Goal: Task Accomplishment & Management: Use online tool/utility

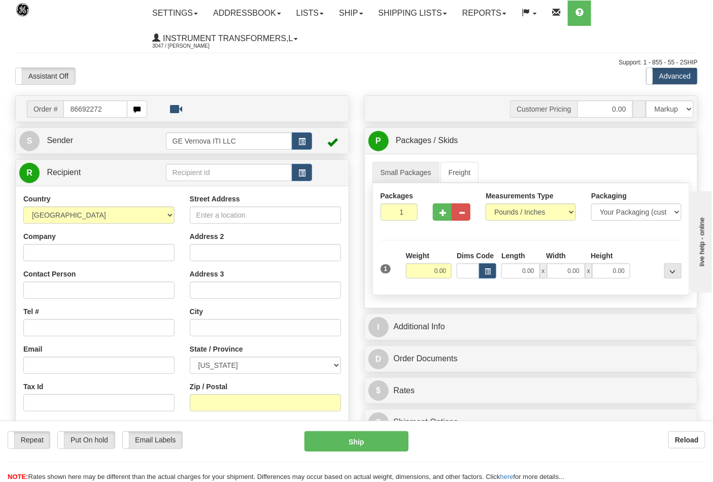
type input "86692272"
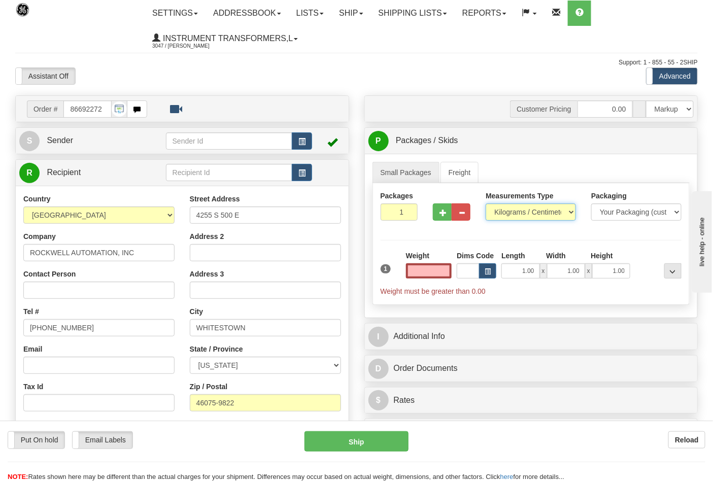
type input "0.00"
click at [504, 216] on select "Pounds / Inches Kilograms / Centimeters" at bounding box center [531, 211] width 90 height 17
select select "0"
click at [486, 204] on select "Pounds / Inches Kilograms / Centimeters" at bounding box center [531, 211] width 90 height 17
click at [451, 271] on input "0.00" at bounding box center [429, 270] width 46 height 15
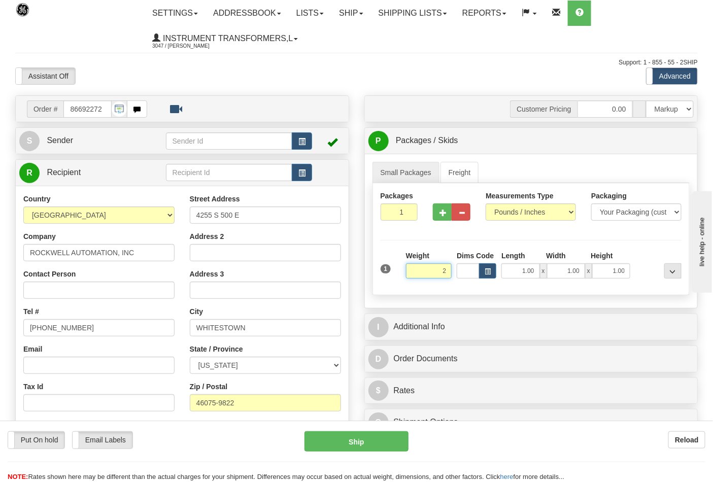
click button "Delete" at bounding box center [0, 0] width 0 height 0
type input "2.00"
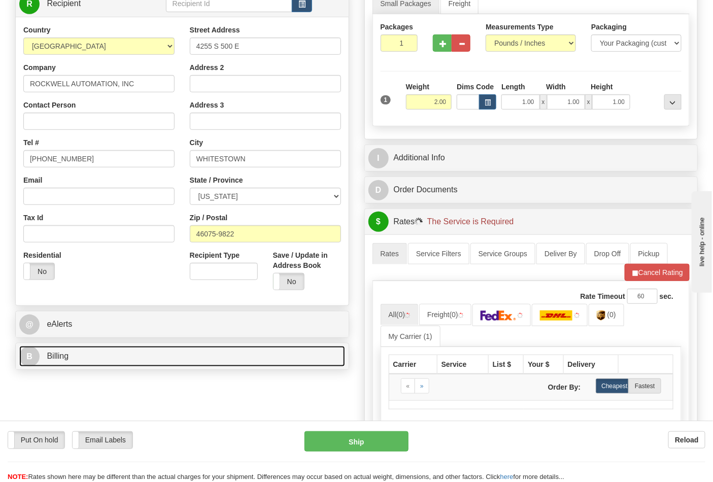
click at [101, 353] on link "B Billing" at bounding box center [182, 356] width 326 height 21
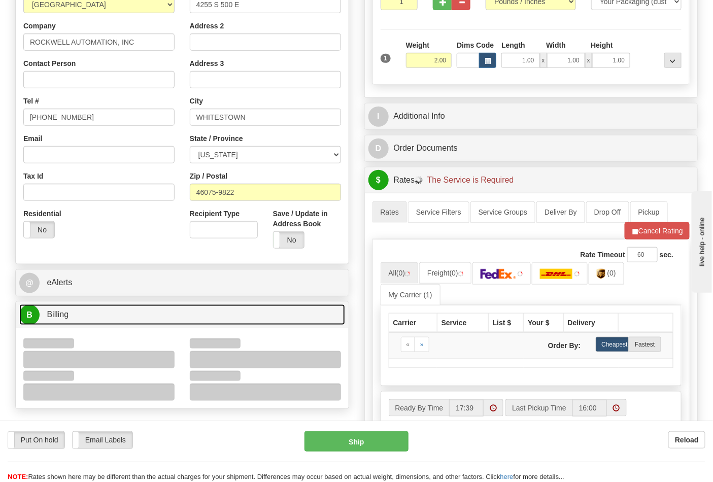
scroll to position [282, 0]
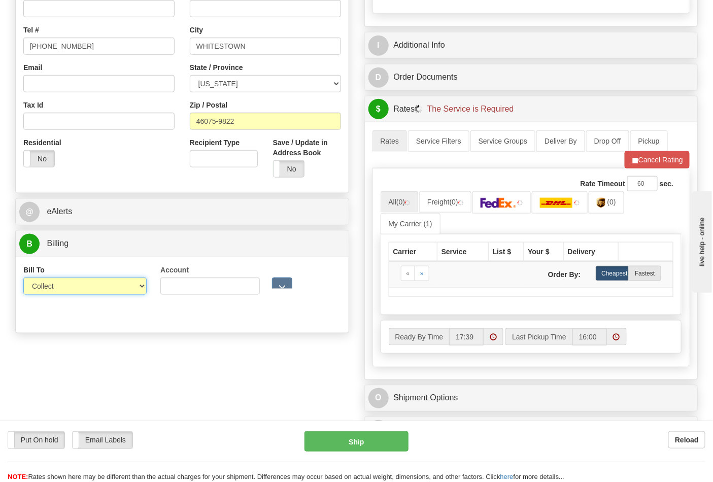
click at [43, 287] on select "Sender Recipient Third Party Collect" at bounding box center [84, 286] width 123 height 17
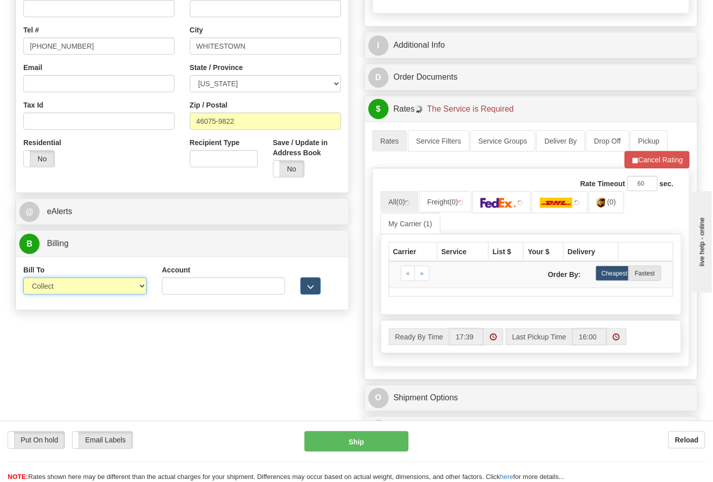
select select "2"
click at [23, 279] on select "Sender Recipient Third Party Collect" at bounding box center [84, 286] width 123 height 17
click at [178, 289] on input "Account" at bounding box center [223, 286] width 123 height 17
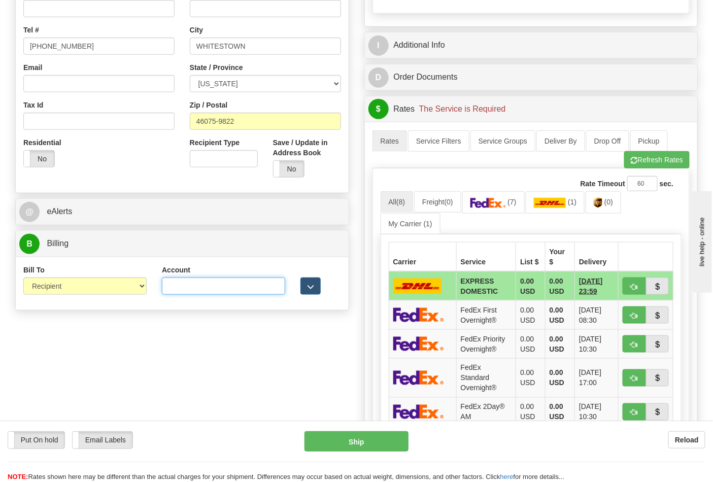
type input "587102"
click at [632, 164] on span "button" at bounding box center [634, 160] width 7 height 7
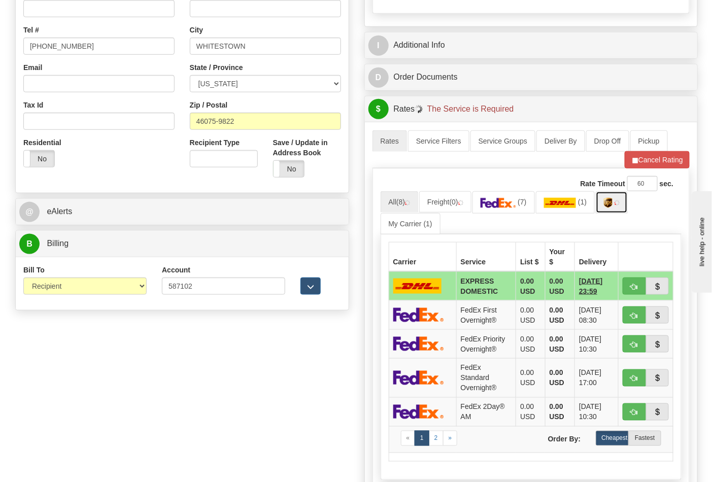
click at [612, 208] on img at bounding box center [608, 203] width 9 height 10
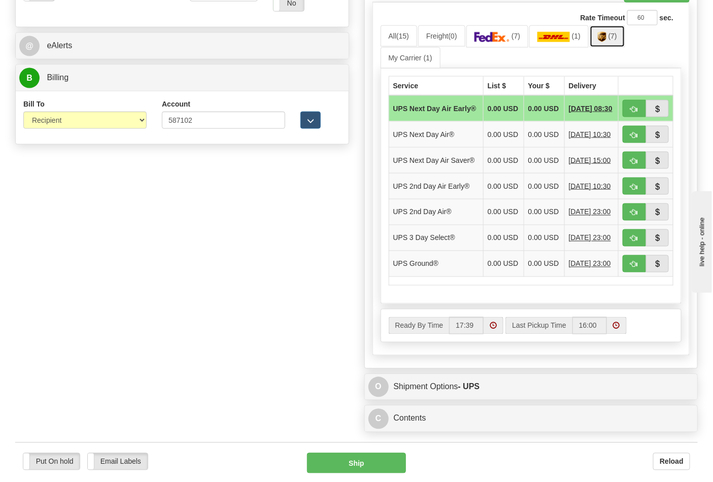
scroll to position [564, 0]
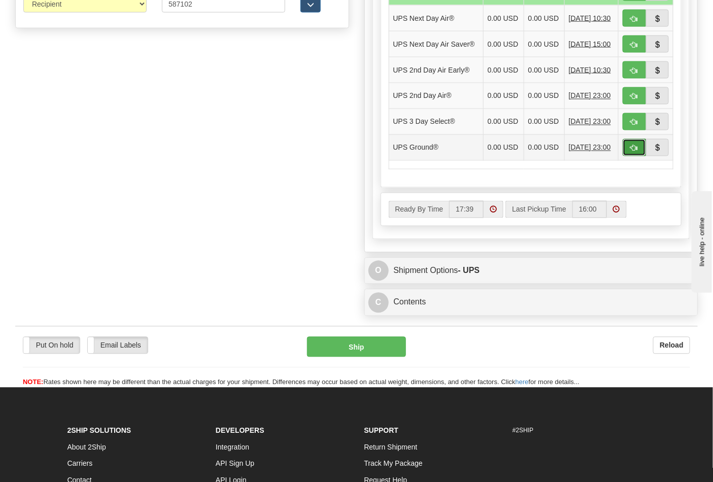
click at [634, 152] on span "button" at bounding box center [634, 148] width 7 height 7
type input "03"
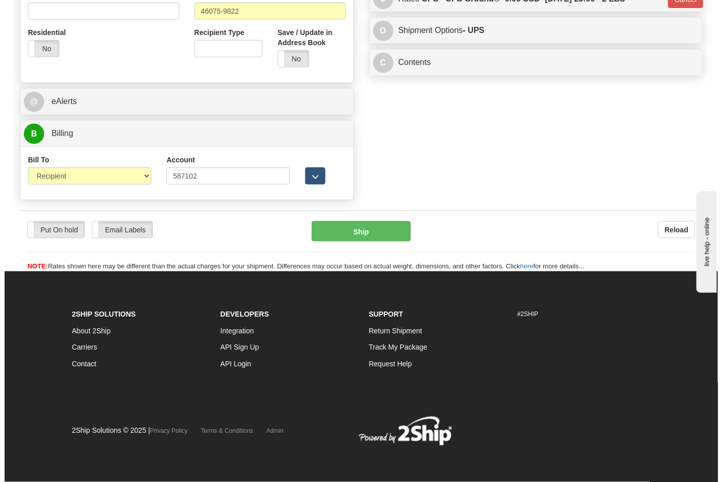
scroll to position [393, 0]
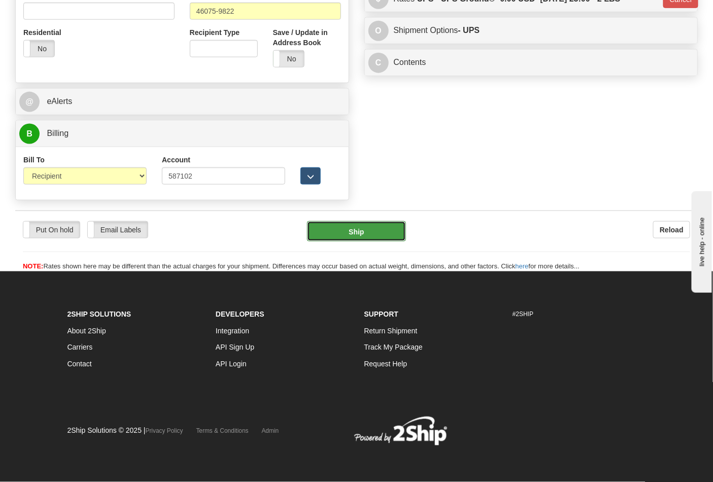
click at [372, 223] on button "Ship" at bounding box center [356, 231] width 98 height 20
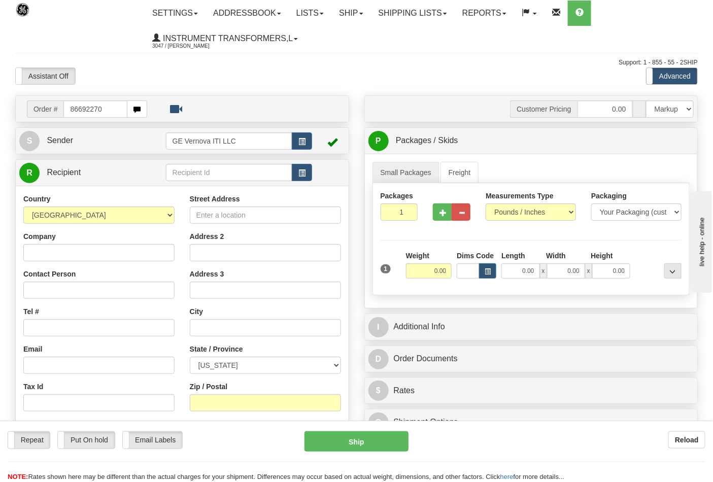
type input "86692270"
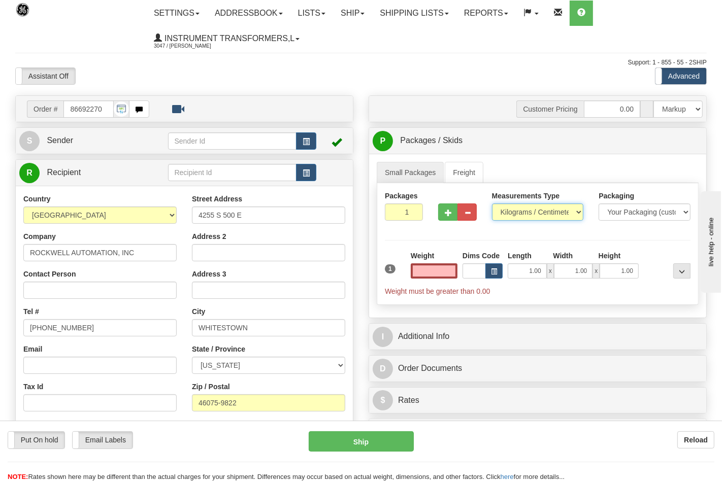
type input "0.00"
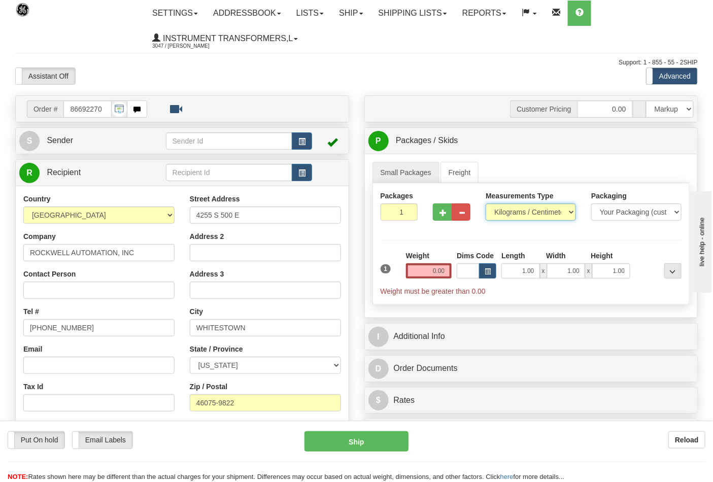
drag, startPoint x: 515, startPoint y: 206, endPoint x: 523, endPoint y: 221, distance: 16.8
click at [515, 206] on select "Pounds / Inches Kilograms / Centimeters" at bounding box center [531, 211] width 90 height 17
select select "0"
click at [486, 204] on select "Pounds / Inches Kilograms / Centimeters" at bounding box center [531, 211] width 90 height 17
click at [449, 270] on input "0.00" at bounding box center [429, 270] width 46 height 15
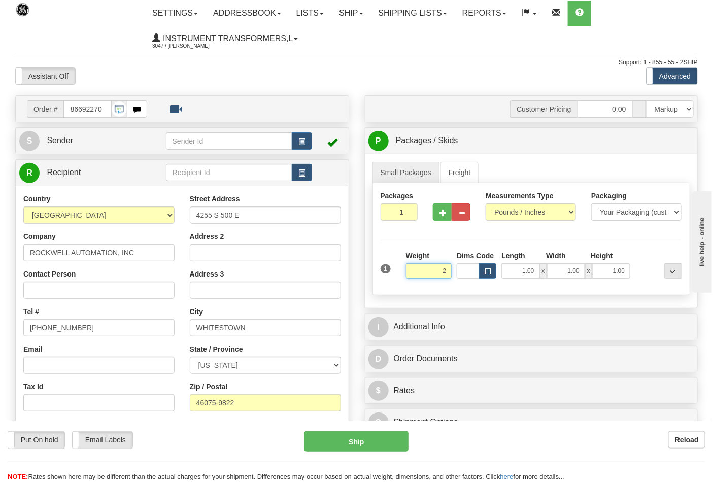
click button "Delete" at bounding box center [0, 0] width 0 height 0
type input "2.00"
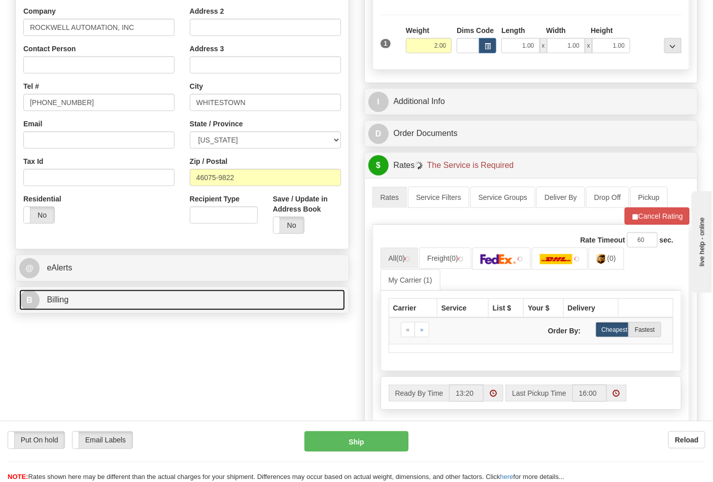
click at [143, 300] on link "B Billing" at bounding box center [182, 300] width 326 height 21
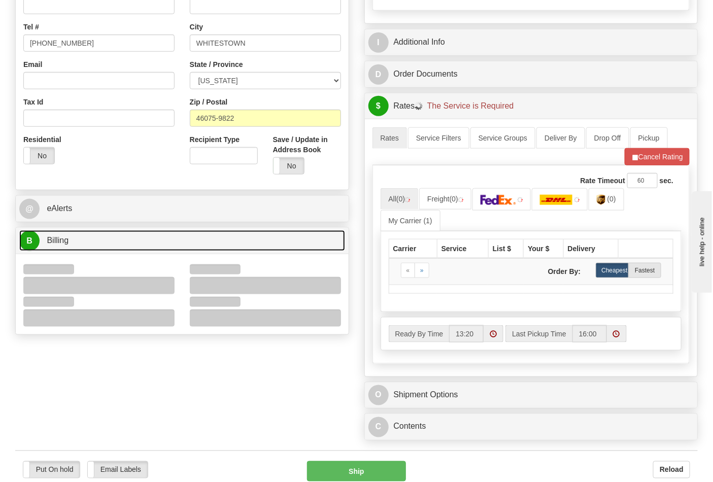
scroll to position [338, 0]
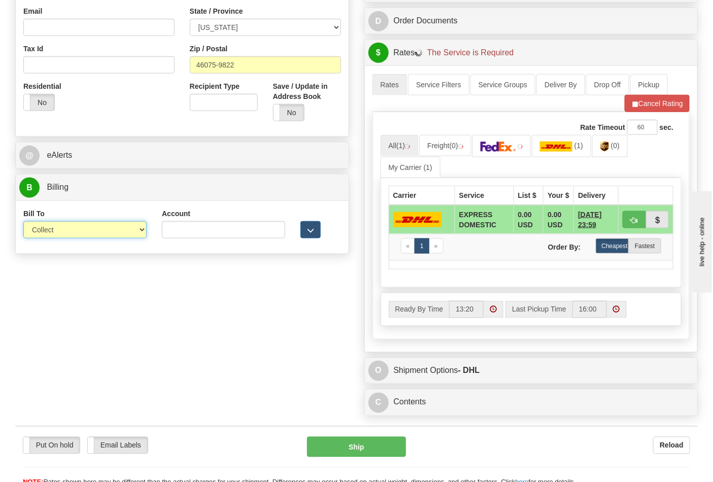
drag, startPoint x: 54, startPoint y: 247, endPoint x: 49, endPoint y: 238, distance: 9.6
click at [44, 236] on select "Sender Recipient Third Party Collect" at bounding box center [84, 229] width 123 height 17
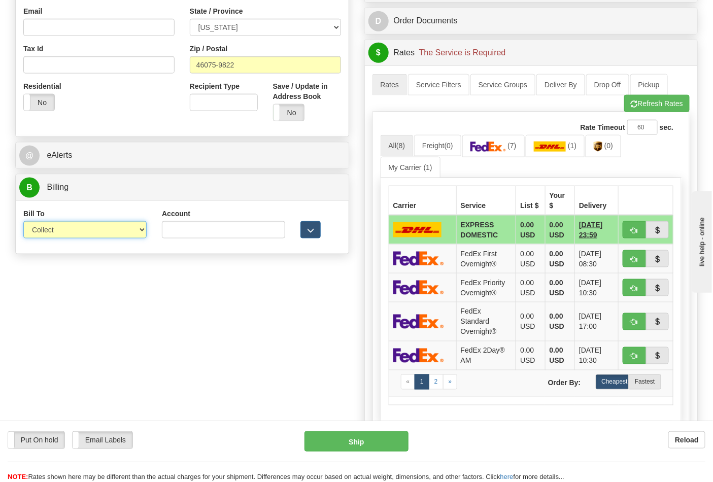
select select "2"
click at [23, 222] on select "Sender Recipient Third Party Collect" at bounding box center [84, 229] width 123 height 17
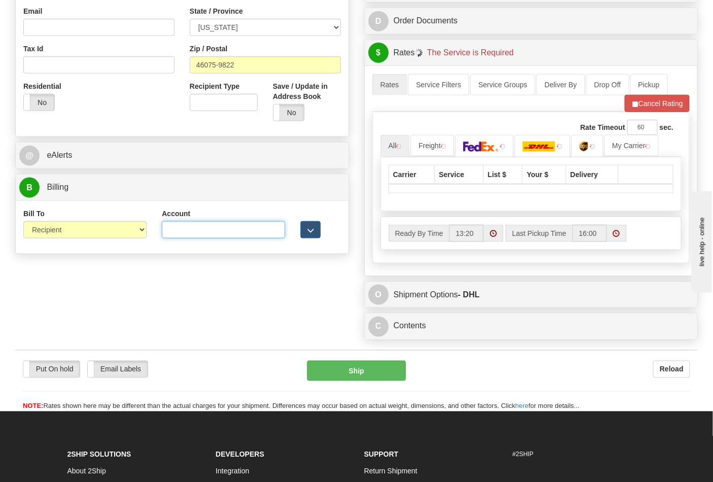
click at [183, 229] on input "Account" at bounding box center [223, 229] width 123 height 17
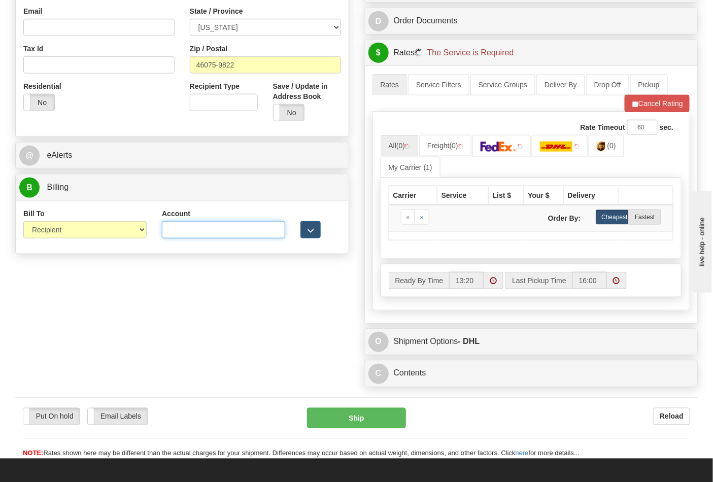
type input "587102"
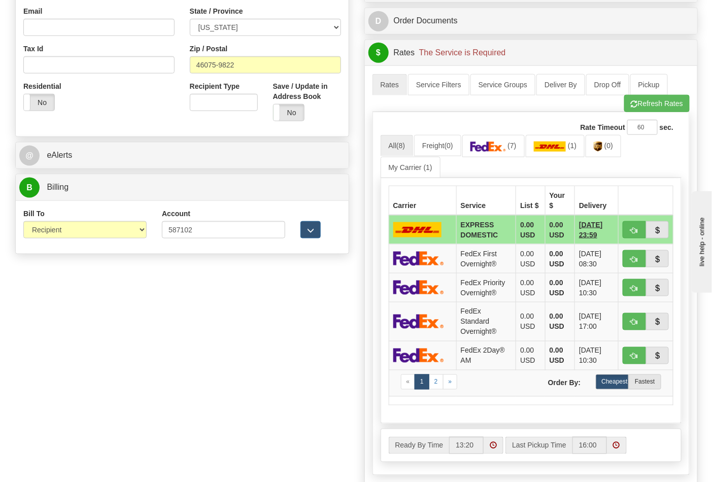
drag, startPoint x: 679, startPoint y: 98, endPoint x: 675, endPoint y: 102, distance: 5.4
click at [678, 98] on li "Refresh Rates Cancel Rating" at bounding box center [656, 103] width 65 height 17
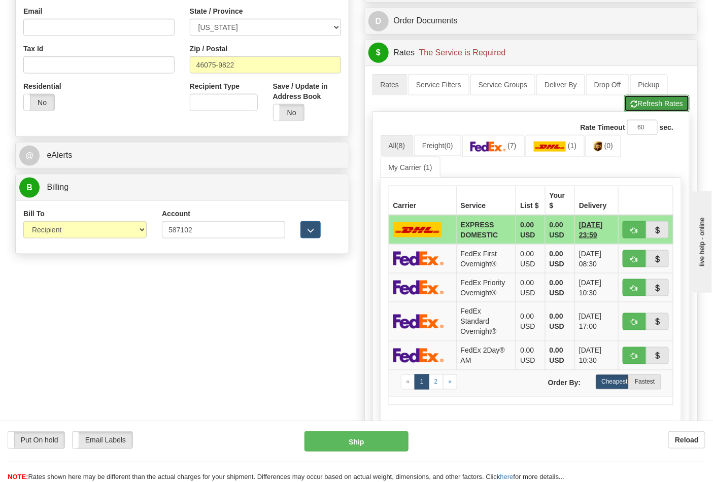
click at [629, 112] on button "Refresh Rates" at bounding box center [656, 103] width 65 height 17
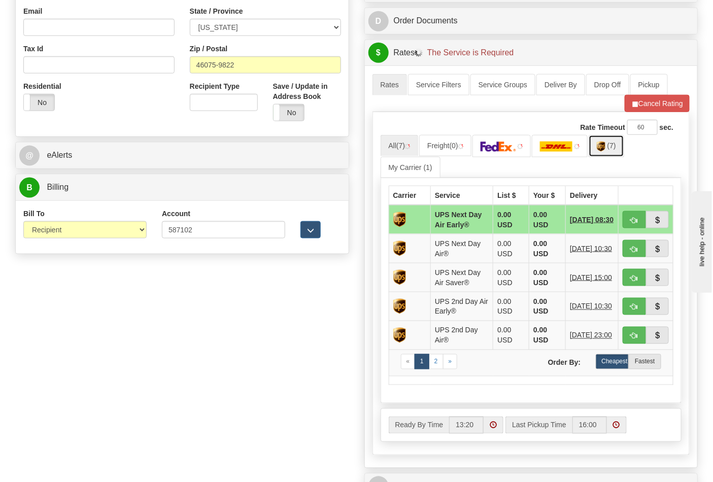
click at [605, 152] on img at bounding box center [601, 147] width 9 height 10
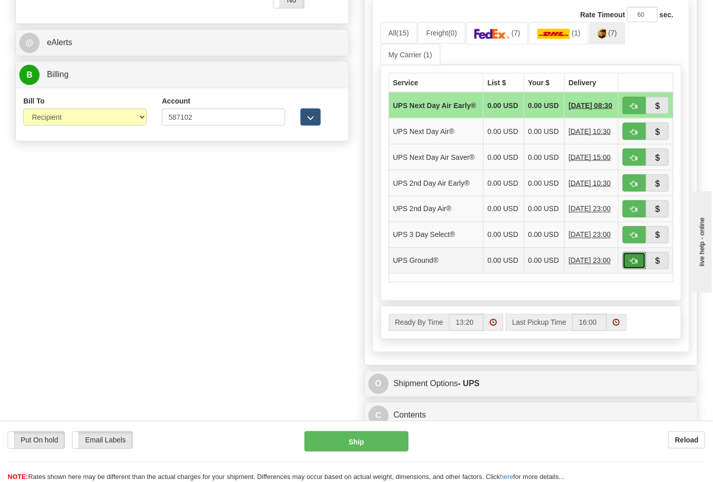
click at [632, 265] on span "button" at bounding box center [634, 261] width 7 height 7
type input "03"
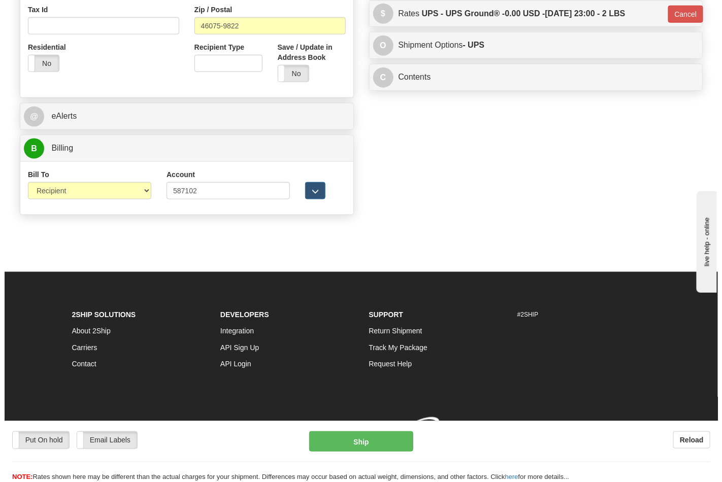
scroll to position [393, 0]
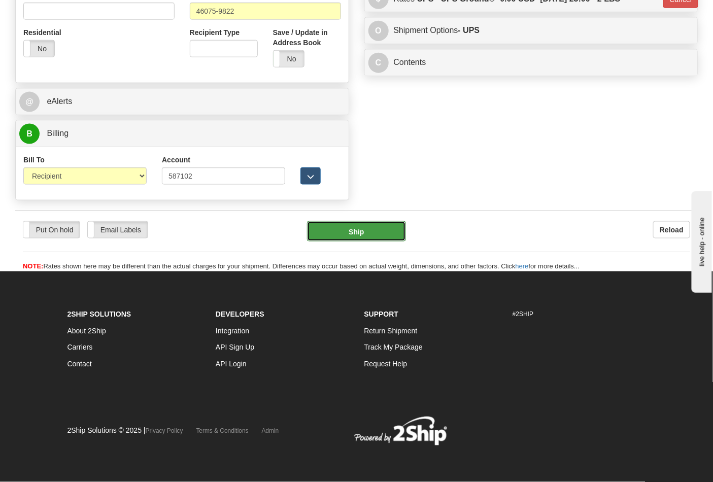
click at [364, 239] on button "Ship" at bounding box center [356, 231] width 98 height 20
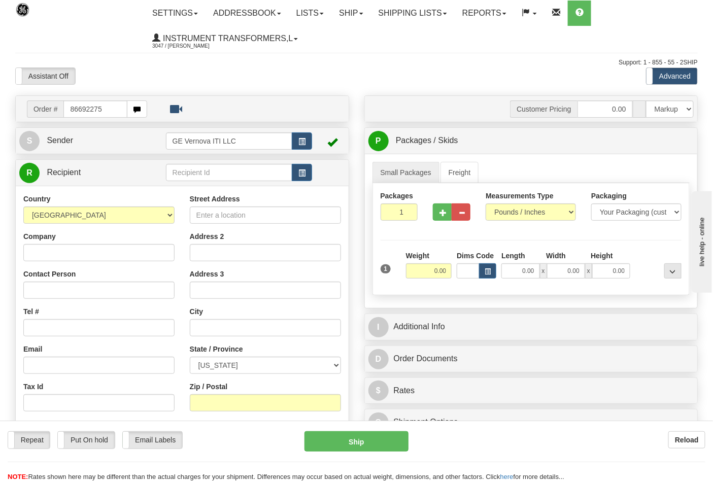
type input "86692275"
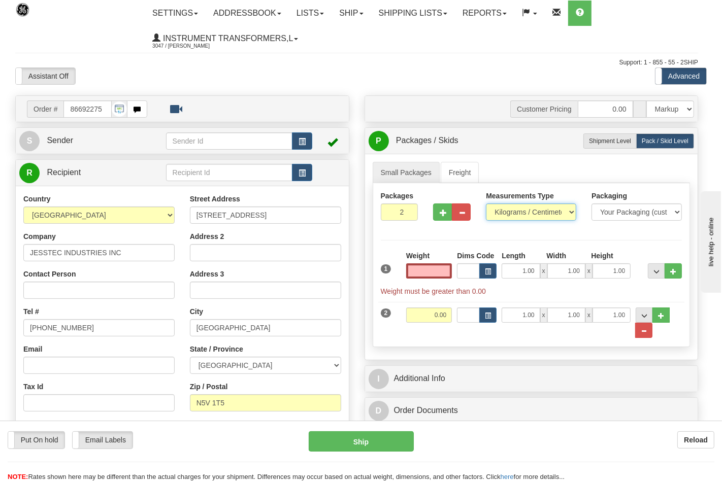
type input "0.00"
click at [504, 217] on select "Pounds / Inches Kilograms / Centimeters" at bounding box center [531, 211] width 90 height 17
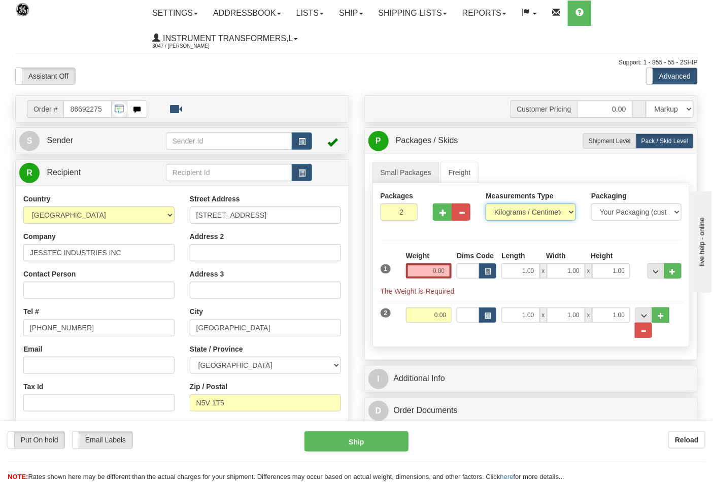
select select "0"
click at [486, 204] on select "Pounds / Inches Kilograms / Centimeters" at bounding box center [531, 211] width 90 height 17
click at [447, 273] on input "0.00" at bounding box center [429, 270] width 46 height 15
type input "0.00"
click at [441, 204] on button "button" at bounding box center [442, 211] width 19 height 17
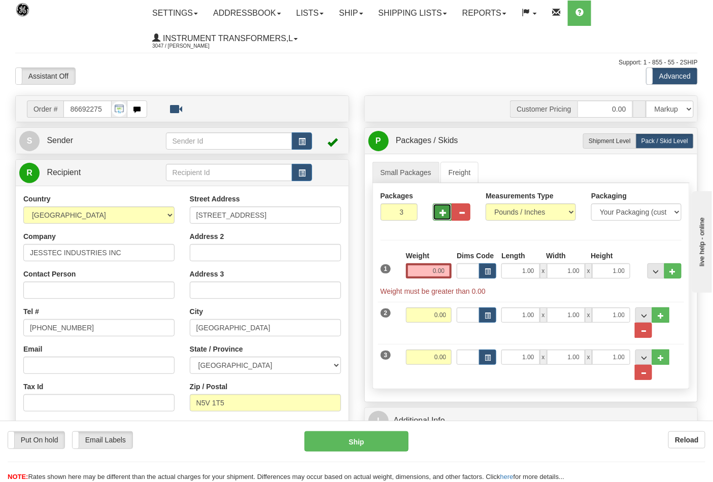
click at [440, 210] on span "button" at bounding box center [442, 213] width 7 height 7
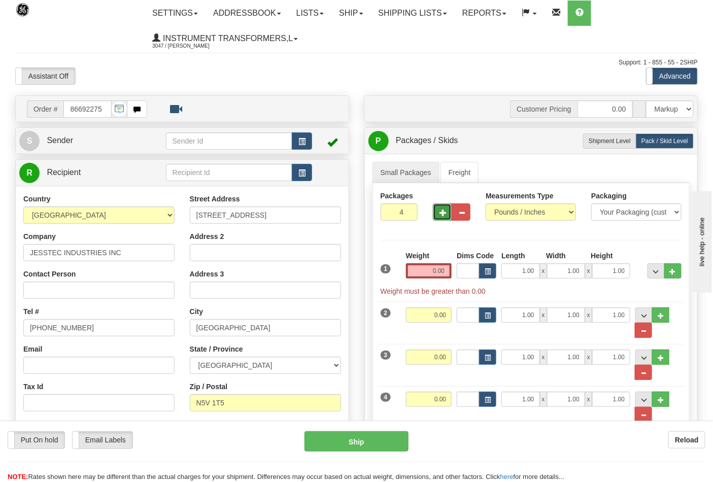
click at [440, 210] on span "button" at bounding box center [442, 213] width 7 height 7
type input "5"
click at [447, 274] on input "0.00" at bounding box center [429, 270] width 46 height 15
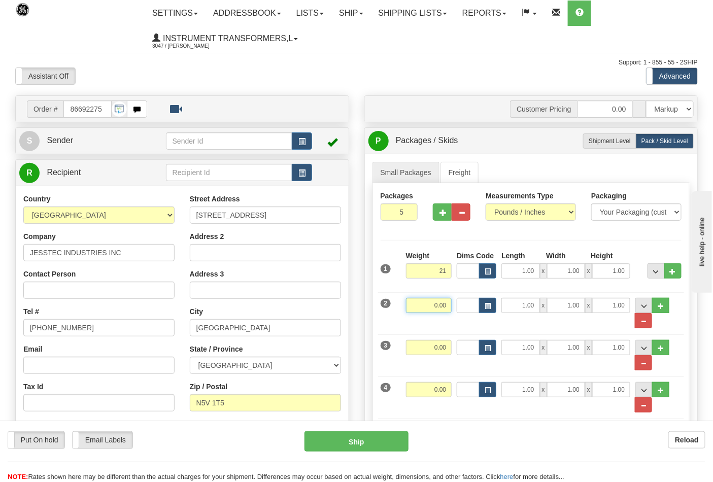
type input "21.00"
click at [451, 301] on input "0.00" at bounding box center [429, 305] width 46 height 15
type input "21.00"
click at [448, 349] on input "0.00" at bounding box center [429, 347] width 46 height 15
type input "18.00"
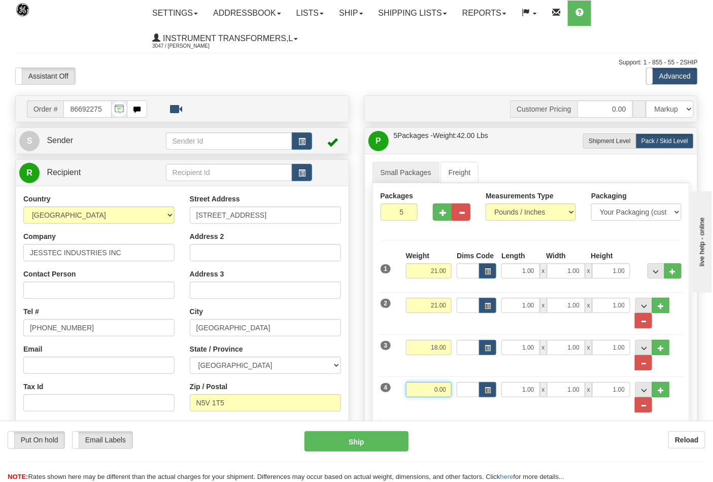
click at [448, 393] on input "0.00" at bounding box center [429, 389] width 46 height 15
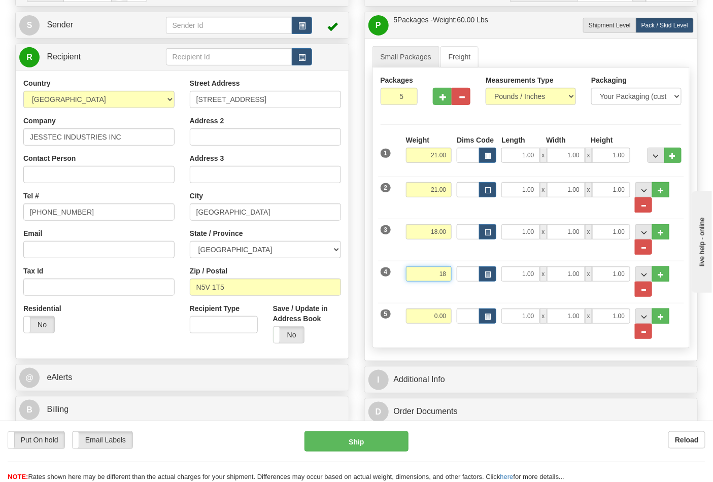
scroll to position [225, 0]
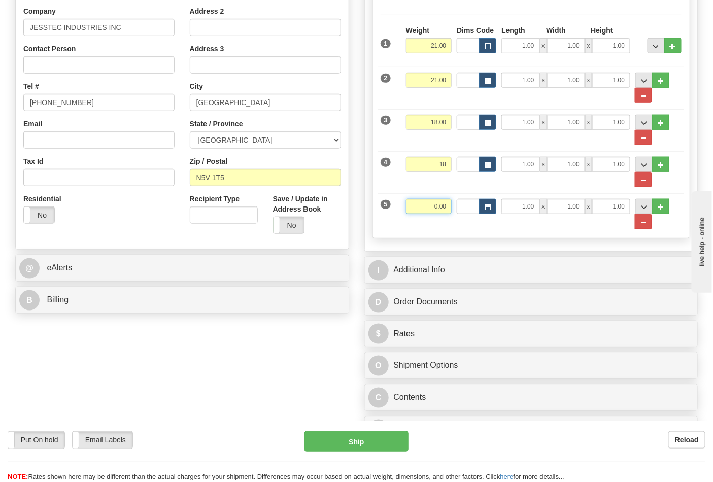
type input "18.00"
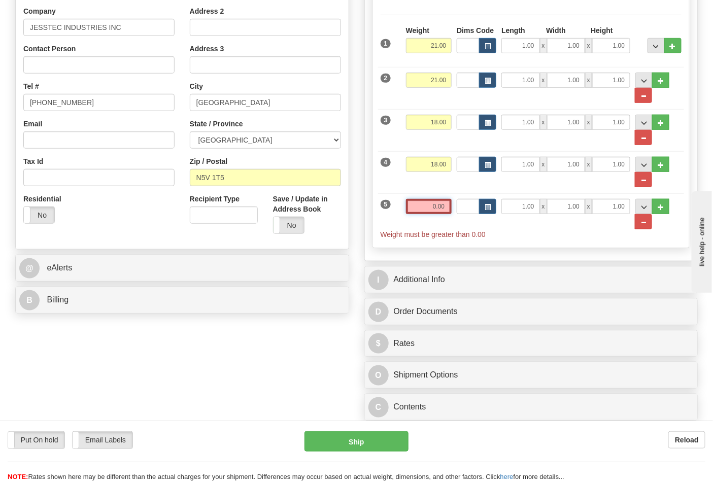
click at [449, 206] on input "0.00" at bounding box center [429, 206] width 46 height 15
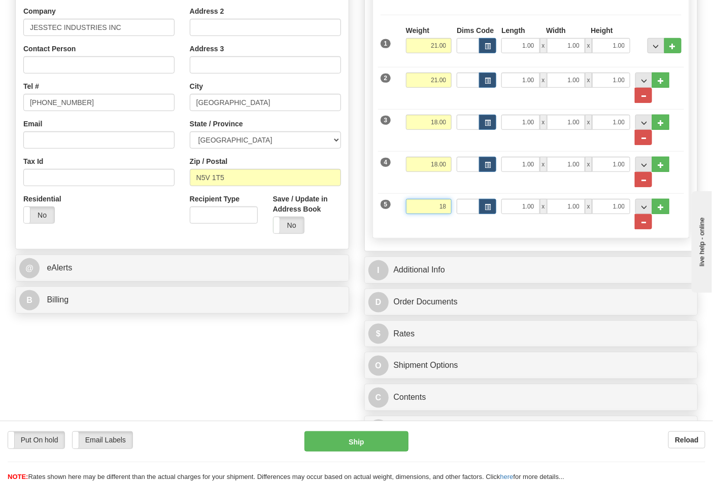
click button "Delete" at bounding box center [0, 0] width 0 height 0
type input "18.00"
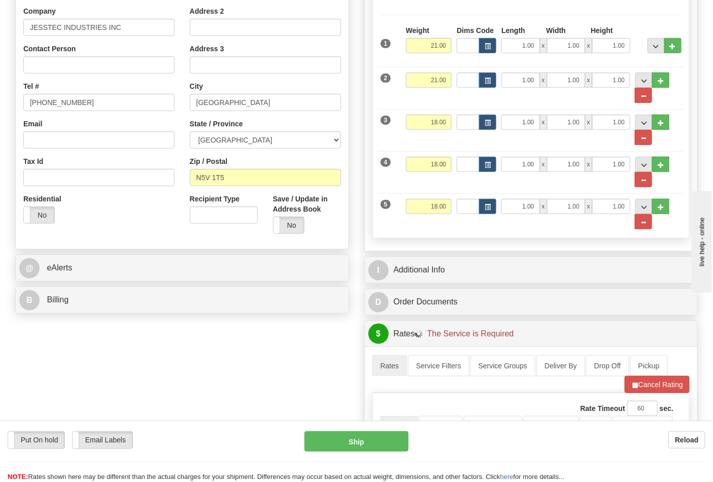
click at [108, 314] on div "B Billing Billing types cannot be changed when using Sendle. Freight Costs will…" at bounding box center [182, 300] width 334 height 27
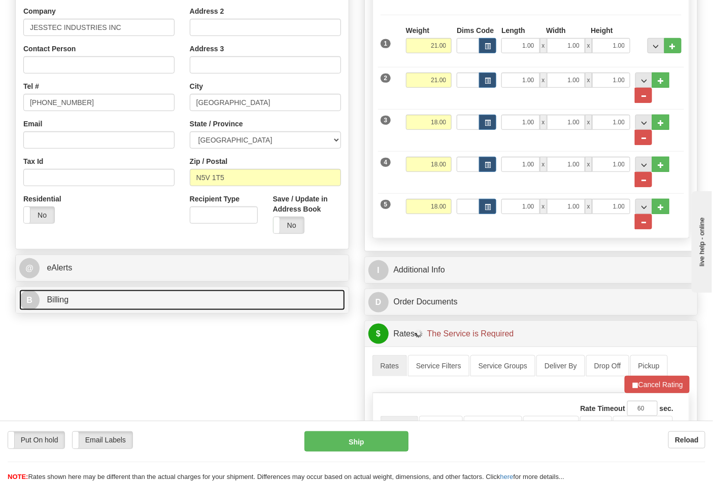
click at [108, 307] on link "B Billing" at bounding box center [182, 300] width 326 height 21
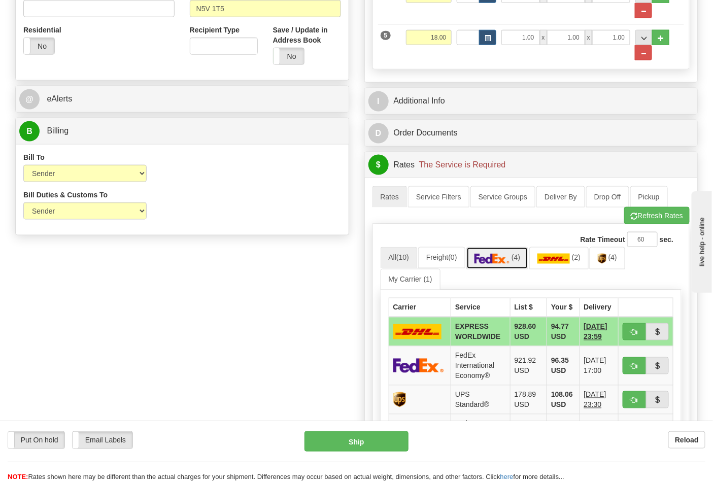
click at [520, 259] on span "(4)" at bounding box center [515, 258] width 9 height 8
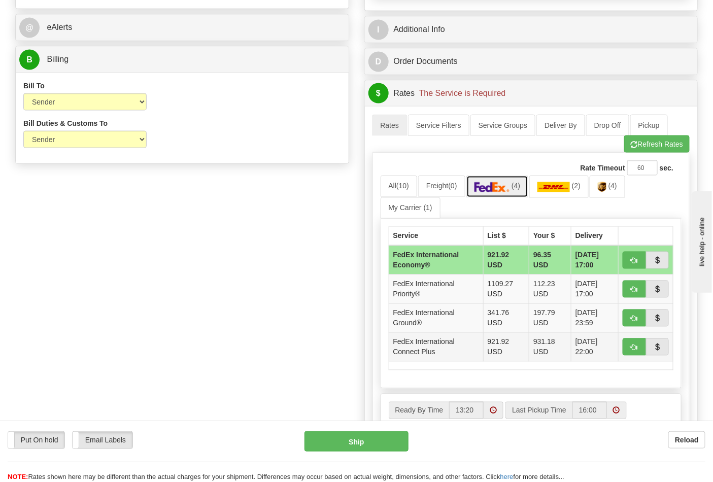
scroll to position [564, 0]
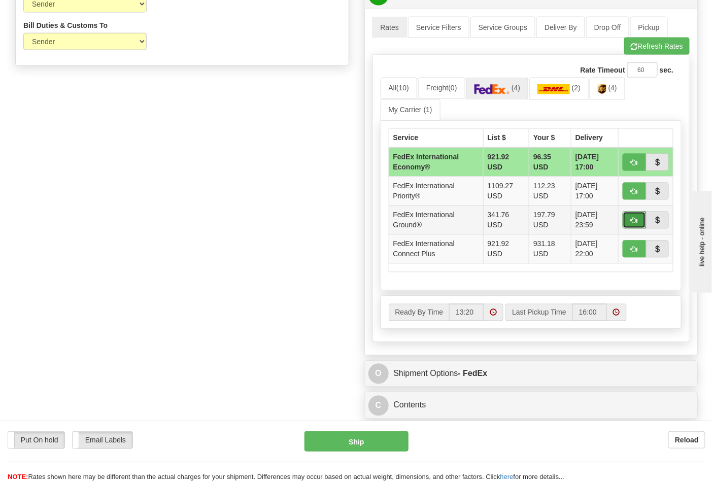
click at [626, 225] on button "button" at bounding box center [634, 220] width 23 height 17
type input "92"
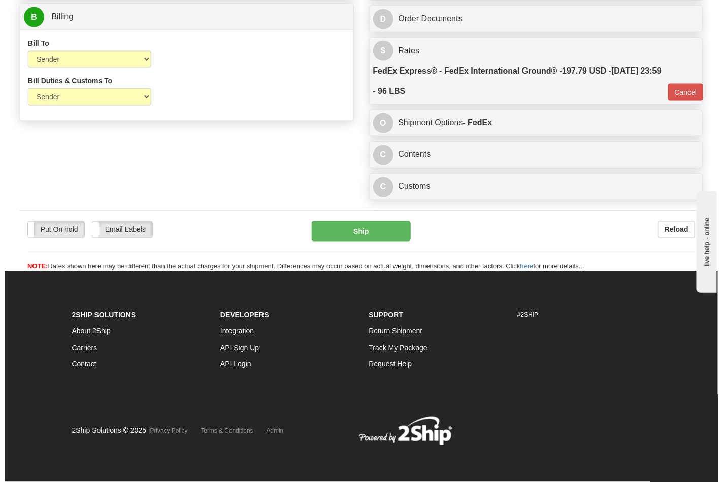
scroll to position [513, 0]
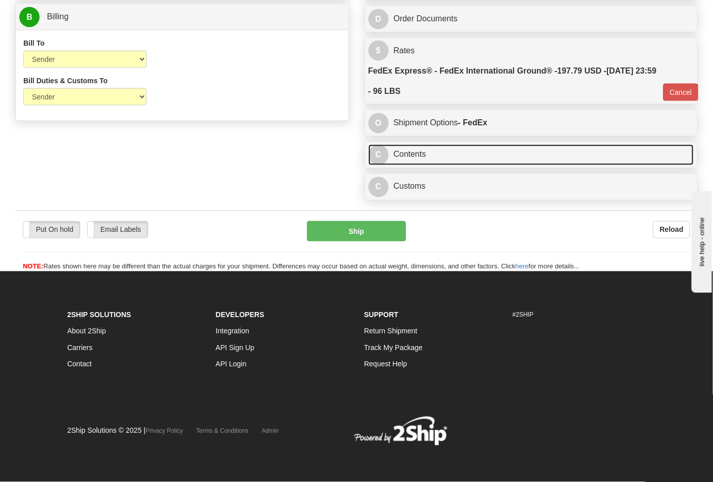
click at [432, 160] on link "C Contents" at bounding box center [531, 155] width 326 height 21
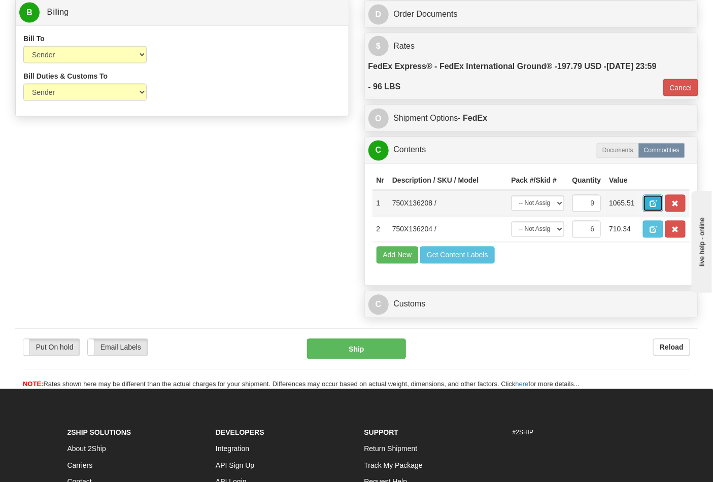
click at [663, 200] on button "button" at bounding box center [653, 203] width 20 height 17
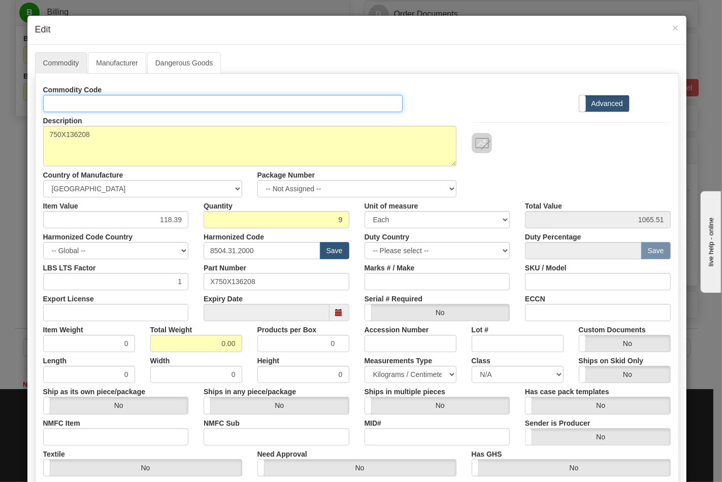
click at [130, 101] on input "Id" at bounding box center [223, 103] width 360 height 17
type input "TRANSFORMERS"
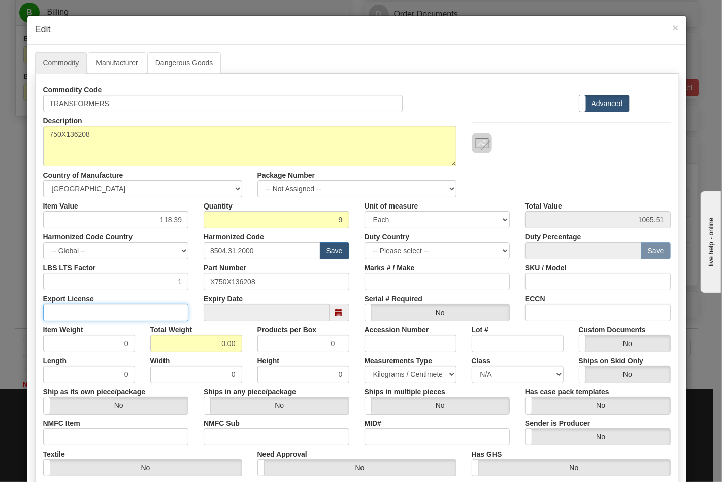
click at [155, 310] on input "Export License" at bounding box center [116, 312] width 146 height 17
type input "N/A"
drag, startPoint x: 207, startPoint y: 343, endPoint x: 249, endPoint y: 343, distance: 42.1
click at [249, 343] on div "Item Weight 0 Total Weight 0.00 Products per Box 0 Accession Number Lot # Custo…" at bounding box center [357, 336] width 642 height 31
type input "42"
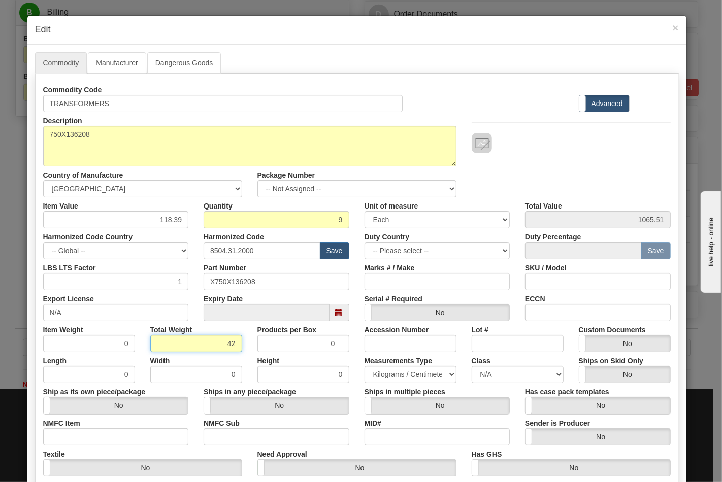
type input "4.6667"
click at [118, 437] on input "NMFC Item" at bounding box center [116, 436] width 146 height 17
type input "63170"
drag, startPoint x: 218, startPoint y: 441, endPoint x: 238, endPoint y: 439, distance: 20.4
click at [219, 440] on input "NMFC Sub" at bounding box center [276, 436] width 146 height 17
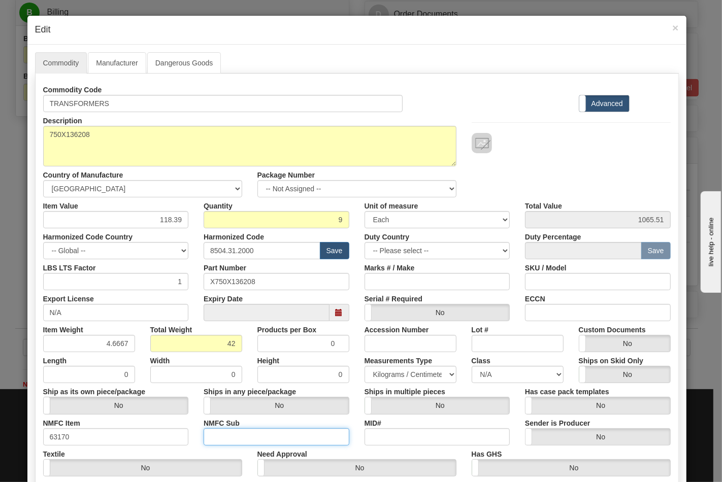
type input "4"
click at [477, 374] on select "N/A 50.0 55.0 60.0 65.0 70.0 85.0 92.5 100.0 125.0 175.0 250.0 300.0 400.0" at bounding box center [517, 374] width 92 height 17
select select "70.0"
click at [471, 366] on select "N/A 50.0 55.0 60.0 65.0 70.0 85.0 92.5 100.0 125.0 175.0 250.0 300.0 400.0" at bounding box center [517, 374] width 92 height 17
drag, startPoint x: 554, startPoint y: 311, endPoint x: 565, endPoint y: 311, distance: 10.7
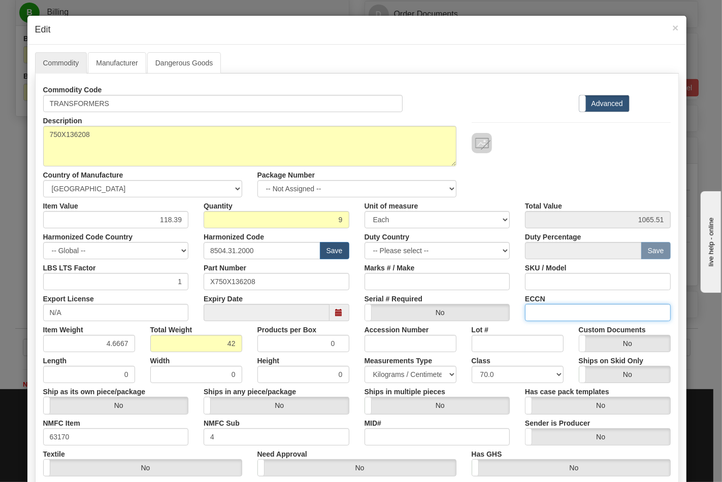
click at [554, 311] on input "ECCN" at bounding box center [598, 312] width 146 height 17
type input "EAR99"
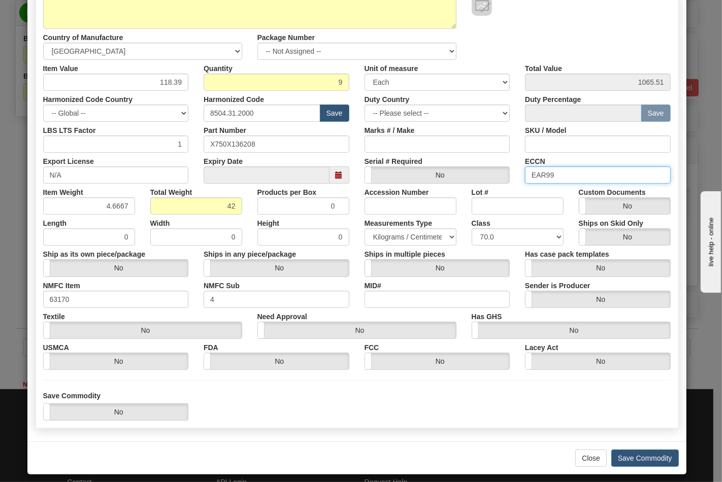
scroll to position [146, 0]
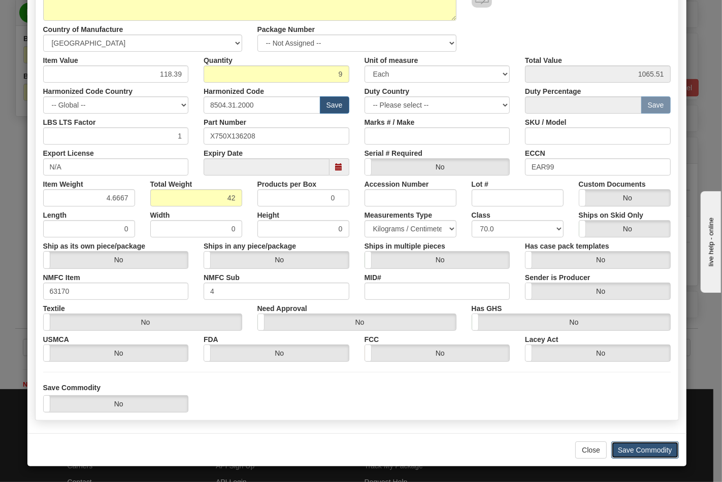
click at [633, 444] on button "Save Commodity" at bounding box center [644, 449] width 67 height 17
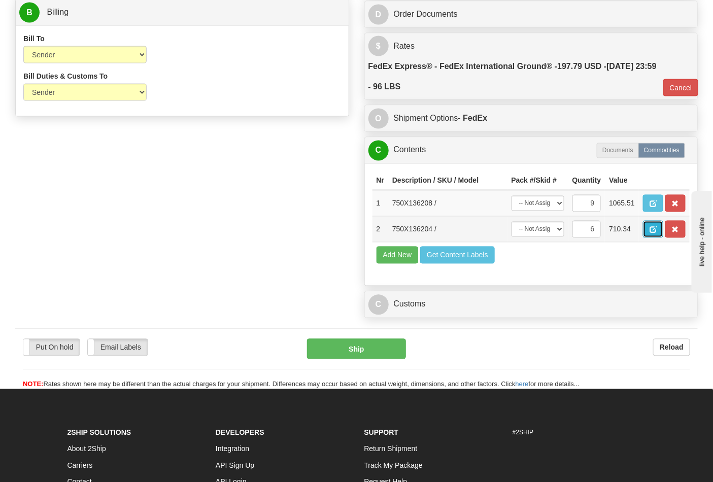
click at [663, 238] on button "button" at bounding box center [653, 229] width 20 height 17
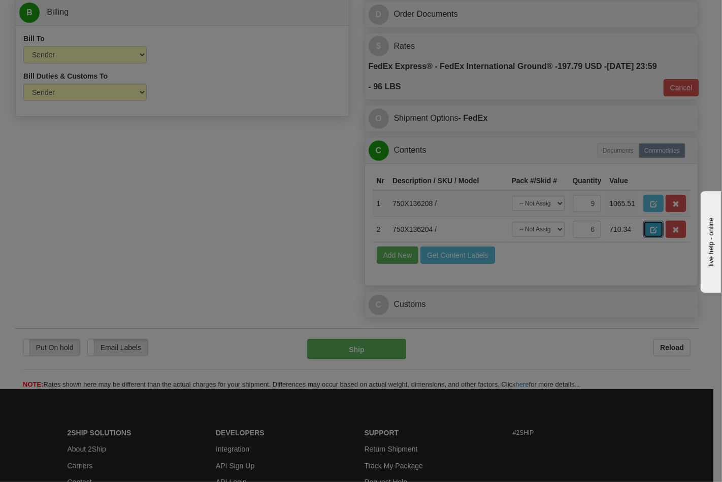
scroll to position [0, 0]
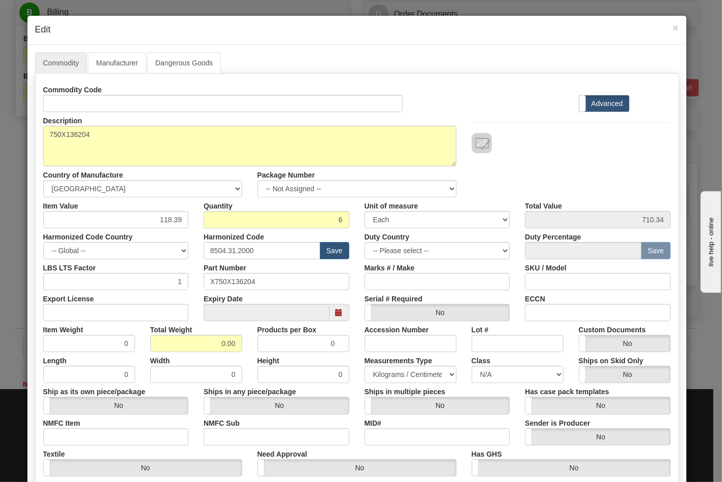
click at [141, 114] on div "Description 750X136204" at bounding box center [250, 139] width 428 height 54
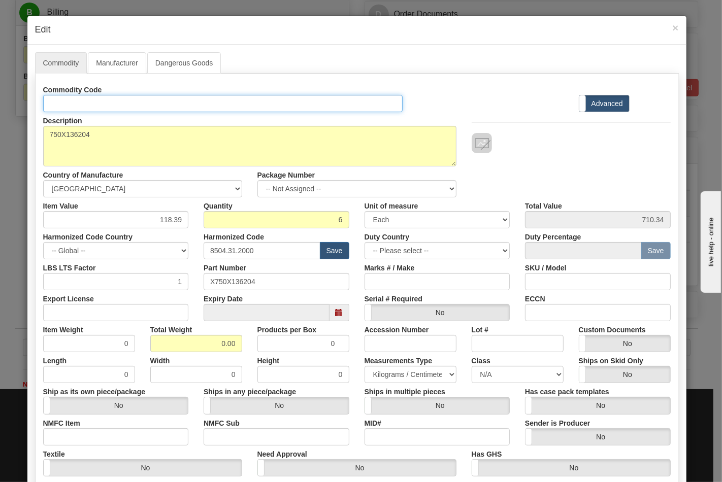
click at [139, 105] on input "Id" at bounding box center [223, 103] width 360 height 17
type input "TRANSFORMERS"
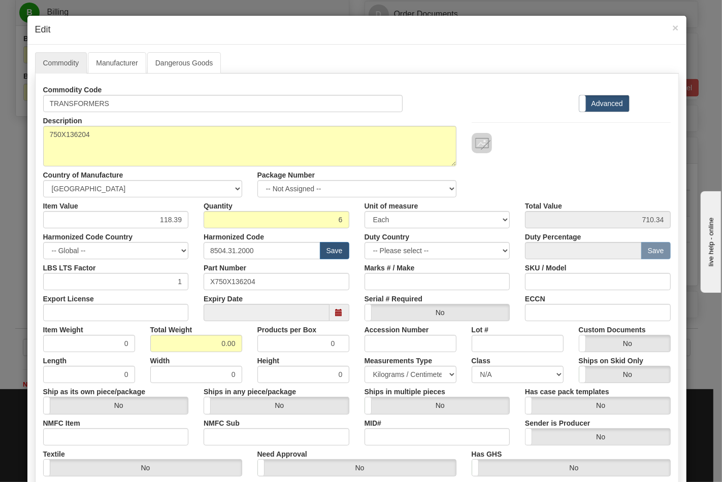
click at [150, 323] on label "Total Weight" at bounding box center [171, 328] width 42 height 14
click at [150, 335] on input "0.00" at bounding box center [196, 343] width 92 height 17
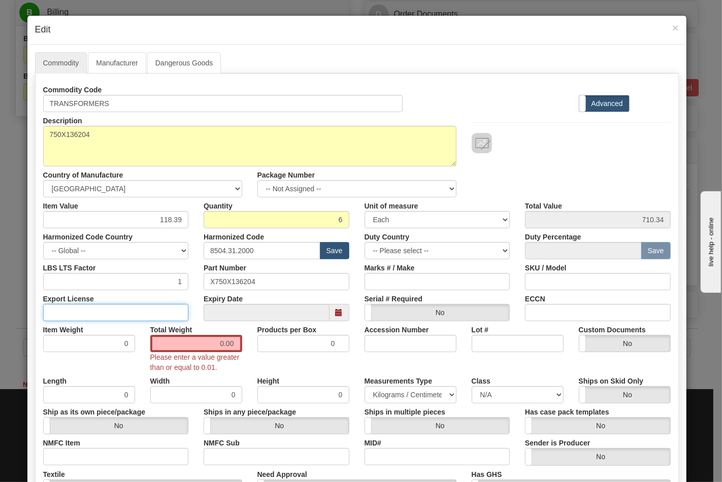
click at [148, 315] on input "Export License" at bounding box center [116, 312] width 146 height 17
type input "N/A"
drag, startPoint x: 213, startPoint y: 343, endPoint x: 247, endPoint y: 337, distance: 34.4
click at [247, 337] on div "Item Weight 0 Total Weight 0.00 Please enter a value greater than or equal to 0…" at bounding box center [357, 346] width 642 height 51
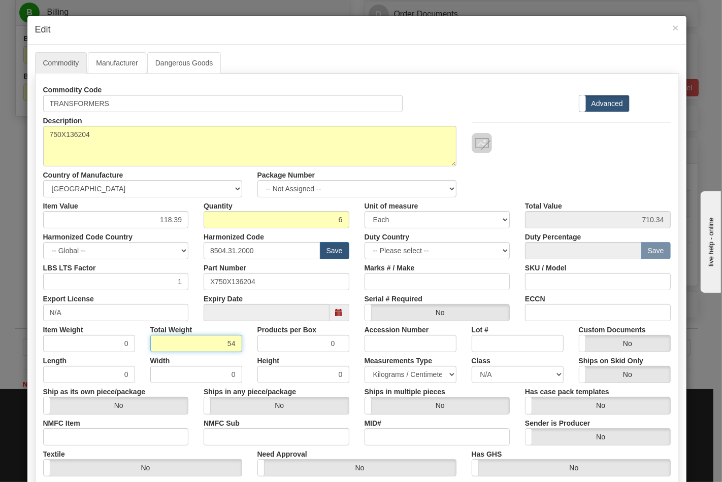
type input "54"
type input "9.0000"
click at [97, 443] on input "NMFC Item" at bounding box center [116, 436] width 146 height 17
type input "63170"
click at [211, 439] on input "NMFC Sub" at bounding box center [276, 436] width 146 height 17
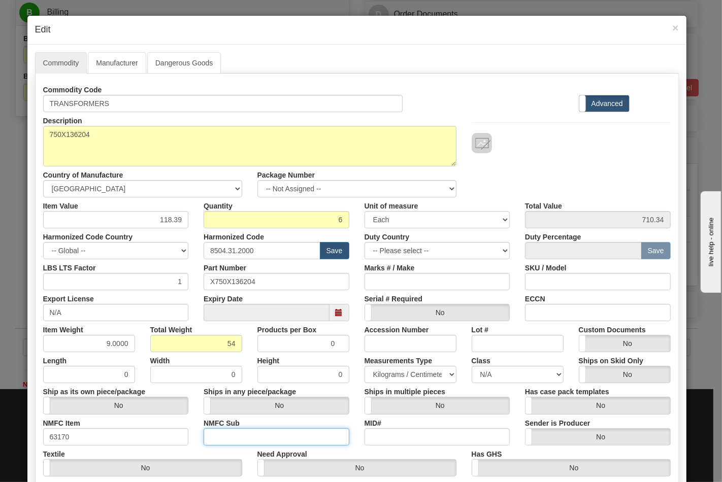
type input "4"
drag, startPoint x: 474, startPoint y: 374, endPoint x: 484, endPoint y: 369, distance: 10.9
click at [475, 374] on select "N/A 50.0 55.0 60.0 65.0 70.0 85.0 92.5 100.0 125.0 175.0 250.0 300.0 400.0" at bounding box center [517, 374] width 92 height 17
select select "70.0"
click at [471, 366] on select "N/A 50.0 55.0 60.0 65.0 70.0 85.0 92.5 100.0 125.0 175.0 250.0 300.0 400.0" at bounding box center [517, 374] width 92 height 17
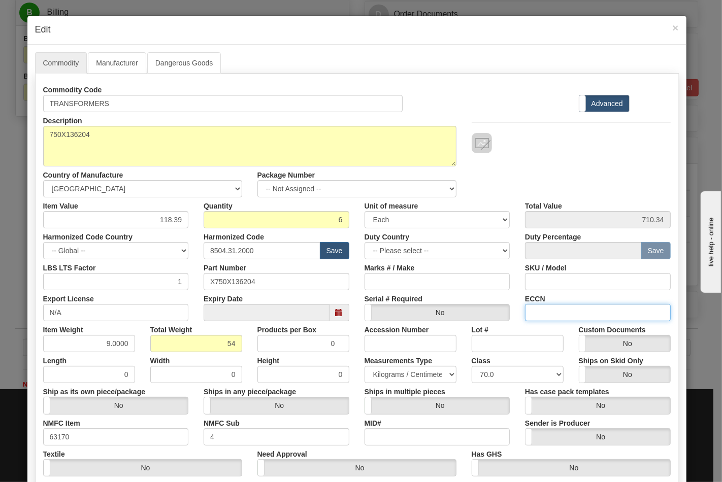
click at [572, 315] on input "ECCN" at bounding box center [598, 312] width 146 height 17
type input "EAR99"
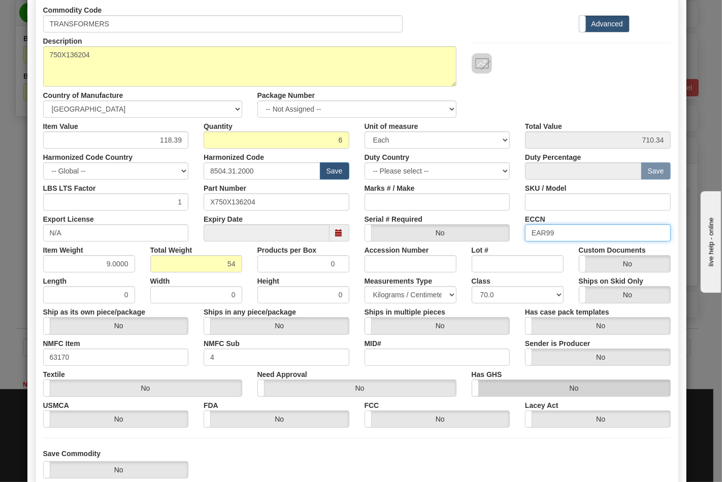
scroll to position [146, 0]
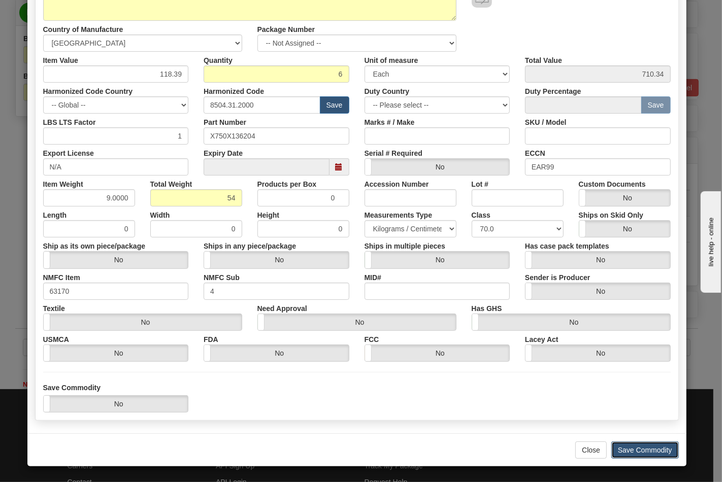
click at [621, 447] on button "Save Commodity" at bounding box center [644, 449] width 67 height 17
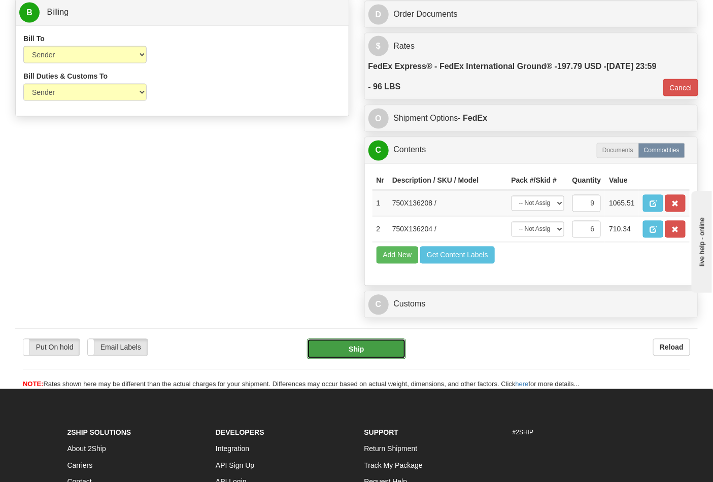
click at [359, 359] on button "Ship" at bounding box center [356, 349] width 98 height 20
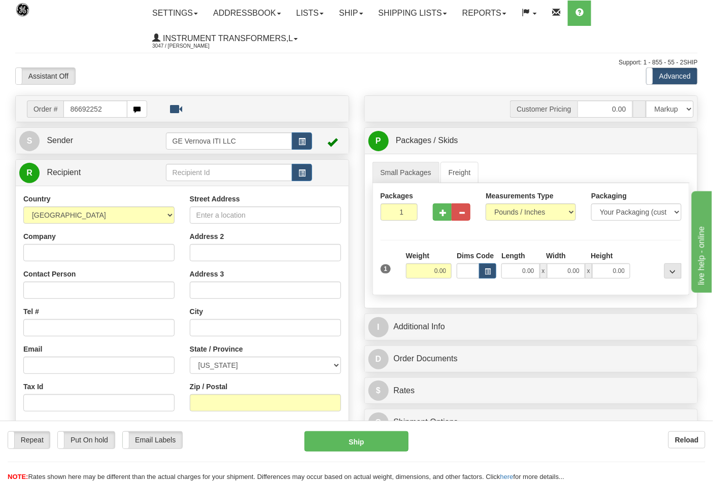
type input "86692252"
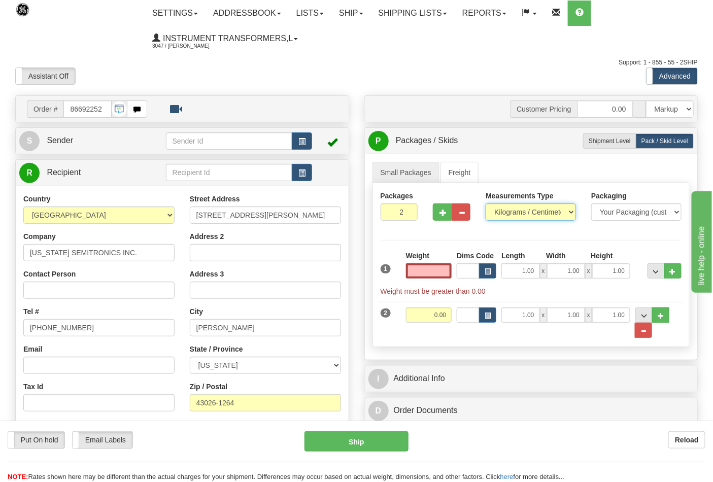
type input "0.00"
click at [528, 211] on select "Pounds / Inches Kilograms / Centimeters" at bounding box center [531, 211] width 90 height 17
select select "0"
click at [486, 204] on select "Pounds / Inches Kilograms / Centimeters" at bounding box center [531, 211] width 90 height 17
click at [450, 271] on input "0.00" at bounding box center [429, 270] width 46 height 15
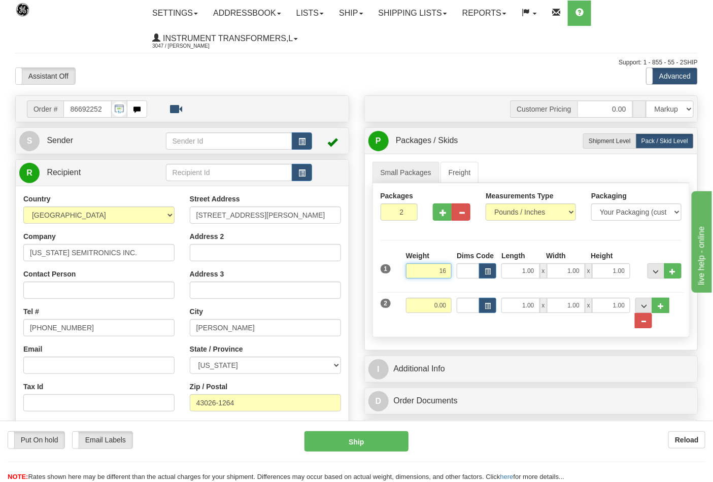
click button "Delete" at bounding box center [0, 0] width 0 height 0
type input "16.00"
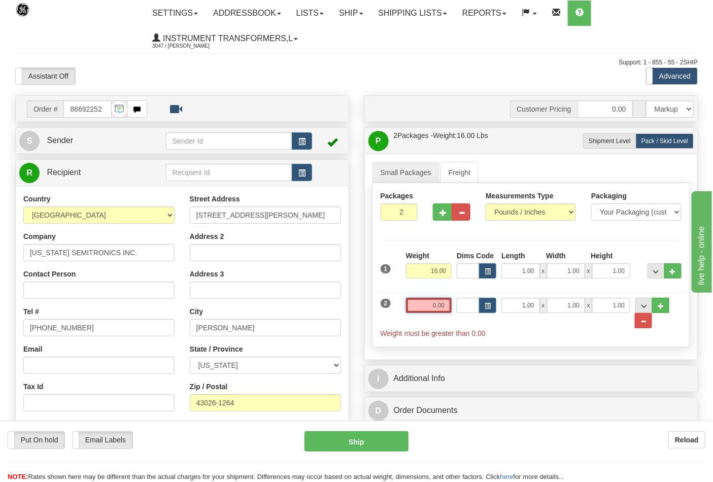
click at [447, 306] on input "0.00" at bounding box center [429, 305] width 46 height 15
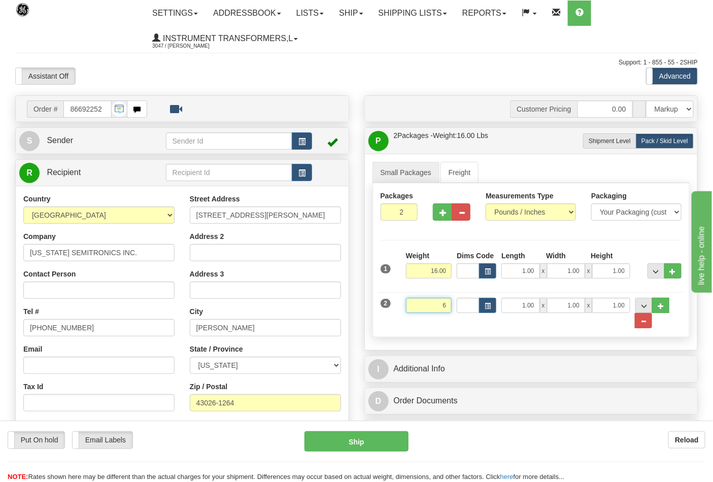
click button "Delete" at bounding box center [0, 0] width 0 height 0
type input "6.00"
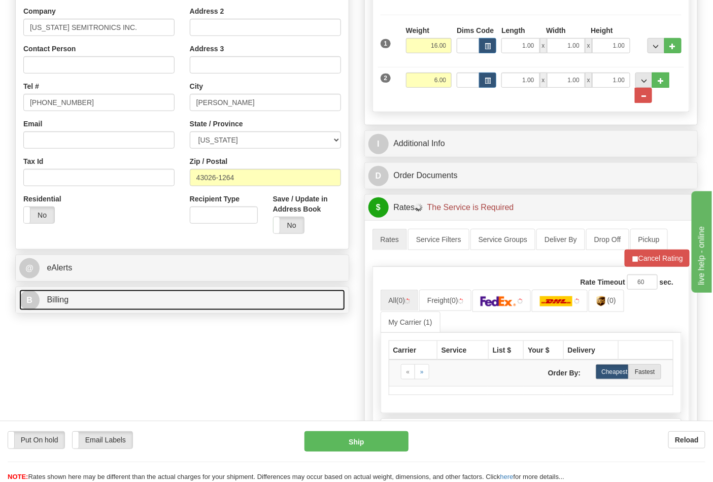
click at [79, 292] on link "B Billing" at bounding box center [182, 300] width 326 height 21
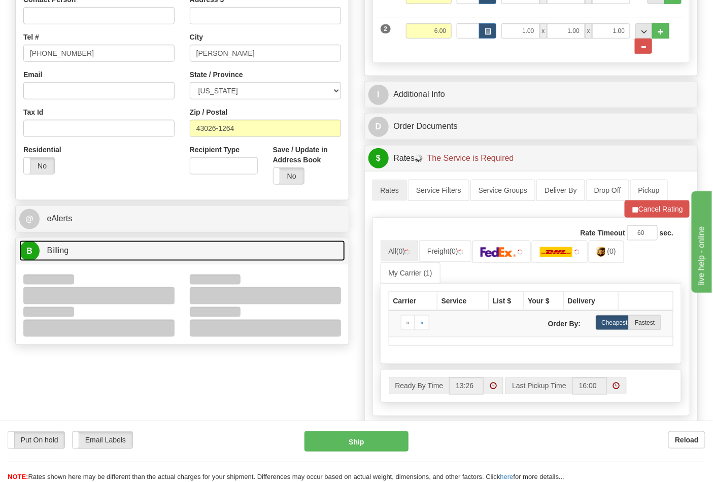
scroll to position [338, 0]
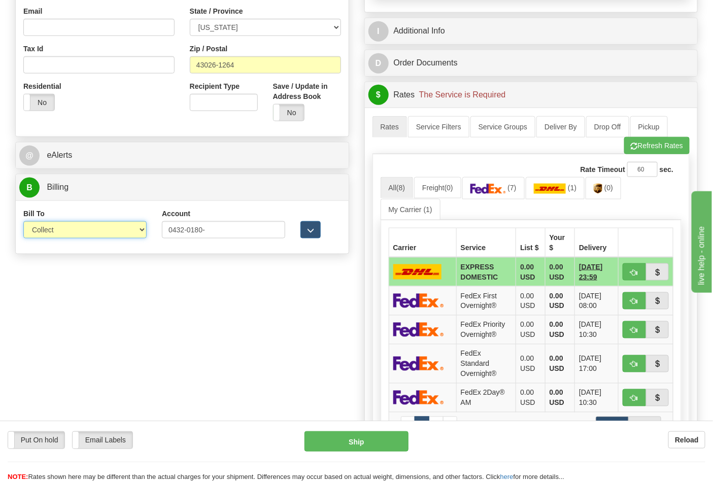
drag, startPoint x: 53, startPoint y: 232, endPoint x: 56, endPoint y: 239, distance: 7.1
click at [53, 232] on select "Sender Recipient Third Party Collect" at bounding box center [84, 229] width 123 height 17
click at [23, 222] on select "Sender Recipient Third Party Collect" at bounding box center [84, 229] width 123 height 17
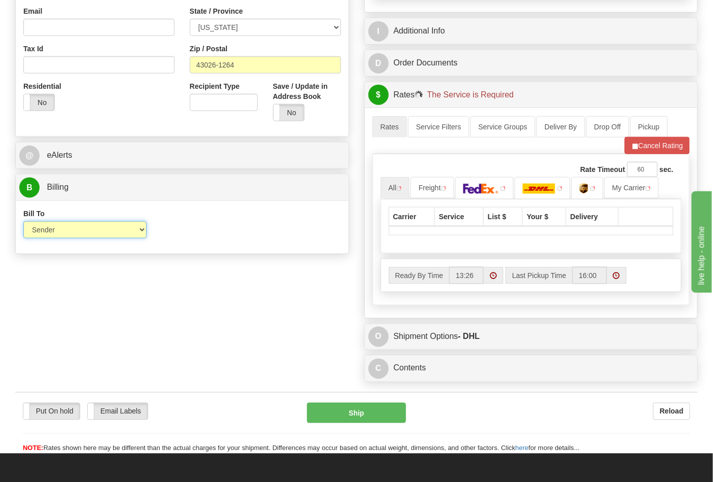
drag, startPoint x: 55, startPoint y: 231, endPoint x: 53, endPoint y: 238, distance: 7.3
click at [55, 231] on select "Sender Recipient Third Party Collect" at bounding box center [84, 229] width 123 height 17
select select "2"
click at [23, 222] on select "Sender Recipient Third Party Collect" at bounding box center [84, 229] width 123 height 17
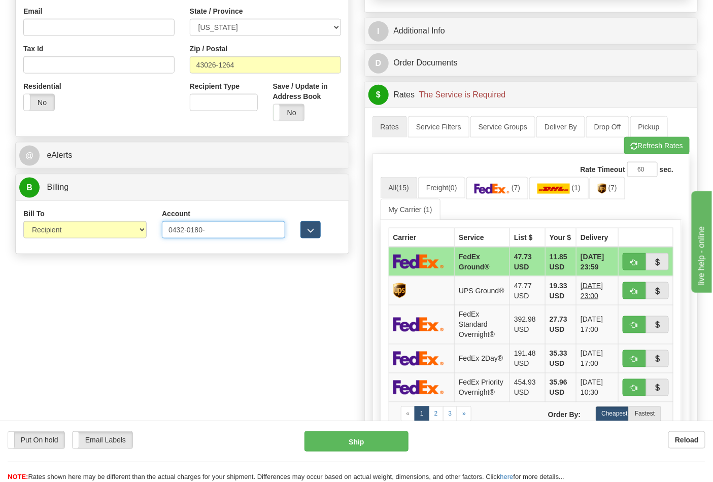
drag, startPoint x: 186, startPoint y: 229, endPoint x: 191, endPoint y: 236, distance: 9.0
click at [186, 229] on input "0432-0180-" at bounding box center [223, 229] width 123 height 17
click at [203, 231] on input "04320180-" at bounding box center [223, 229] width 123 height 17
type input "043201808"
click button "Delete" at bounding box center [0, 0] width 0 height 0
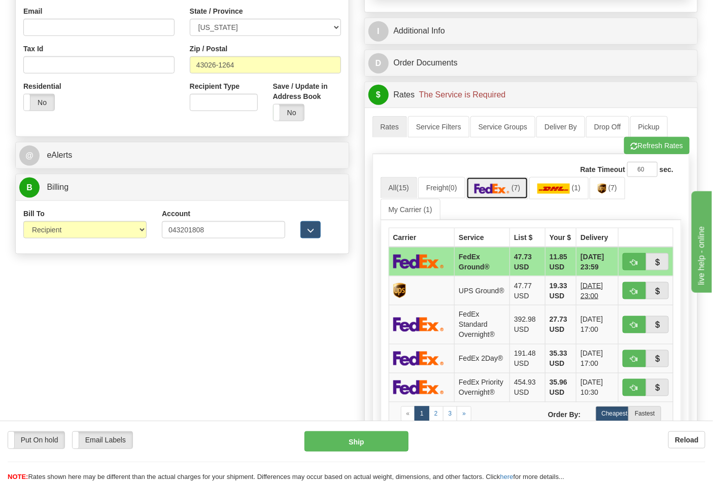
click at [508, 191] on img at bounding box center [492, 189] width 36 height 10
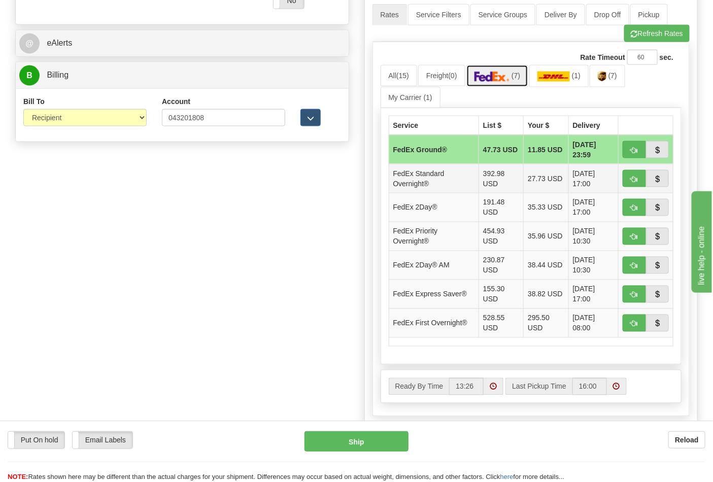
scroll to position [451, 0]
click at [630, 153] on button "button" at bounding box center [634, 149] width 23 height 17
type input "92"
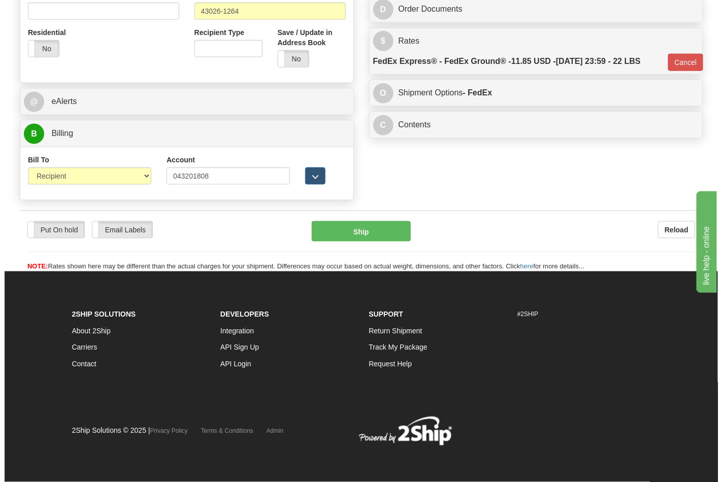
scroll to position [393, 0]
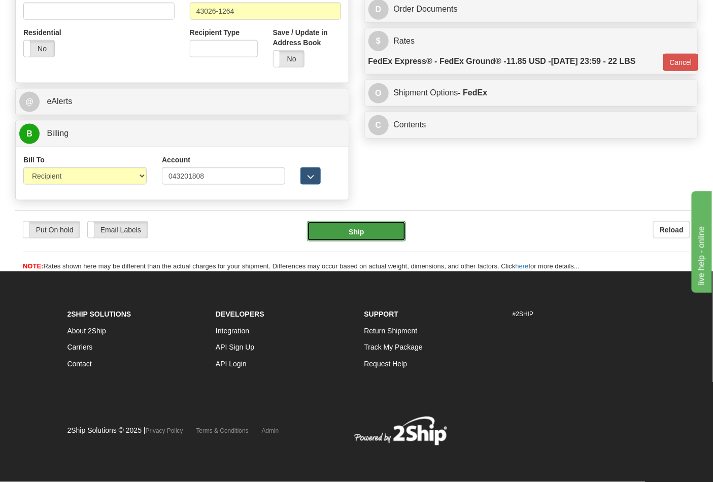
click at [363, 227] on button "Ship" at bounding box center [356, 231] width 98 height 20
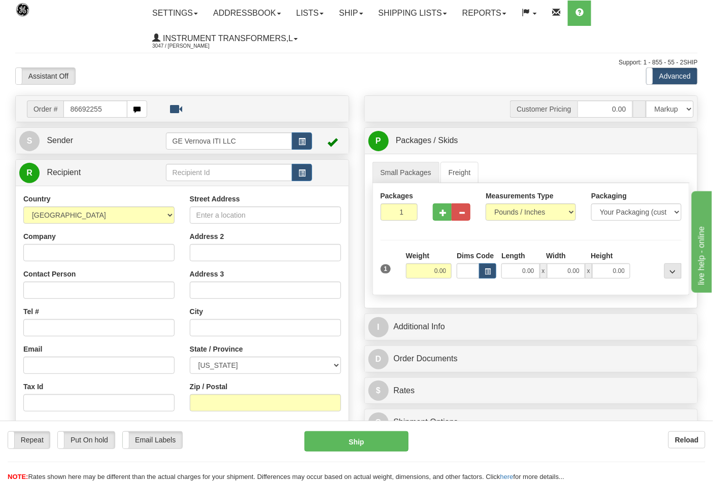
type input "86692255"
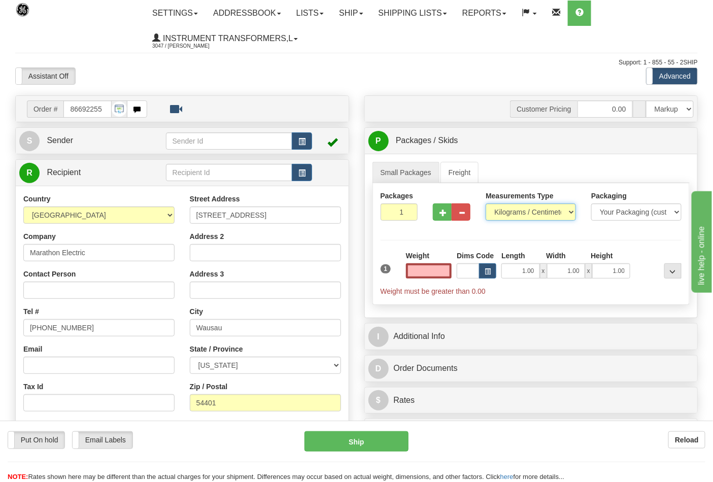
type input "0.00"
click at [506, 216] on select "Pounds / Inches Kilograms / Centimeters" at bounding box center [531, 211] width 90 height 17
select select "0"
click at [486, 204] on select "Pounds / Inches Kilograms / Centimeters" at bounding box center [531, 211] width 90 height 17
click at [444, 265] on input "0.00" at bounding box center [429, 270] width 46 height 15
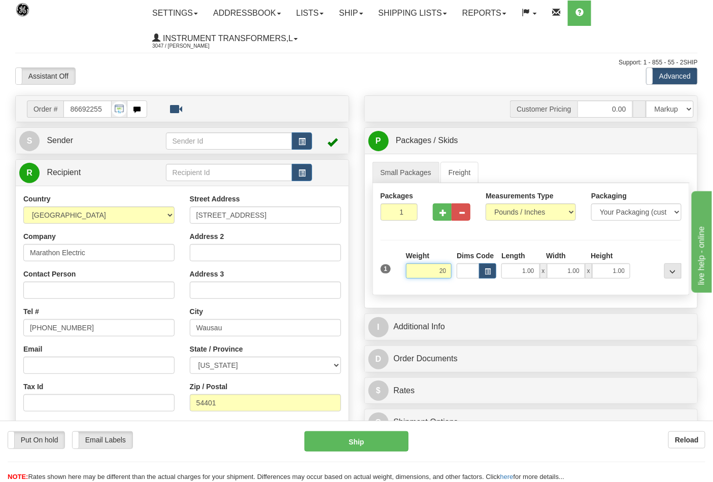
click button "Delete" at bounding box center [0, 0] width 0 height 0
type input "20.00"
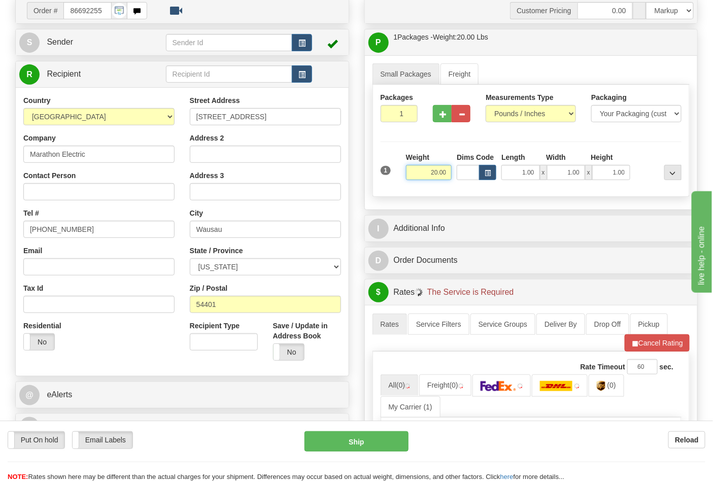
scroll to position [225, 0]
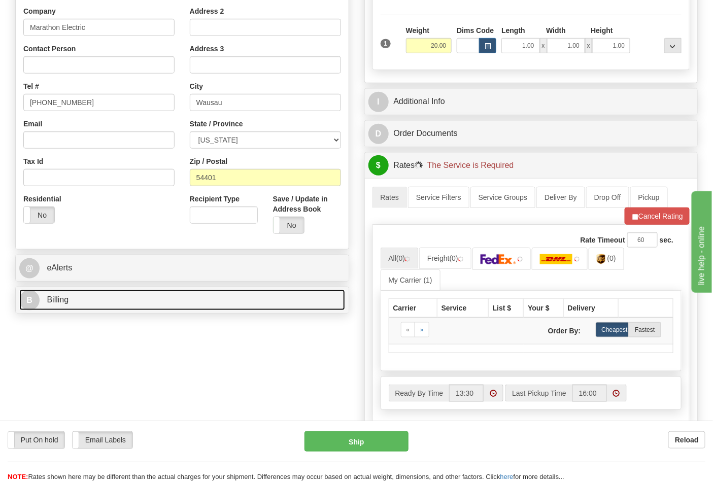
click at [102, 306] on link "B Billing" at bounding box center [182, 300] width 326 height 21
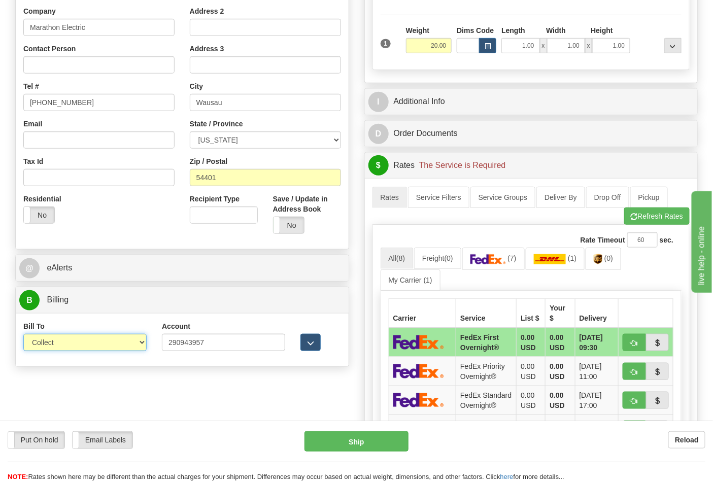
drag, startPoint x: 83, startPoint y: 347, endPoint x: 72, endPoint y: 352, distance: 12.3
click at [81, 347] on select "Sender Recipient Third Party Collect" at bounding box center [84, 342] width 123 height 17
select select "2"
click at [23, 335] on select "Sender Recipient Third Party Collect" at bounding box center [84, 342] width 123 height 17
click at [498, 259] on img at bounding box center [488, 259] width 36 height 10
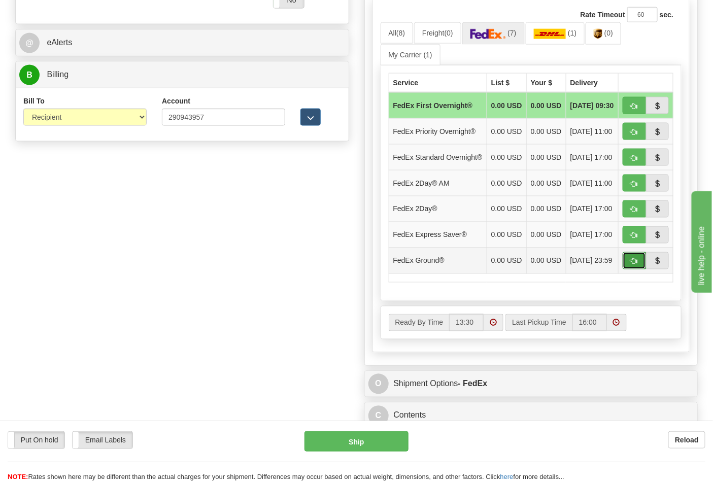
click at [627, 269] on button "button" at bounding box center [634, 260] width 23 height 17
type input "92"
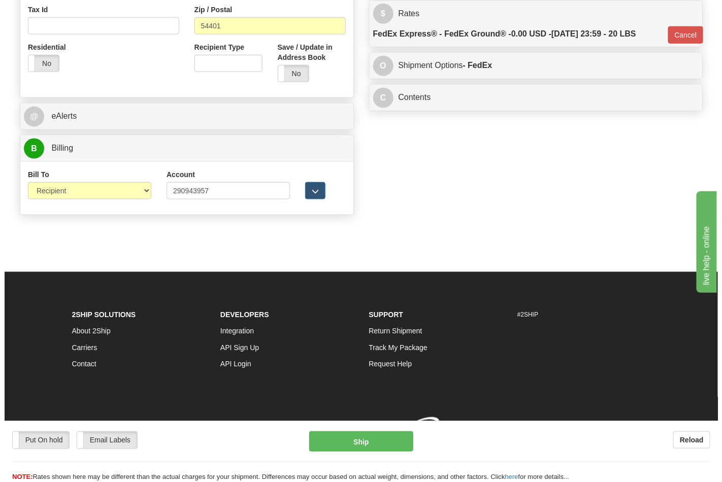
scroll to position [393, 0]
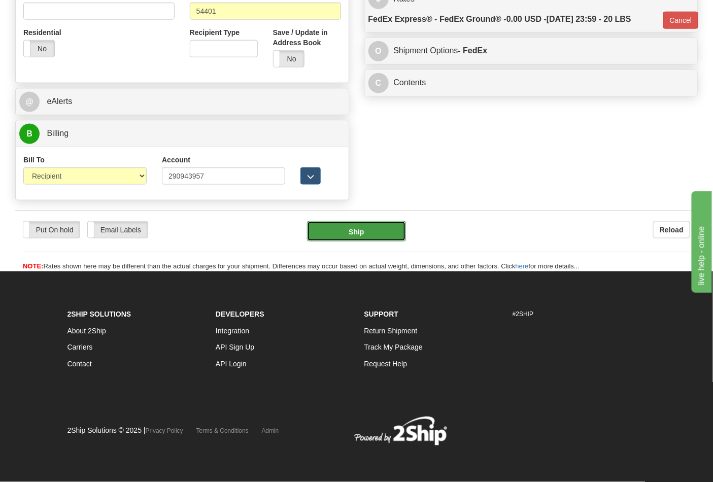
click at [362, 235] on button "Ship" at bounding box center [356, 231] width 98 height 20
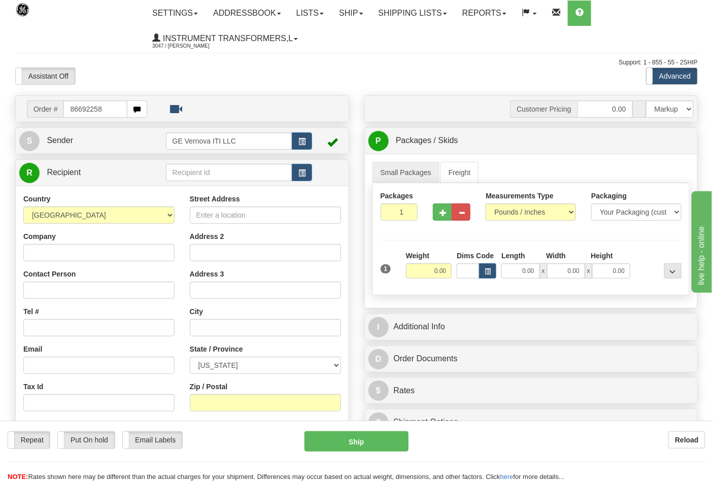
type input "86692258"
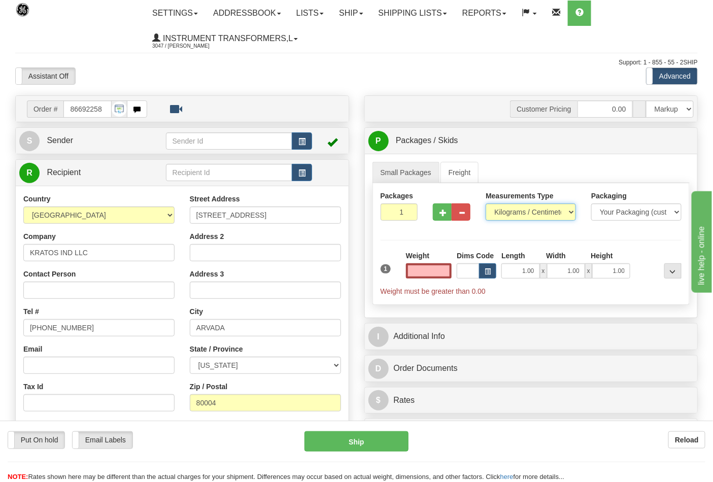
type input "0.00"
click at [503, 216] on select "Pounds / Inches Kilograms / Centimeters" at bounding box center [531, 211] width 90 height 17
select select "0"
click at [486, 204] on select "Pounds / Inches Kilograms / Centimeters" at bounding box center [531, 211] width 90 height 17
click at [447, 272] on input "0.00" at bounding box center [429, 270] width 46 height 15
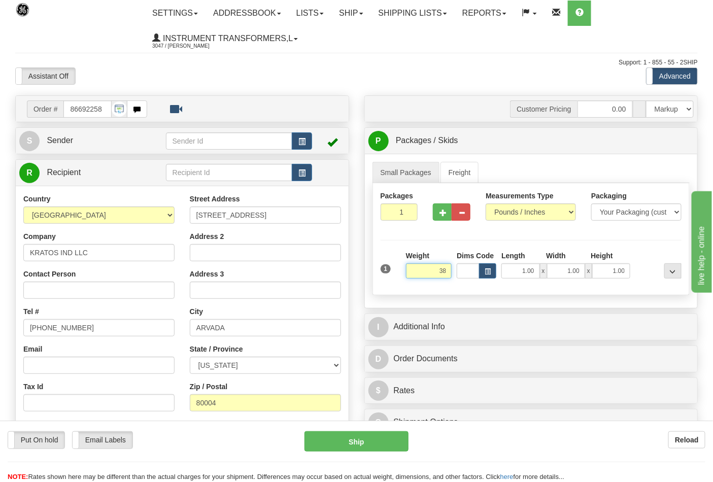
click button "Delete" at bounding box center [0, 0] width 0 height 0
type input "38.00"
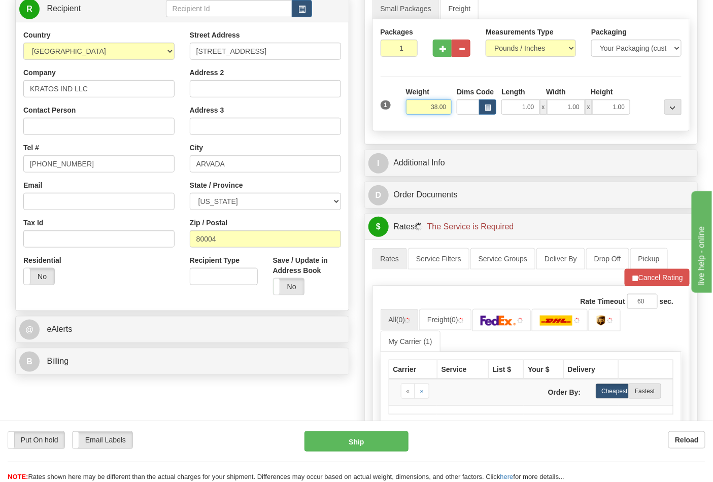
scroll to position [169, 0]
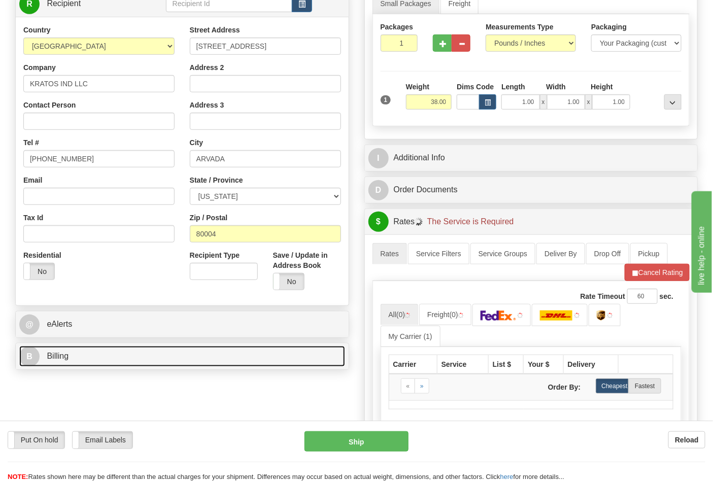
click at [115, 361] on link "B Billing" at bounding box center [182, 356] width 326 height 21
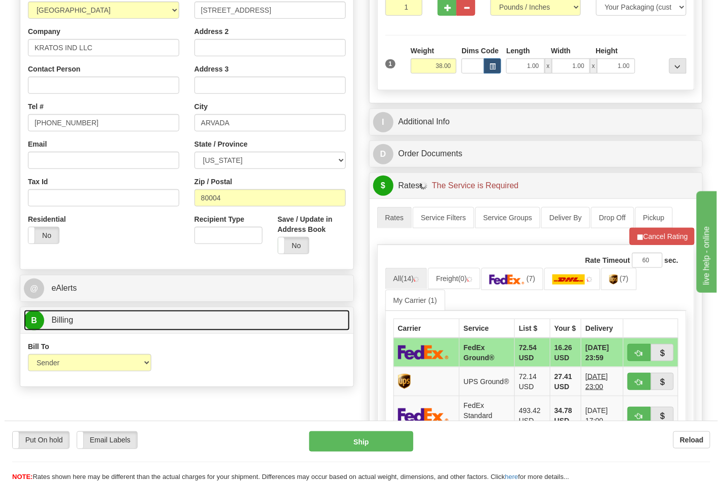
scroll to position [225, 0]
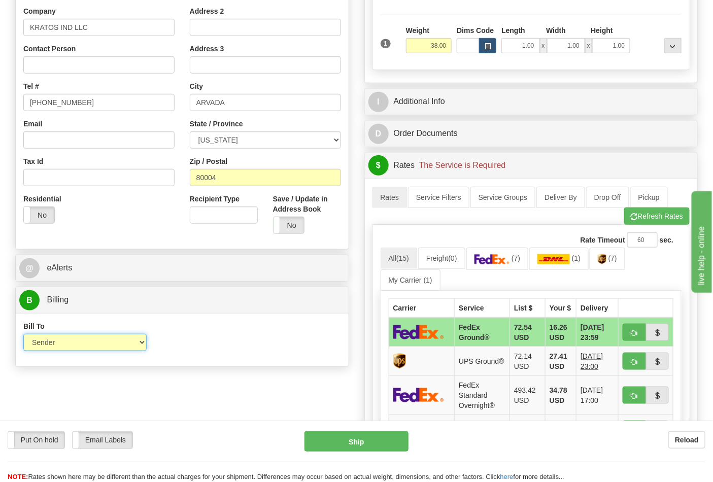
click at [75, 344] on select "Sender Recipient Third Party Collect" at bounding box center [84, 342] width 123 height 17
click at [202, 332] on div "Bill To Sender Recipient Third Party Collect Account 3rd Party Account List Ple…" at bounding box center [182, 340] width 333 height 38
click at [617, 259] on span "(7)" at bounding box center [612, 258] width 9 height 8
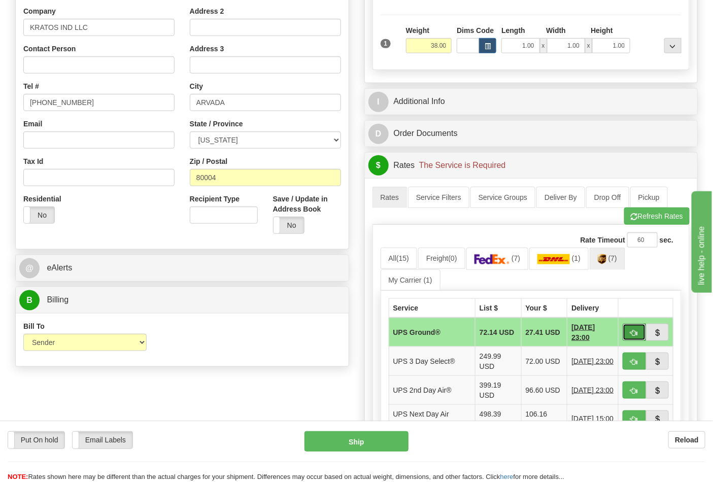
click at [631, 332] on span "button" at bounding box center [634, 333] width 7 height 7
type input "03"
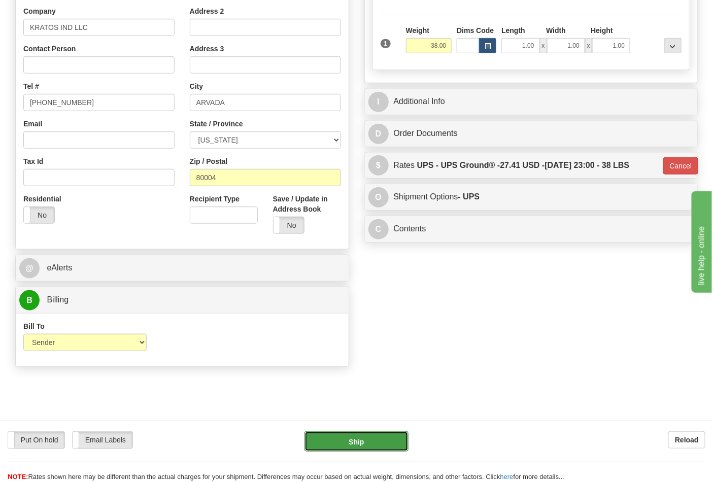
click at [373, 452] on button "Ship" at bounding box center [356, 441] width 104 height 20
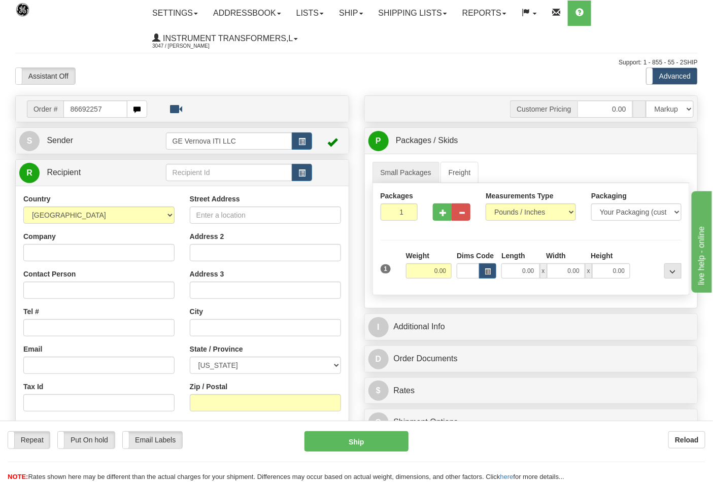
type input "86692257"
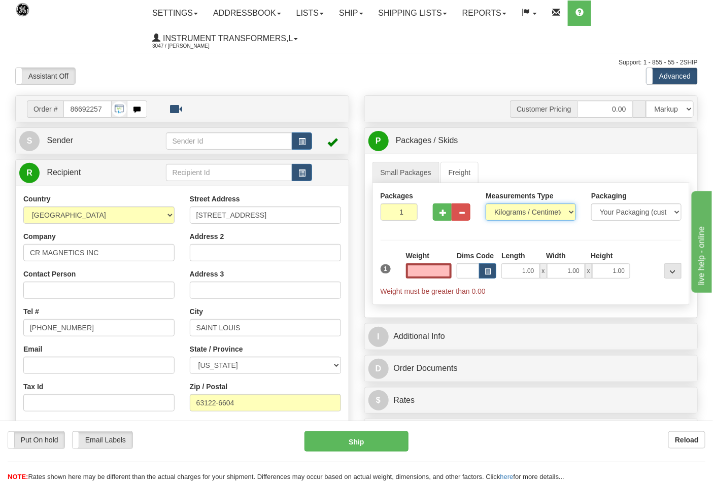
type input "0.00"
click at [504, 218] on select "Pounds / Inches Kilograms / Centimeters" at bounding box center [531, 211] width 90 height 17
select select "0"
click at [486, 204] on select "Pounds / Inches Kilograms / Centimeters" at bounding box center [531, 211] width 90 height 17
click at [449, 268] on input "0.00" at bounding box center [429, 270] width 46 height 15
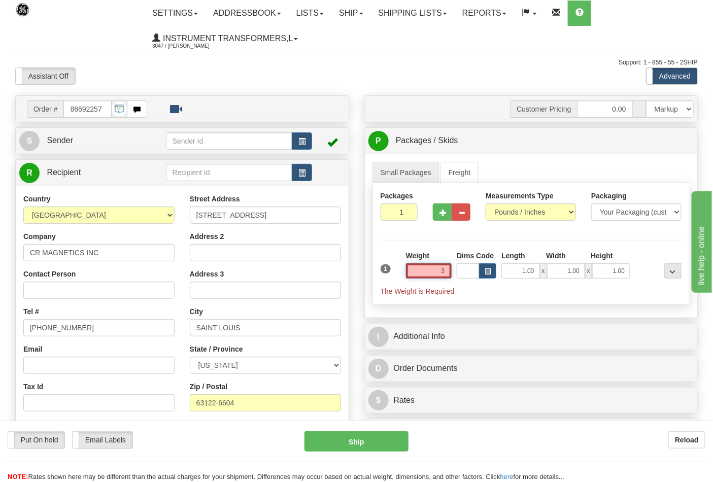
click button "Delete" at bounding box center [0, 0] width 0 height 0
type input "3.00"
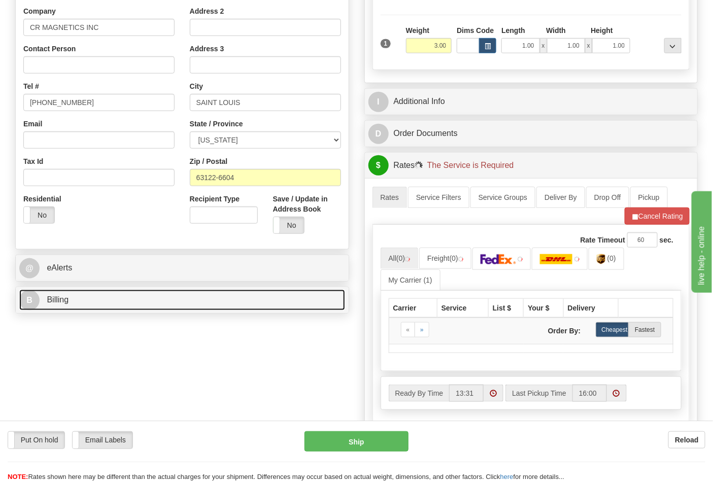
click at [100, 295] on link "B Billing" at bounding box center [182, 300] width 326 height 21
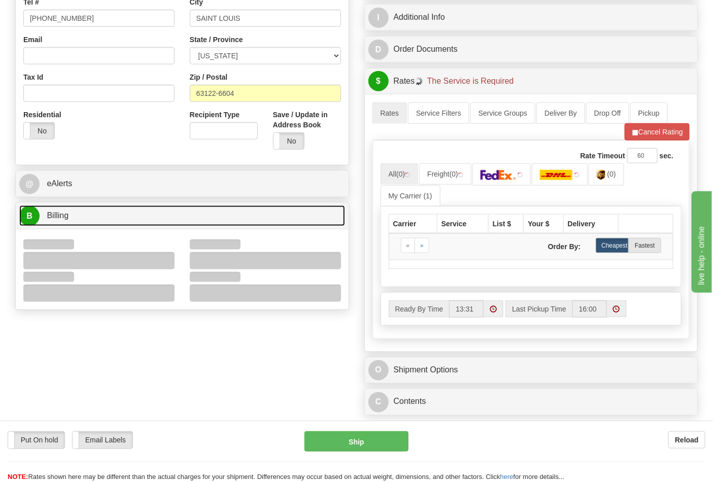
scroll to position [394, 0]
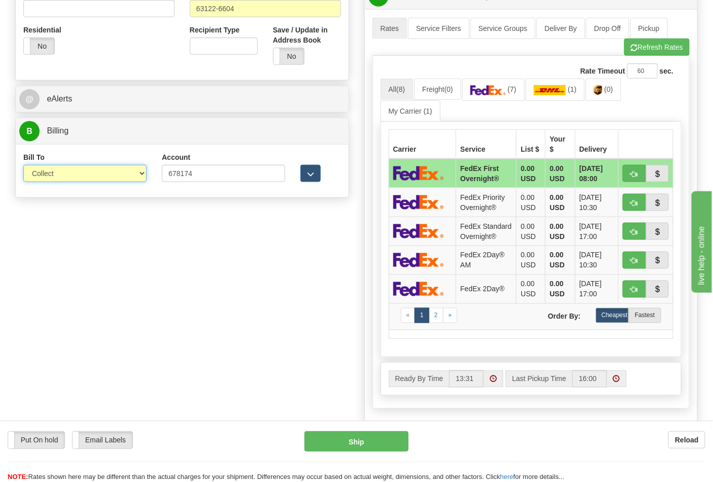
drag, startPoint x: 62, startPoint y: 176, endPoint x: 62, endPoint y: 183, distance: 7.1
click at [62, 176] on select "Sender Recipient Third Party Collect" at bounding box center [84, 173] width 123 height 17
select select "2"
click at [23, 166] on select "Sender Recipient Third Party Collect" at bounding box center [84, 173] width 123 height 17
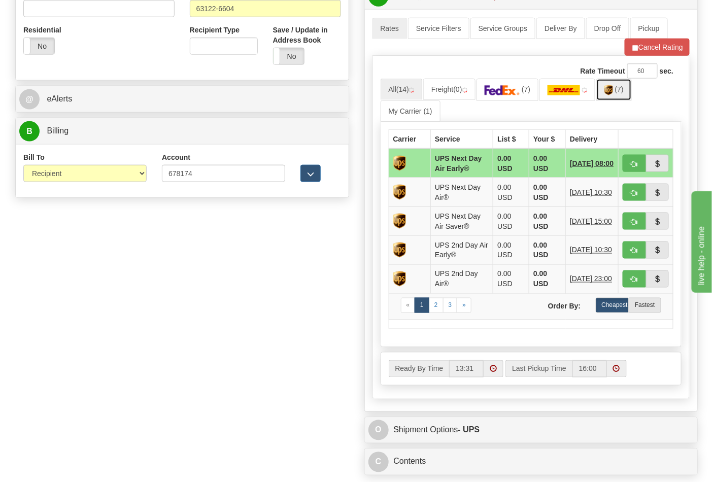
click at [617, 93] on span "(7)" at bounding box center [619, 89] width 9 height 8
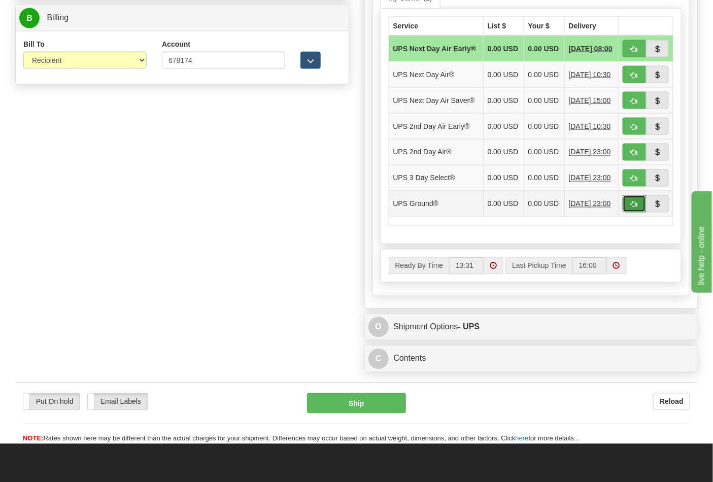
click at [630, 213] on button "button" at bounding box center [634, 203] width 23 height 17
type input "03"
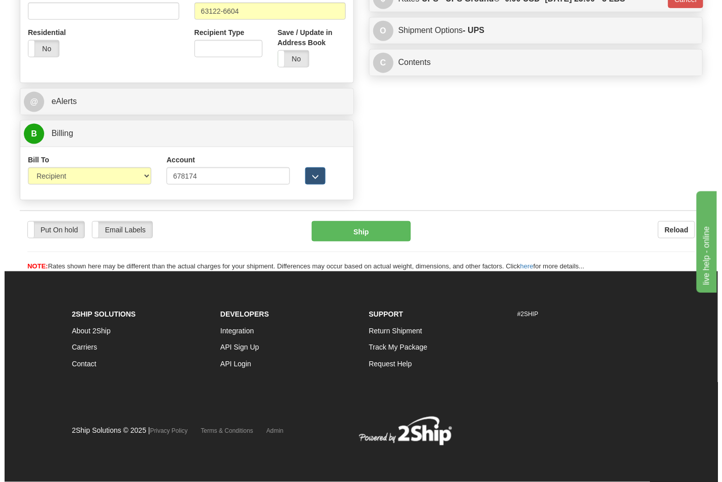
scroll to position [393, 0]
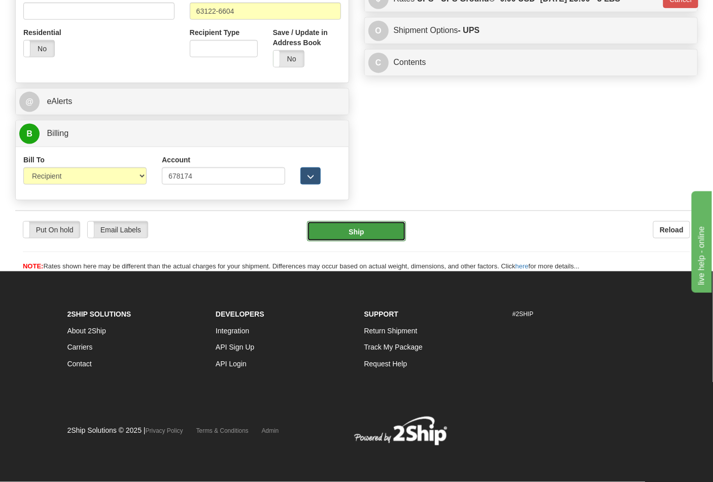
click at [354, 232] on button "Ship" at bounding box center [356, 231] width 98 height 20
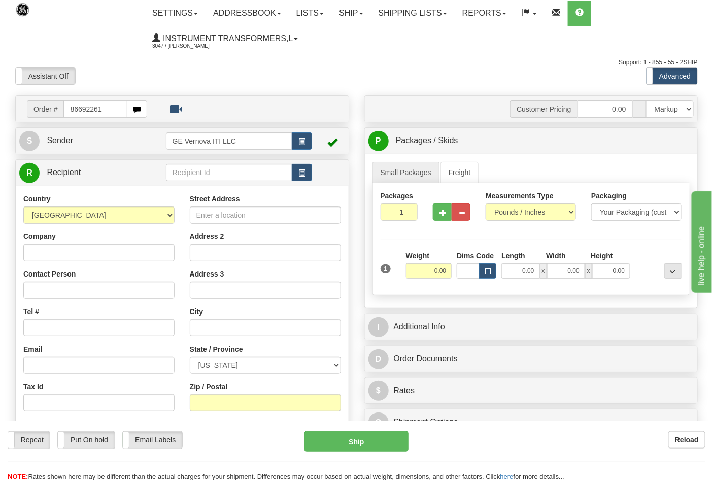
type input "86692261"
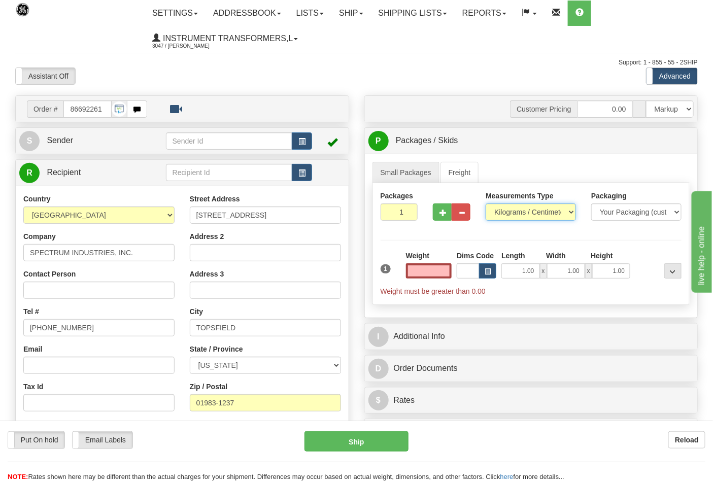
type input "0.00"
click at [505, 213] on select "Pounds / Inches Kilograms / Centimeters" at bounding box center [531, 211] width 90 height 17
select select "0"
click at [486, 204] on select "Pounds / Inches Kilograms / Centimeters" at bounding box center [531, 211] width 90 height 17
click at [448, 271] on input "0.00" at bounding box center [429, 270] width 46 height 15
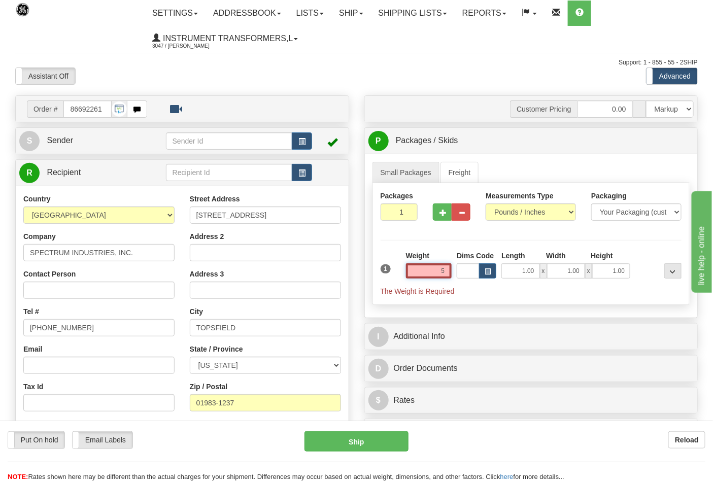
click button "Delete" at bounding box center [0, 0] width 0 height 0
type input "5.00"
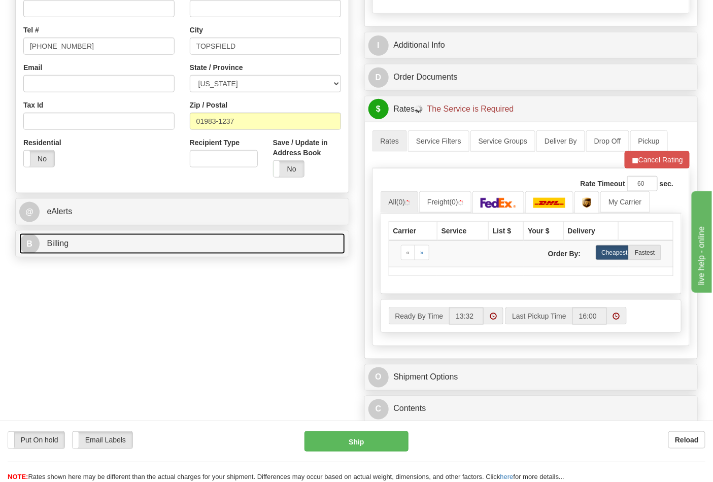
click at [138, 245] on link "B Billing" at bounding box center [182, 243] width 326 height 21
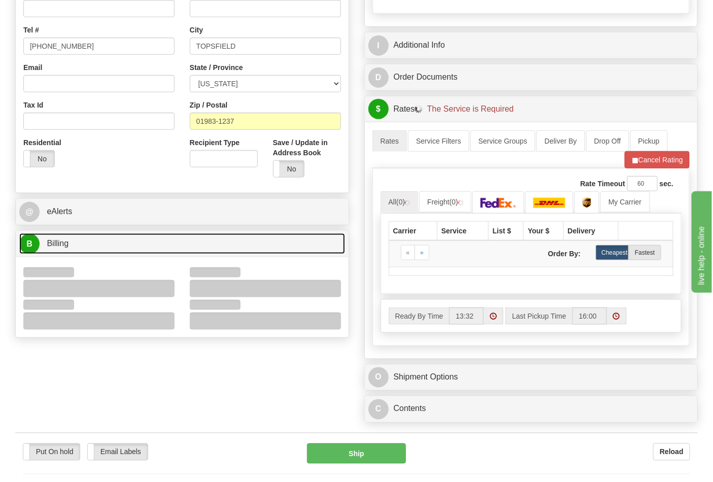
scroll to position [394, 0]
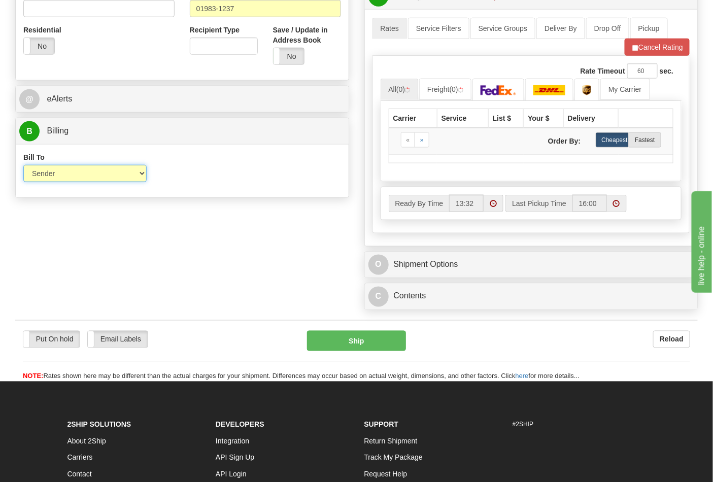
click at [53, 174] on select "Sender Recipient Third Party Collect" at bounding box center [84, 173] width 123 height 17
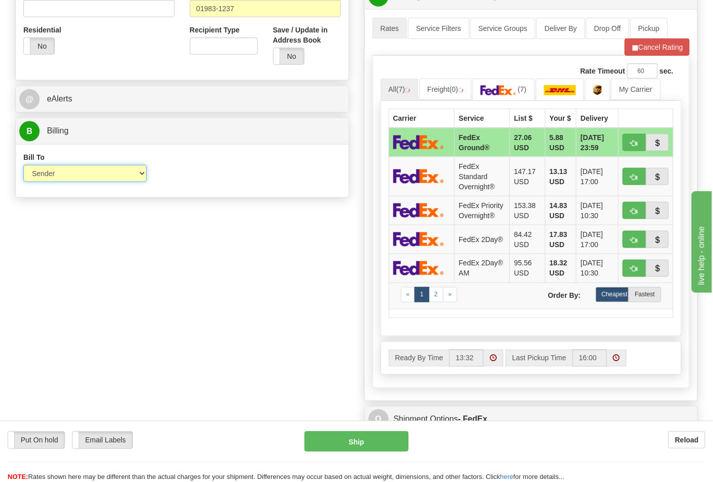
select select "2"
click at [23, 166] on select "Sender Recipient Third Party Collect" at bounding box center [84, 173] width 123 height 17
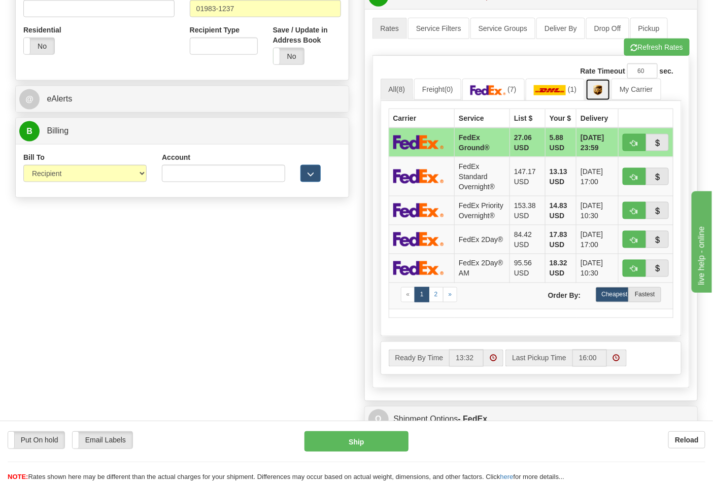
click at [609, 93] on link at bounding box center [598, 90] width 25 height 22
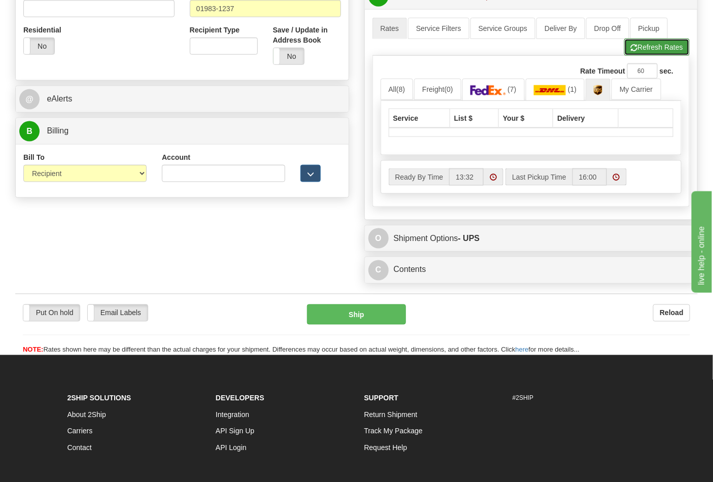
click at [649, 52] on button "Refresh Rates" at bounding box center [656, 47] width 65 height 17
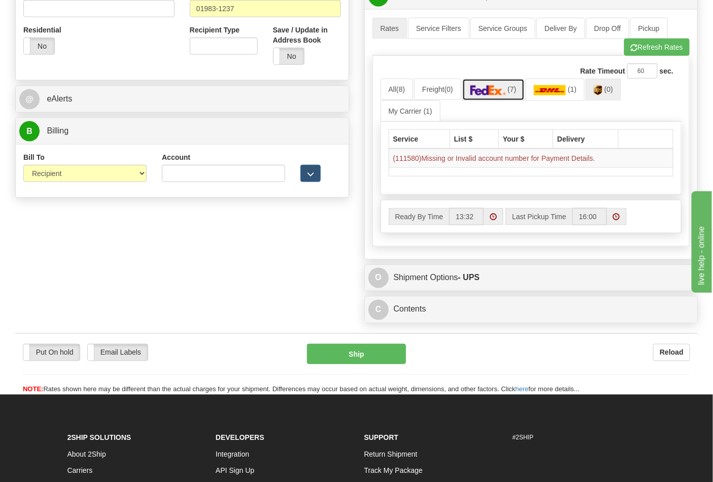
click at [501, 94] on img at bounding box center [488, 90] width 36 height 10
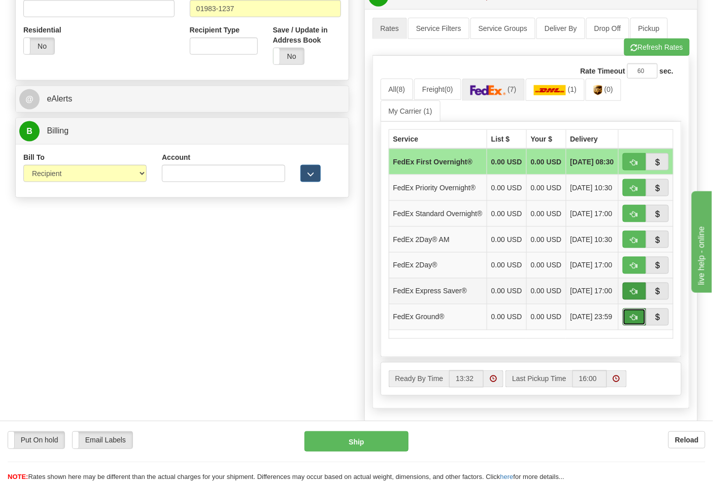
click at [628, 326] on button "button" at bounding box center [634, 317] width 23 height 17
type input "92"
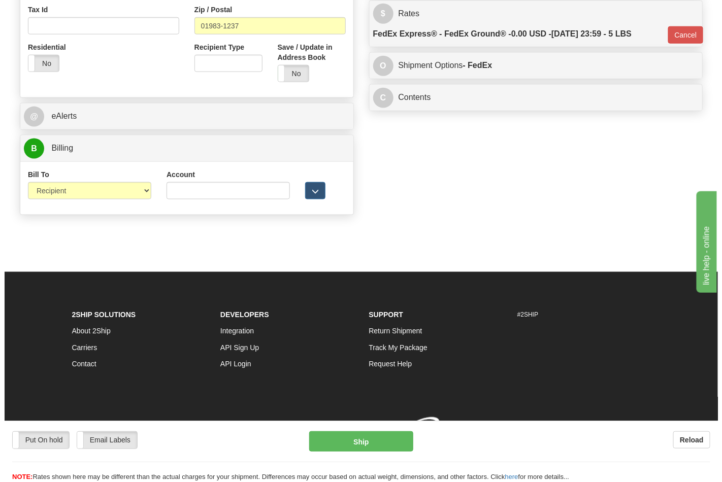
scroll to position [379, 0]
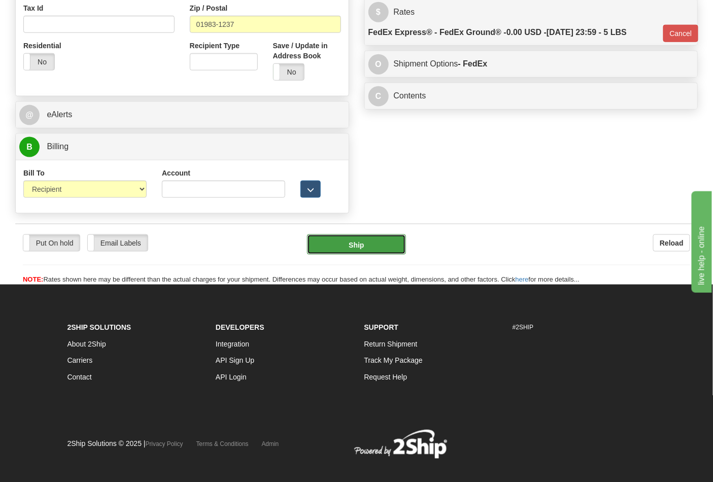
click at [372, 247] on button "Ship" at bounding box center [356, 244] width 98 height 20
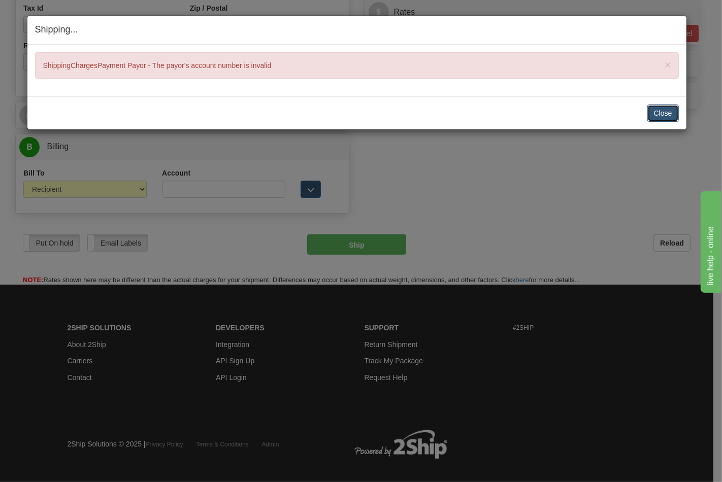
click at [654, 110] on button "Close" at bounding box center [662, 113] width 31 height 17
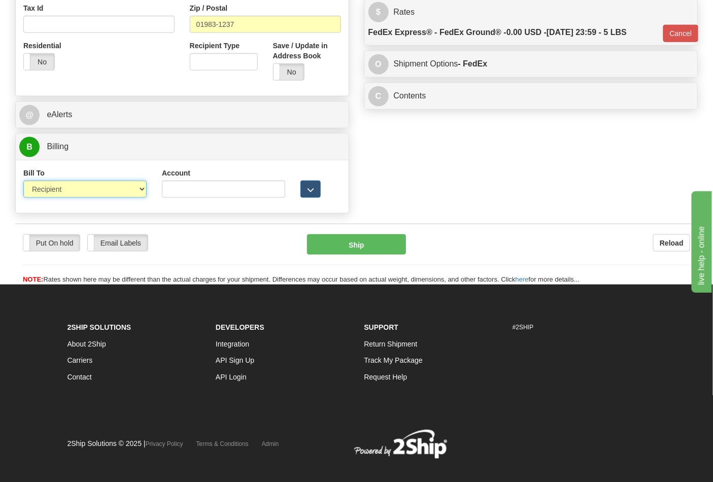
drag, startPoint x: 88, startPoint y: 183, endPoint x: 94, endPoint y: 194, distance: 12.5
click at [89, 184] on select "Sender Recipient Third Party Collect" at bounding box center [84, 189] width 123 height 17
select select "4"
click at [23, 182] on select "Sender Recipient Third Party Collect" at bounding box center [84, 189] width 123 height 17
type input "92"
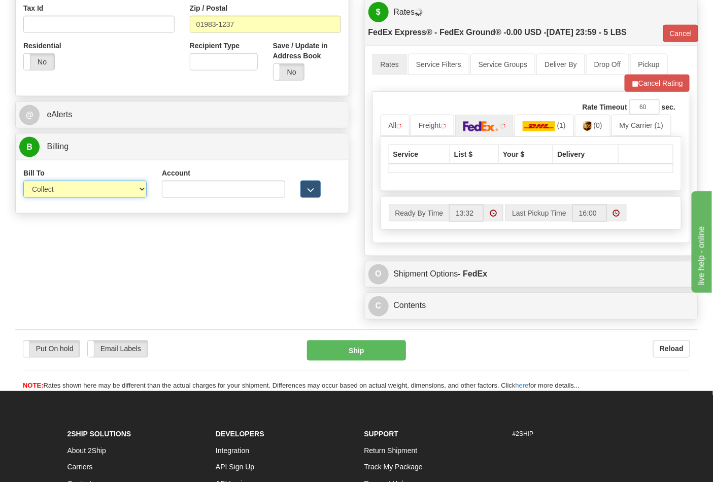
click at [103, 189] on select "Sender Recipient Third Party Collect" at bounding box center [84, 189] width 123 height 17
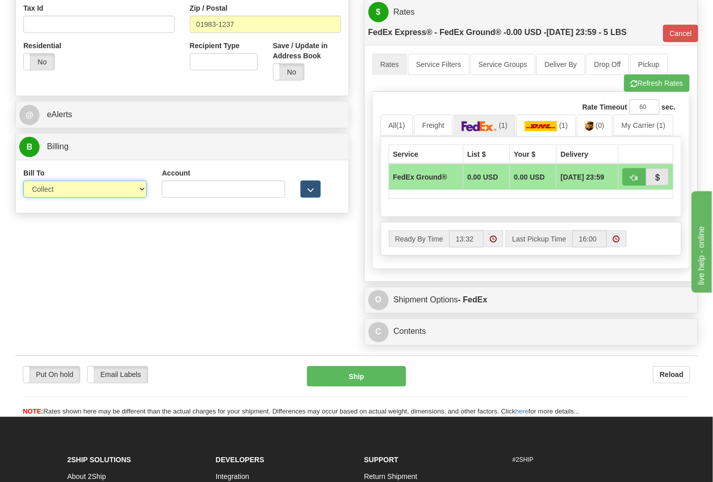
select select "2"
click at [23, 182] on select "Sender Recipient Third Party Collect" at bounding box center [84, 189] width 123 height 17
type input "92"
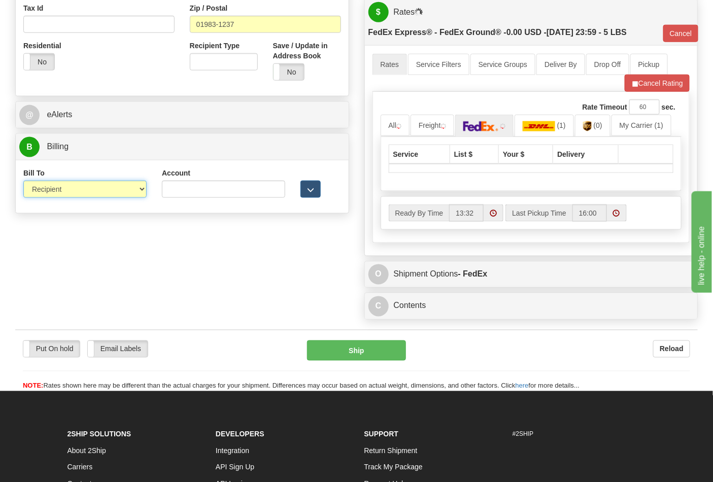
click at [75, 193] on select "Sender Recipient Third Party Collect" at bounding box center [84, 189] width 123 height 17
select select "1"
click at [23, 182] on select "Sender Recipient Third Party Collect" at bounding box center [84, 189] width 123 height 17
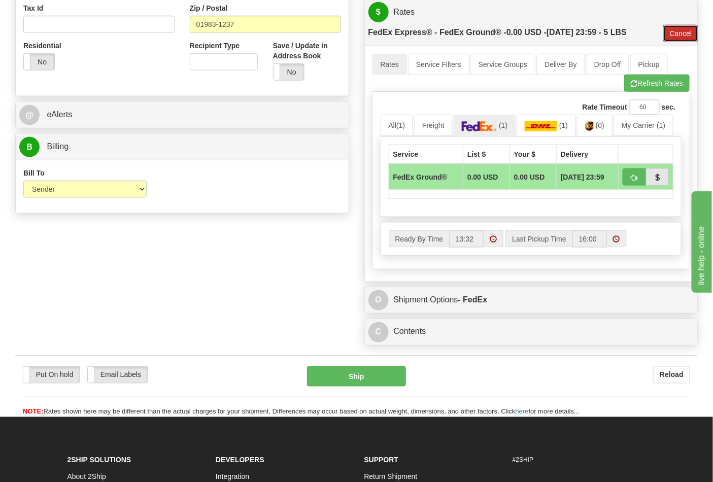
click at [686, 41] on button "Cancel" at bounding box center [681, 33] width 36 height 17
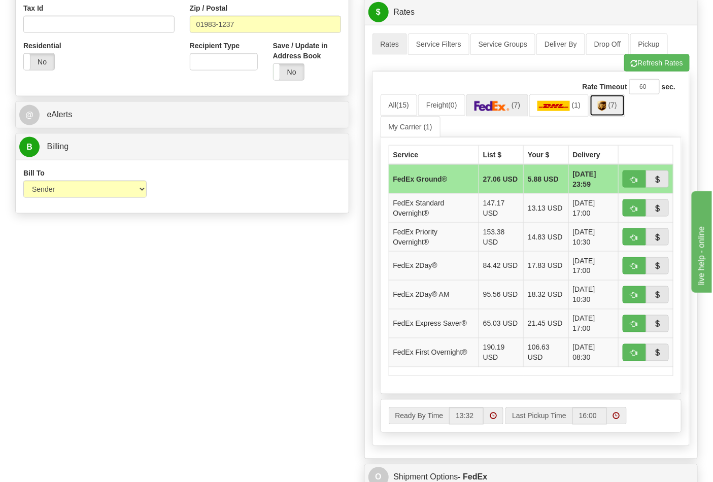
click at [606, 111] on img at bounding box center [602, 106] width 9 height 10
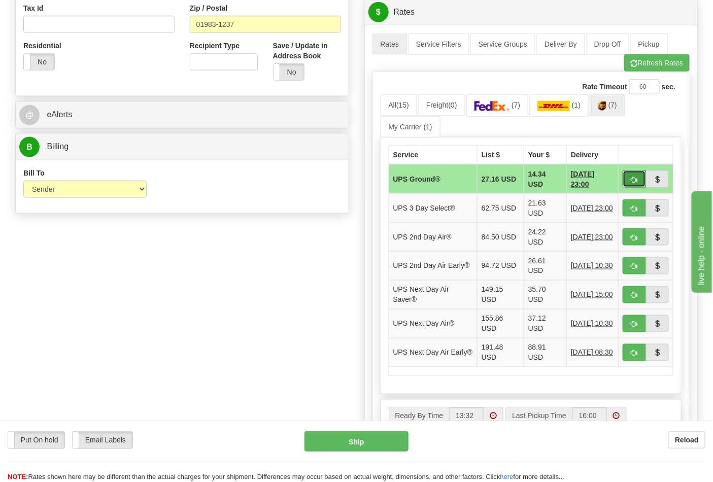
click at [633, 179] on span "button" at bounding box center [634, 180] width 7 height 7
type input "03"
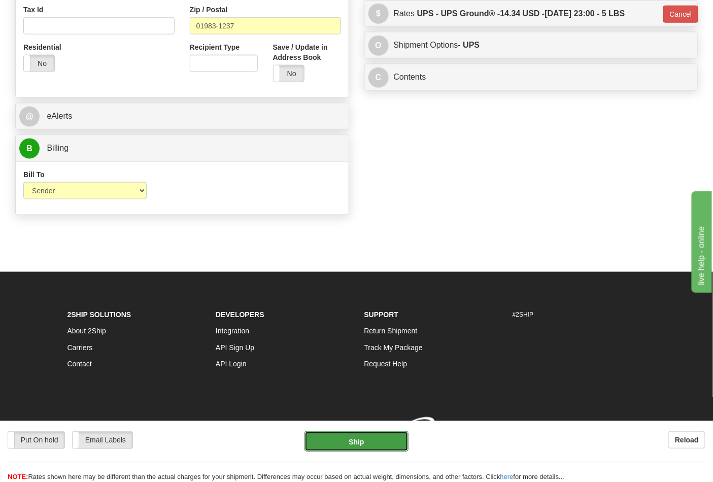
click at [357, 440] on button "Ship" at bounding box center [356, 441] width 104 height 20
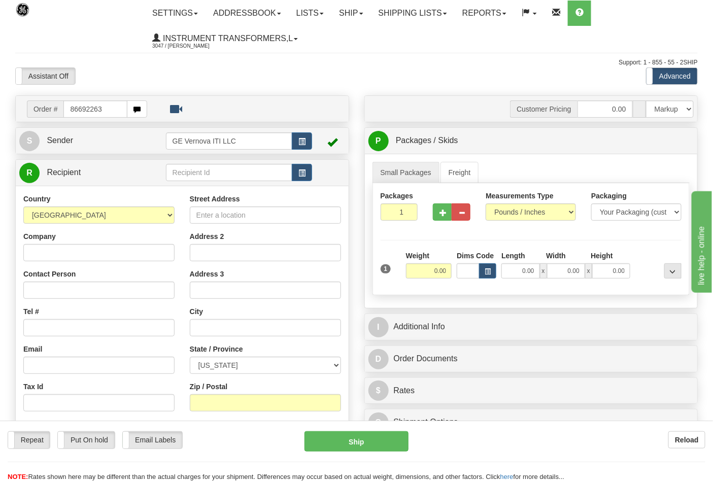
type input "86692263"
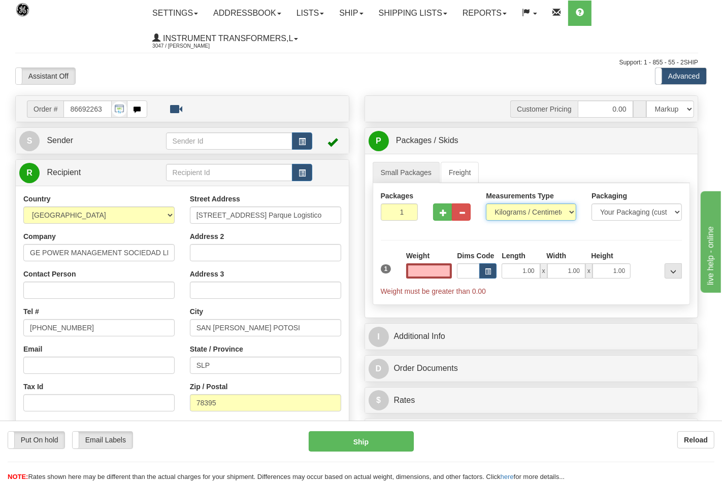
type input "0.00"
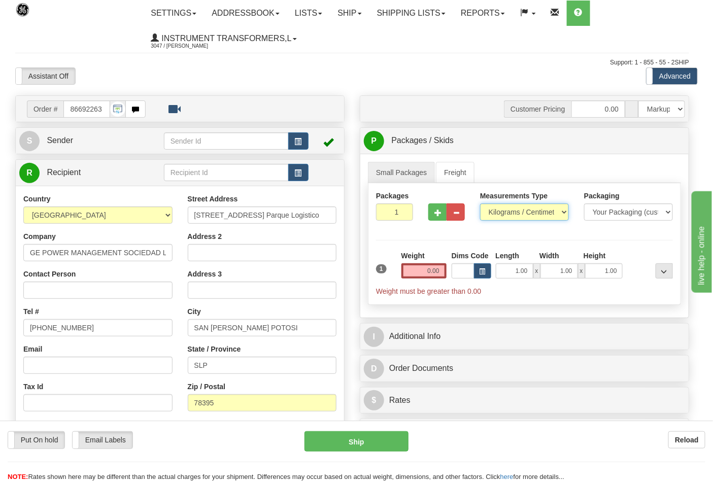
click at [503, 216] on select "Pounds / Inches Kilograms / Centimeters" at bounding box center [524, 211] width 89 height 17
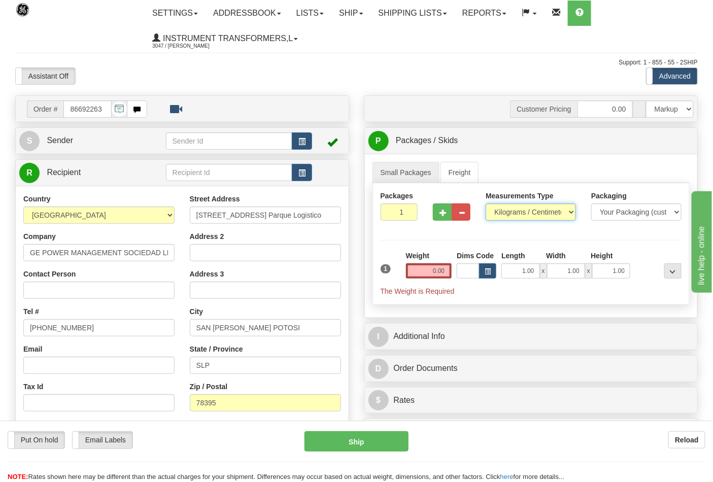
select select "0"
click at [486, 204] on select "Pounds / Inches Kilograms / Centimeters" at bounding box center [531, 211] width 90 height 17
click at [450, 269] on input "0.00" at bounding box center [429, 270] width 46 height 15
click button "Delete" at bounding box center [0, 0] width 0 height 0
type input "6.00"
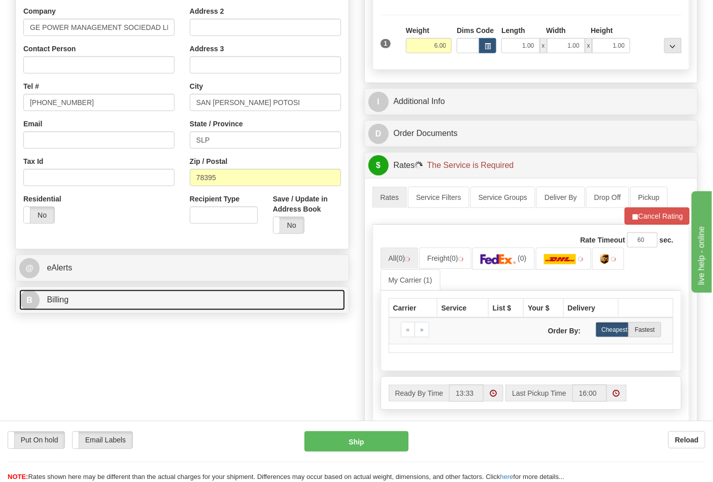
click at [112, 306] on link "B Billing" at bounding box center [182, 300] width 326 height 21
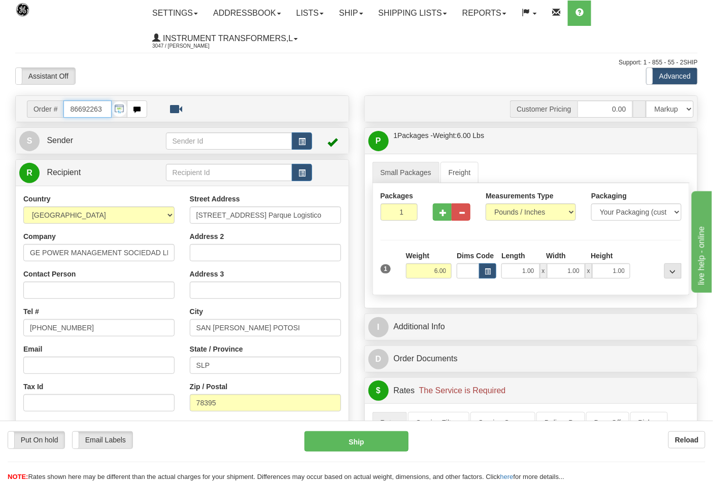
drag, startPoint x: 106, startPoint y: 109, endPoint x: 52, endPoint y: 111, distance: 53.3
click at [52, 112] on div "Order # 86692263" at bounding box center [87, 108] width 120 height 17
type input "86692256"
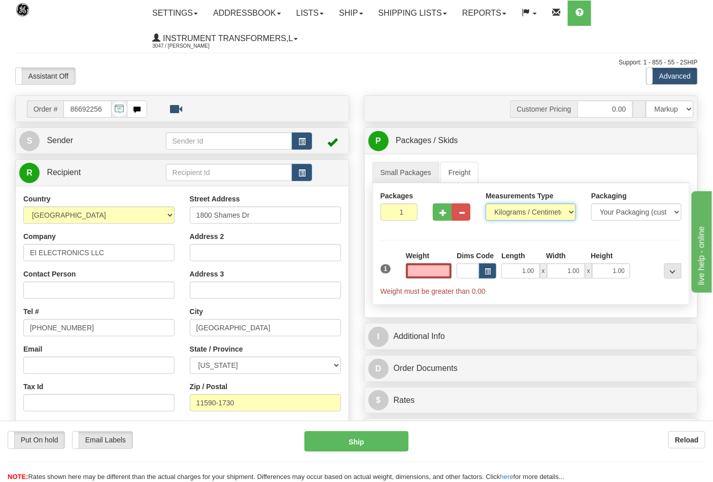
type input "0.00"
click at [502, 213] on select "Pounds / Inches Kilograms / Centimeters" at bounding box center [531, 211] width 90 height 17
select select "0"
click at [486, 204] on select "Pounds / Inches Kilograms / Centimeters" at bounding box center [531, 211] width 90 height 17
click at [449, 275] on input "0.00" at bounding box center [429, 270] width 46 height 15
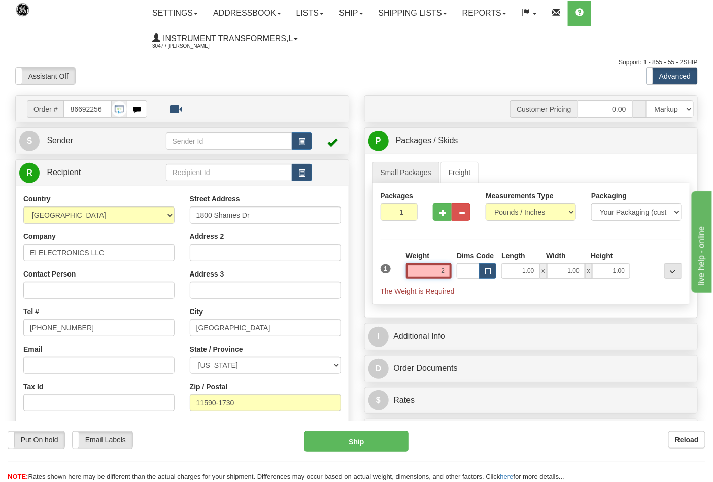
click button "Delete" at bounding box center [0, 0] width 0 height 0
type input "2.00"
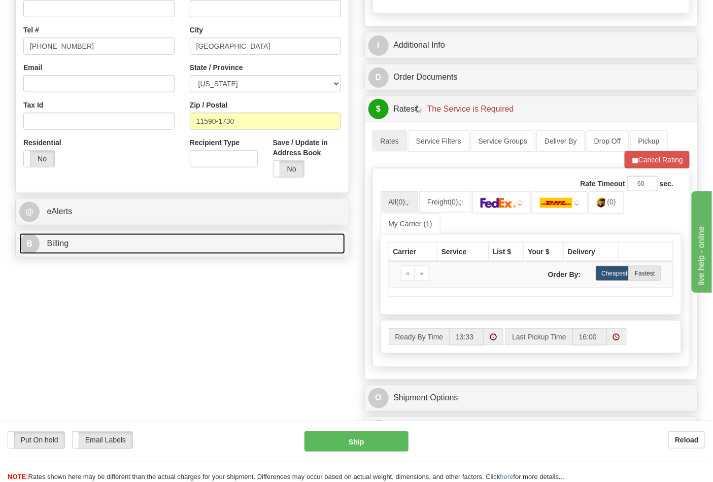
click at [100, 246] on link "B Billing" at bounding box center [182, 243] width 326 height 21
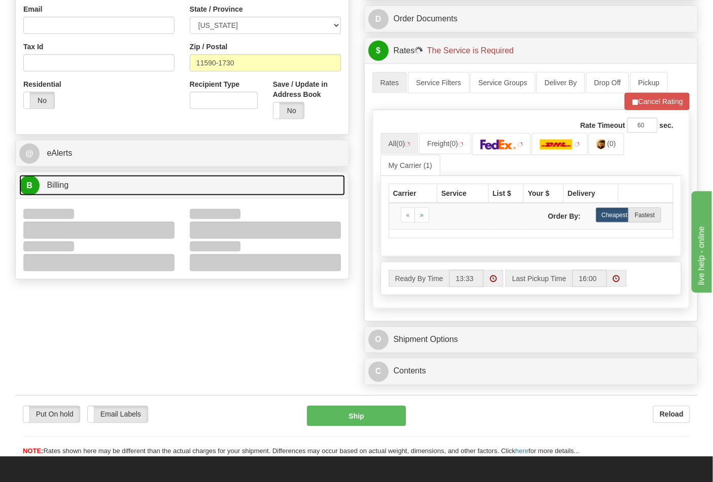
scroll to position [394, 0]
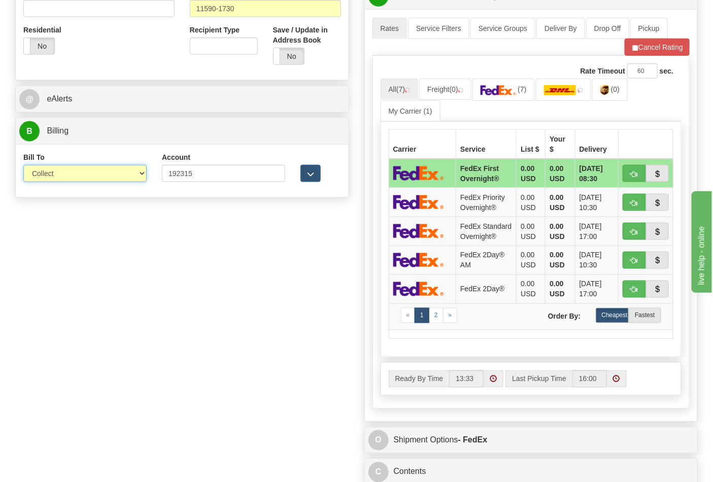
drag, startPoint x: 54, startPoint y: 176, endPoint x: 55, endPoint y: 181, distance: 5.7
click at [54, 176] on select "Sender Recipient Third Party Collect" at bounding box center [84, 173] width 123 height 17
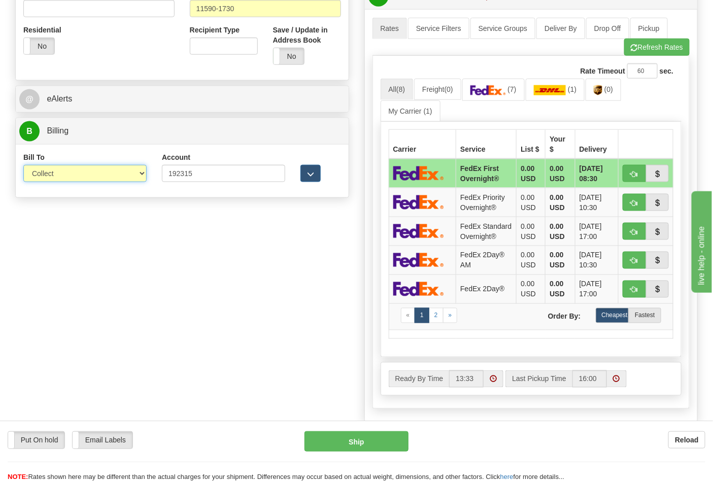
select select "2"
click at [23, 166] on select "Sender Recipient Third Party Collect" at bounding box center [84, 173] width 123 height 17
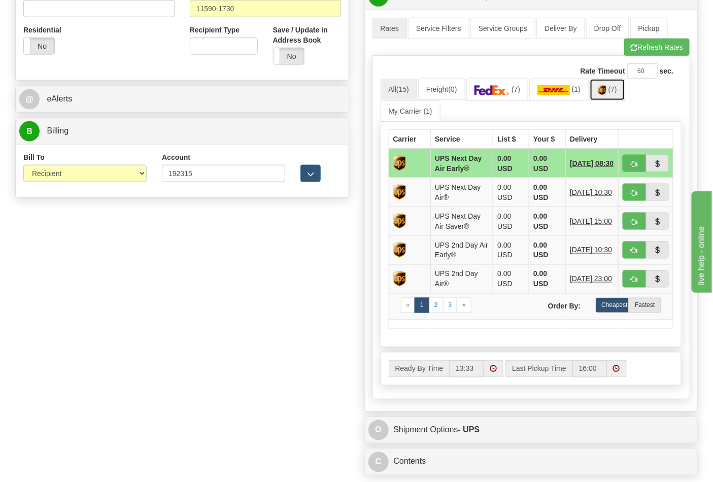
click at [612, 97] on link "(7)" at bounding box center [608, 90] width 36 height 22
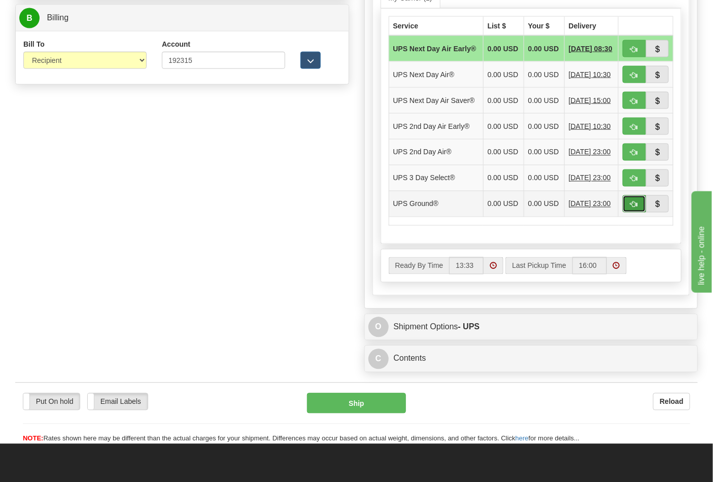
click at [630, 213] on button "button" at bounding box center [634, 203] width 23 height 17
type input "03"
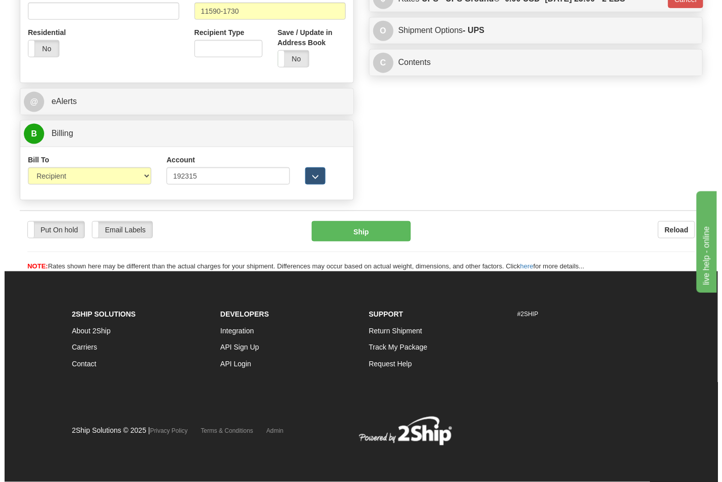
scroll to position [393, 0]
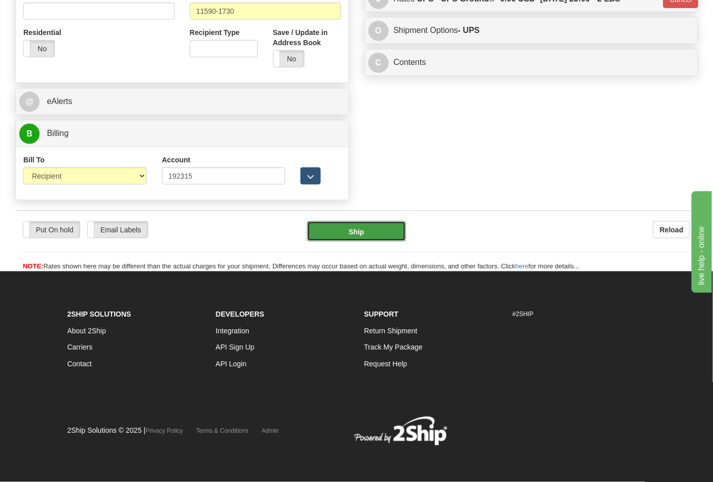
click at [373, 237] on button "Ship" at bounding box center [356, 231] width 98 height 20
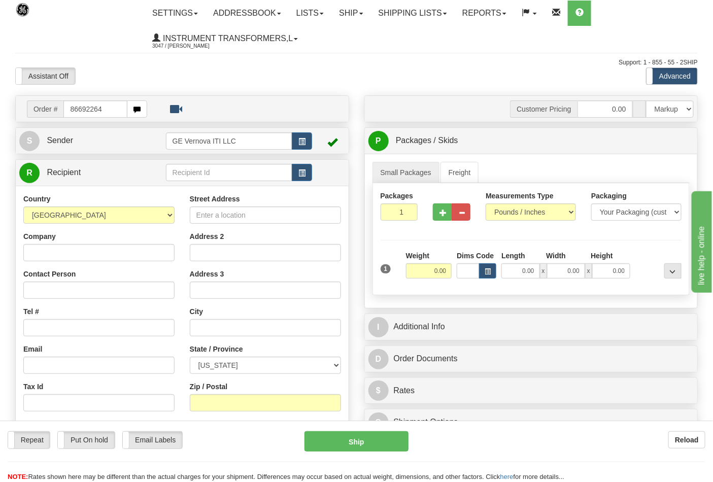
type input "86692264"
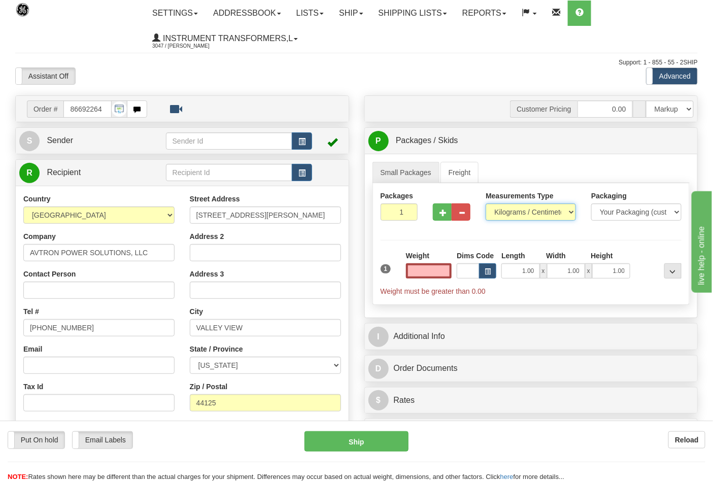
type input "0.00"
click at [505, 214] on select "Pounds / Inches Kilograms / Centimeters" at bounding box center [531, 211] width 90 height 17
select select "0"
click at [486, 204] on select "Pounds / Inches Kilograms / Centimeters" at bounding box center [531, 211] width 90 height 17
click at [443, 275] on input "0.00" at bounding box center [429, 270] width 46 height 15
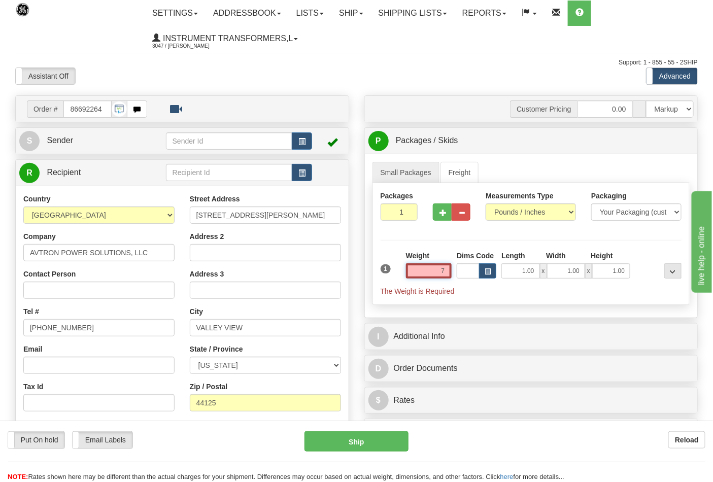
click button "Delete" at bounding box center [0, 0] width 0 height 0
type input "7.00"
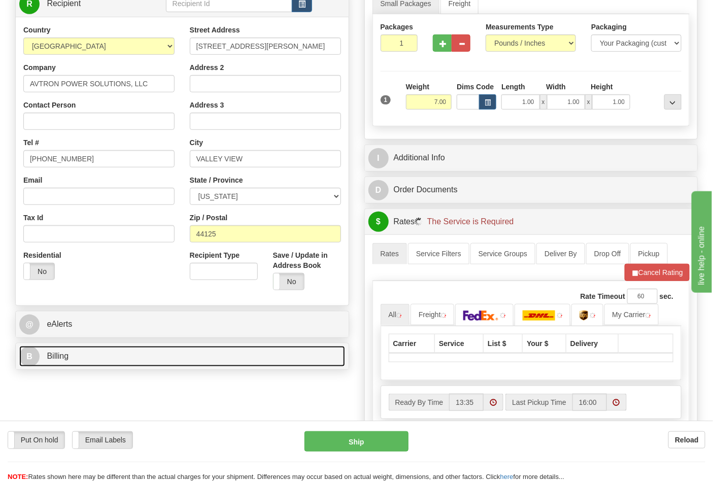
click at [113, 366] on link "B Billing" at bounding box center [182, 356] width 326 height 21
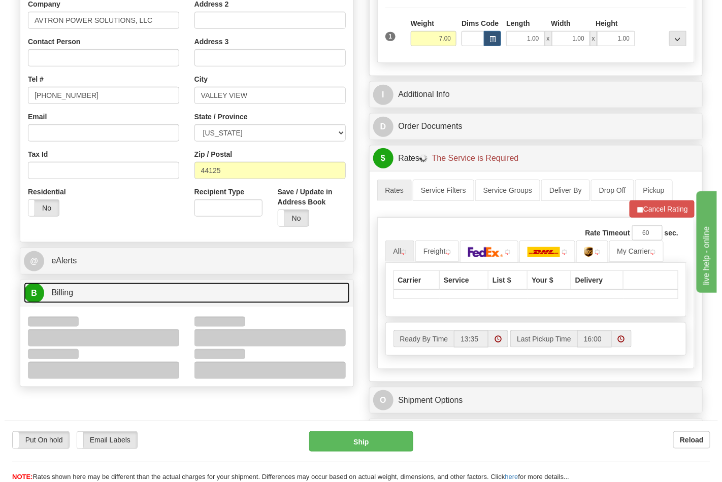
scroll to position [282, 0]
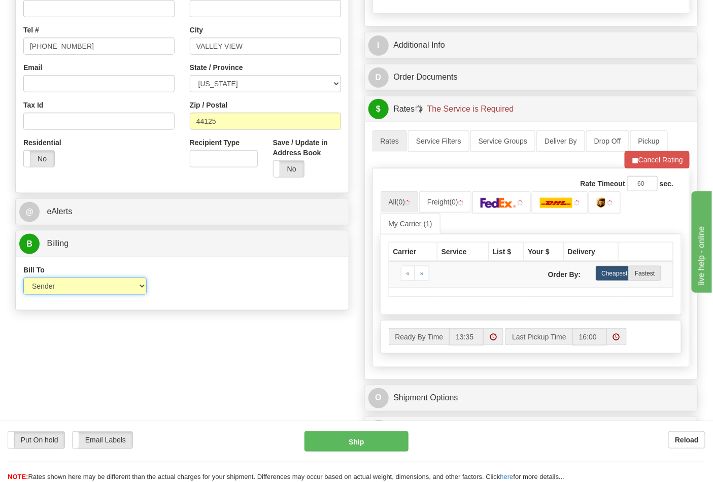
click at [62, 291] on select "Sender Recipient Third Party Collect" at bounding box center [84, 286] width 123 height 17
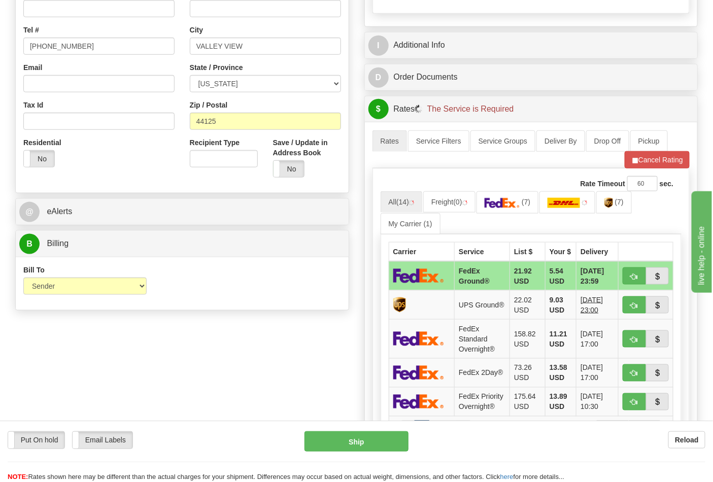
click at [208, 323] on div "Order # 86692264 S Sender" at bounding box center [357, 209] width 698 height 790
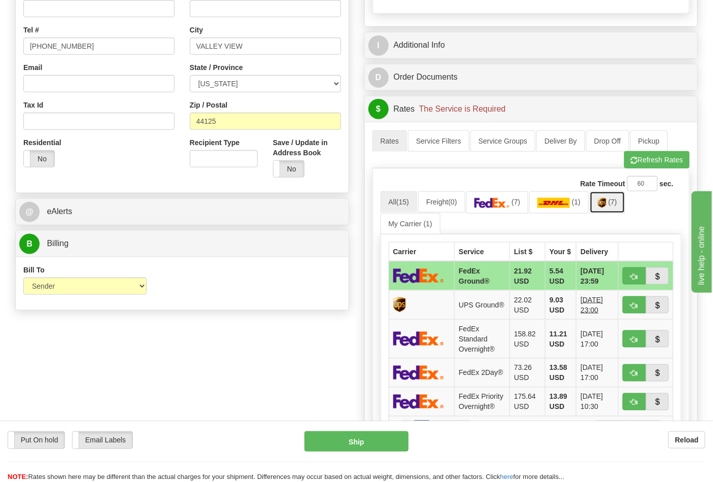
click at [611, 204] on link "(7)" at bounding box center [608, 202] width 36 height 22
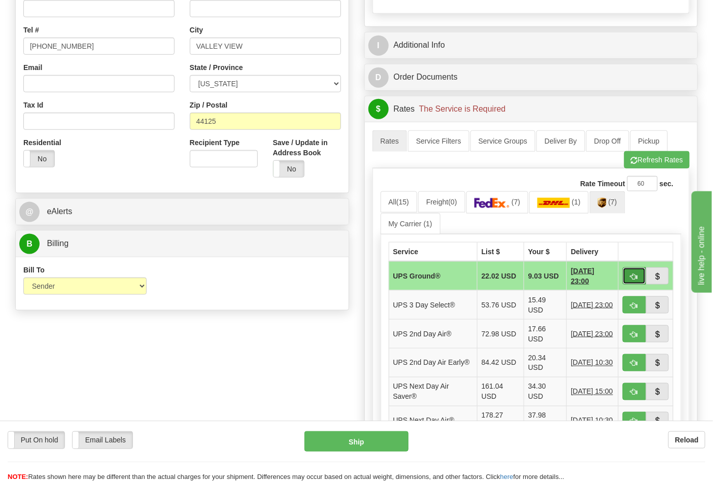
click at [632, 276] on span "button" at bounding box center [634, 276] width 7 height 7
type input "03"
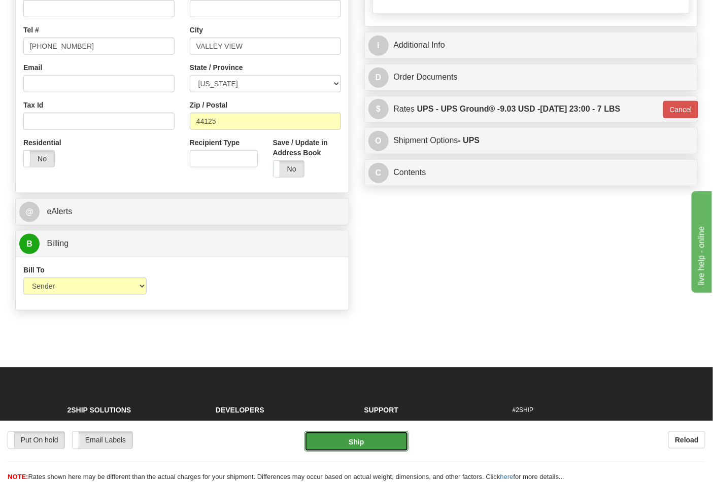
click at [361, 437] on button "Ship" at bounding box center [356, 441] width 104 height 20
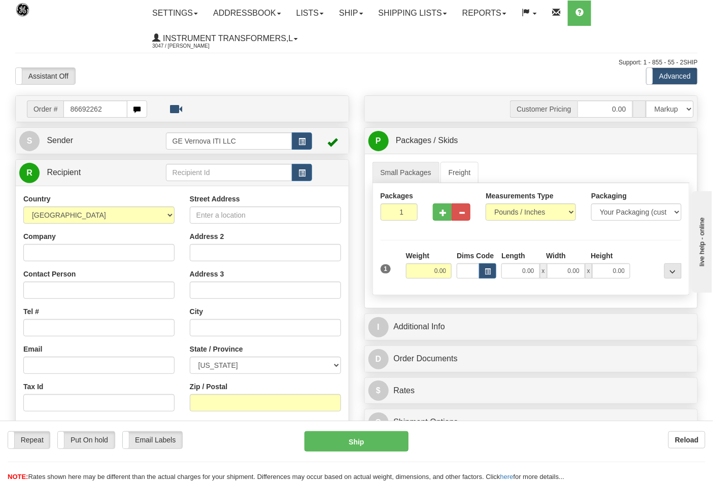
type input "86692262"
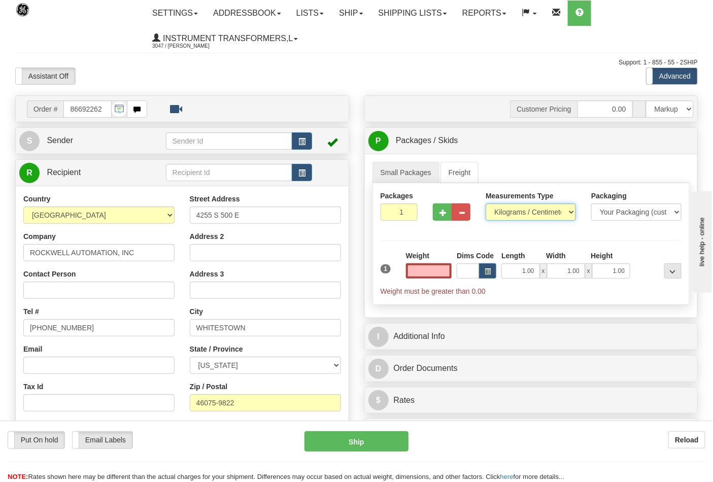
type input "0.00"
click at [510, 213] on select "Pounds / Inches Kilograms / Centimeters" at bounding box center [531, 211] width 90 height 17
select select "0"
click at [486, 204] on select "Pounds / Inches Kilograms / Centimeters" at bounding box center [531, 211] width 90 height 17
click at [438, 275] on input "0.00" at bounding box center [429, 270] width 46 height 15
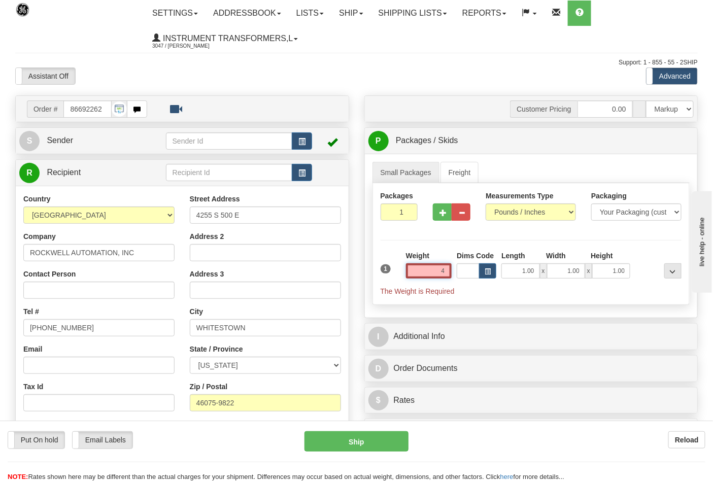
click button "Delete" at bounding box center [0, 0] width 0 height 0
type input "4.00"
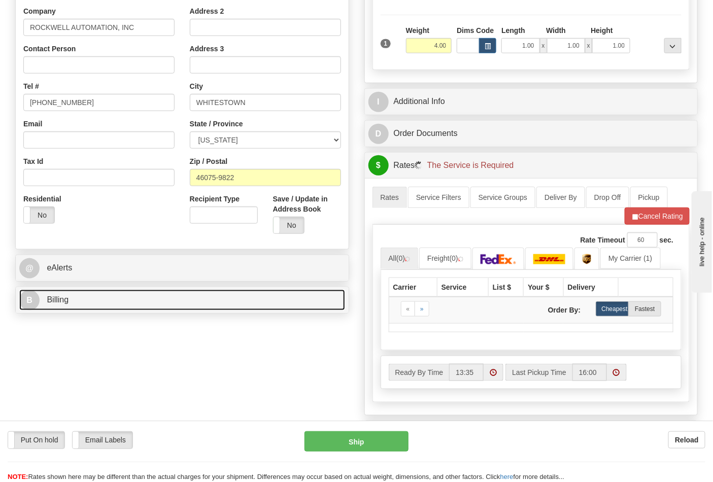
click at [133, 303] on link "B Billing" at bounding box center [182, 300] width 326 height 21
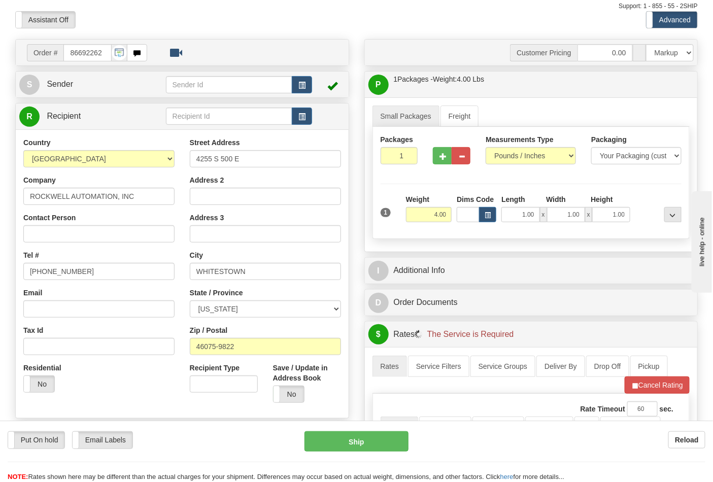
scroll to position [225, 0]
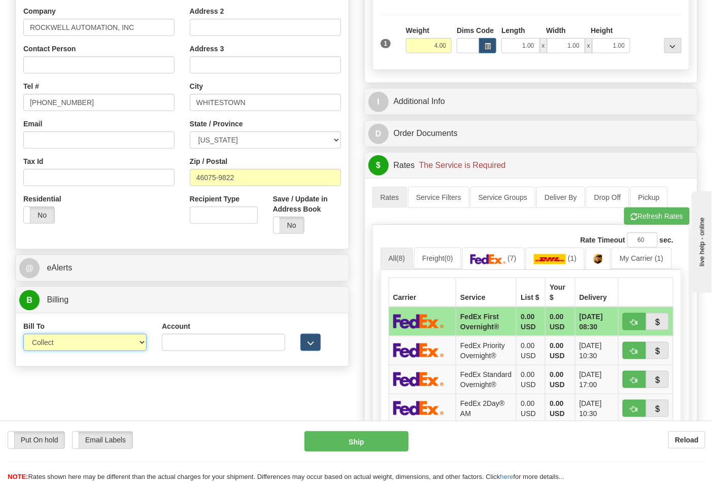
drag, startPoint x: 87, startPoint y: 335, endPoint x: 83, endPoint y: 350, distance: 15.9
click at [87, 335] on select "Sender Recipient Third Party Collect" at bounding box center [84, 342] width 123 height 17
select select "2"
click at [23, 335] on select "Sender Recipient Third Party Collect" at bounding box center [84, 342] width 123 height 17
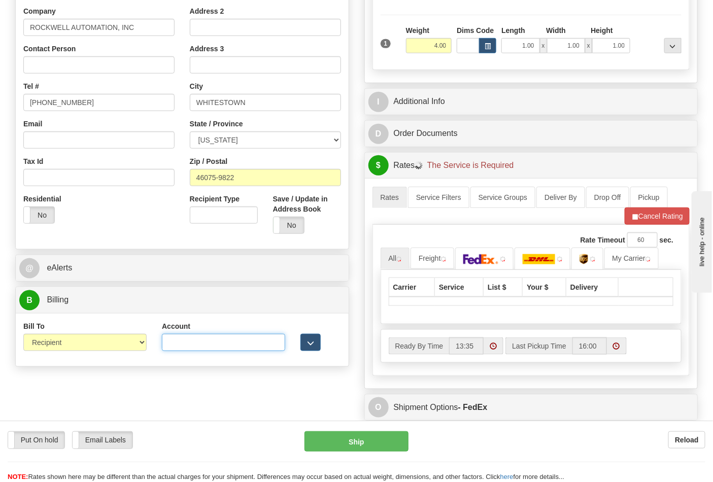
click at [168, 347] on input "Account" at bounding box center [223, 342] width 123 height 17
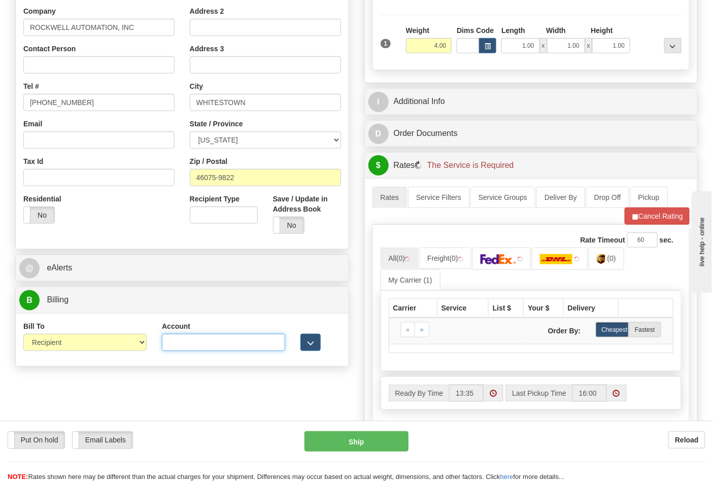
type input "587102"
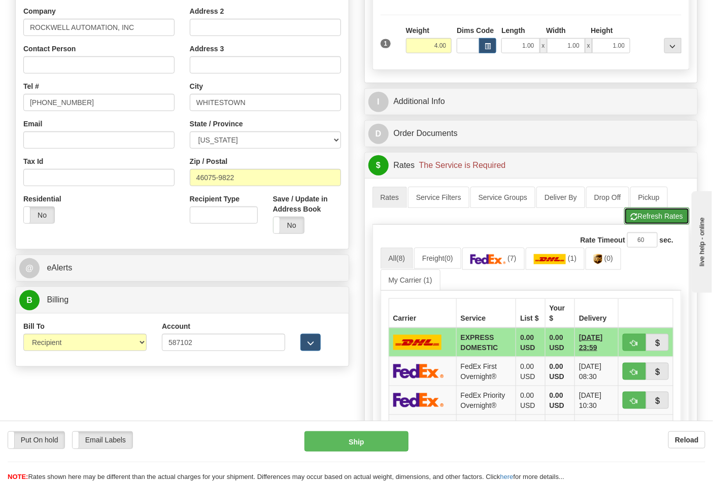
click at [646, 212] on button "Refresh Rates" at bounding box center [656, 216] width 65 height 17
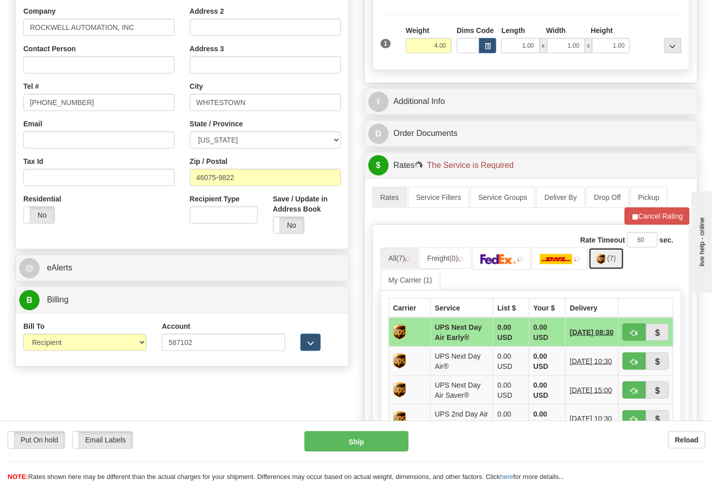
click at [612, 265] on link "(7)" at bounding box center [607, 259] width 36 height 22
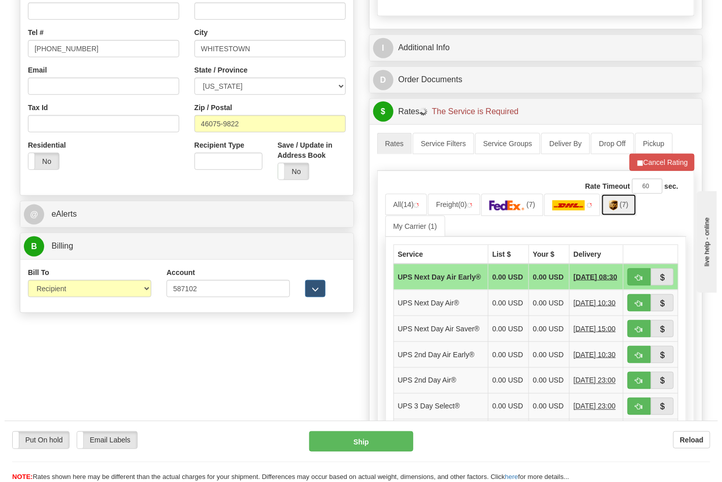
scroll to position [338, 0]
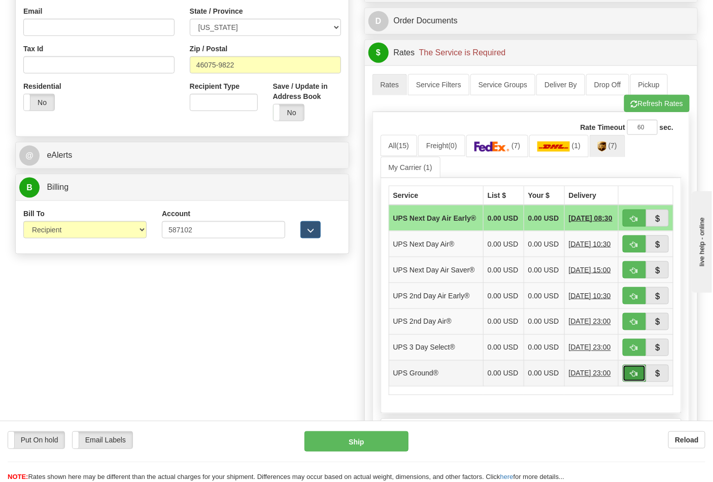
click at [637, 382] on button "button" at bounding box center [634, 373] width 23 height 17
type input "03"
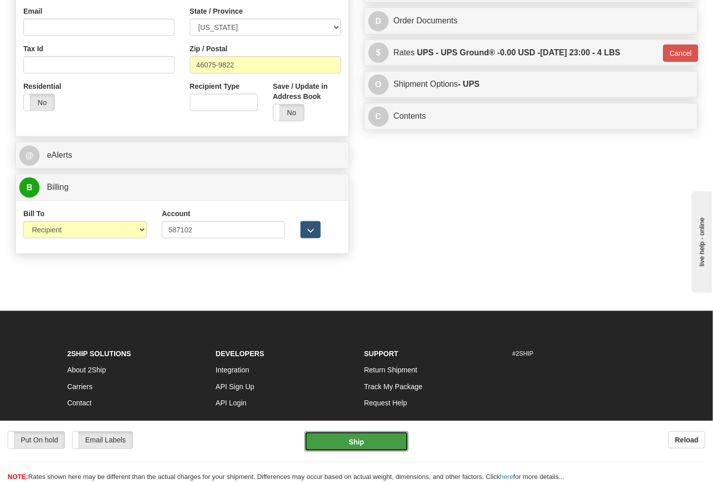
click at [370, 435] on button "Ship" at bounding box center [356, 441] width 104 height 20
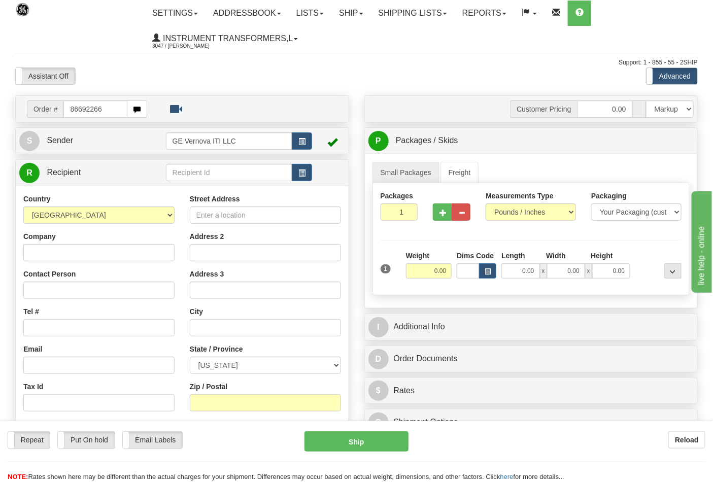
type input "86692266"
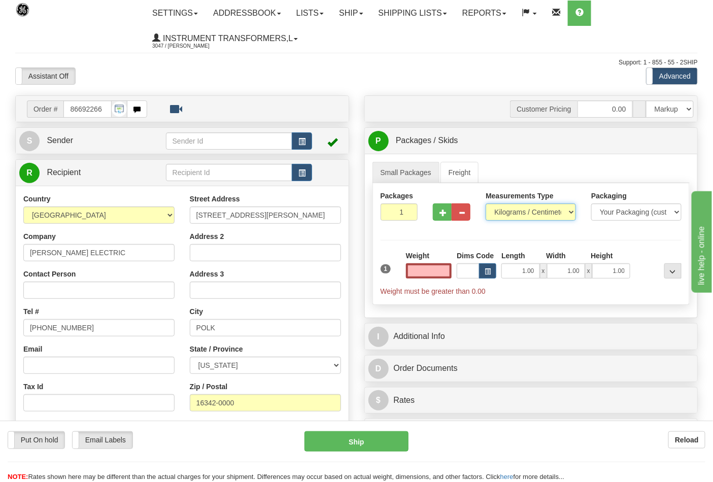
type input "0.00"
click at [516, 216] on select "Pounds / Inches Kilograms / Centimeters" at bounding box center [531, 211] width 90 height 17
select select "0"
click at [486, 204] on select "Pounds / Inches Kilograms / Centimeters" at bounding box center [531, 211] width 90 height 17
click at [452, 272] on input "0.00" at bounding box center [429, 270] width 46 height 15
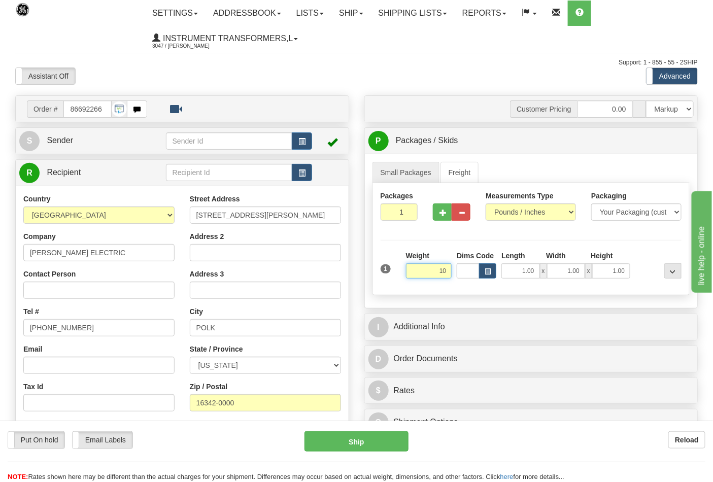
click button "Delete" at bounding box center [0, 0] width 0 height 0
type input "10.00"
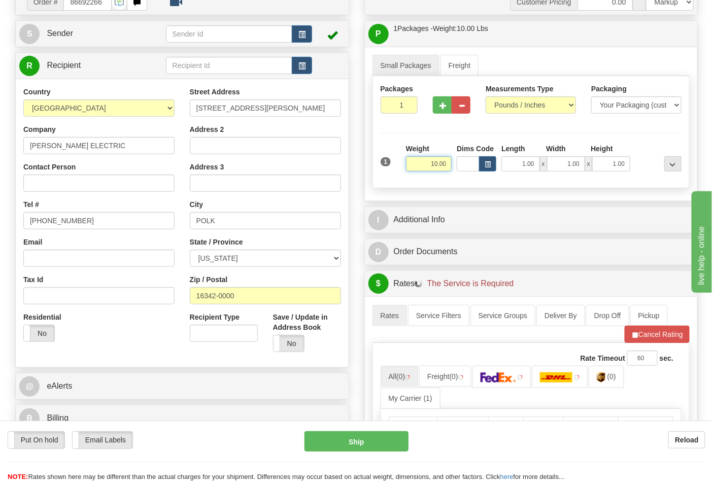
scroll to position [169, 0]
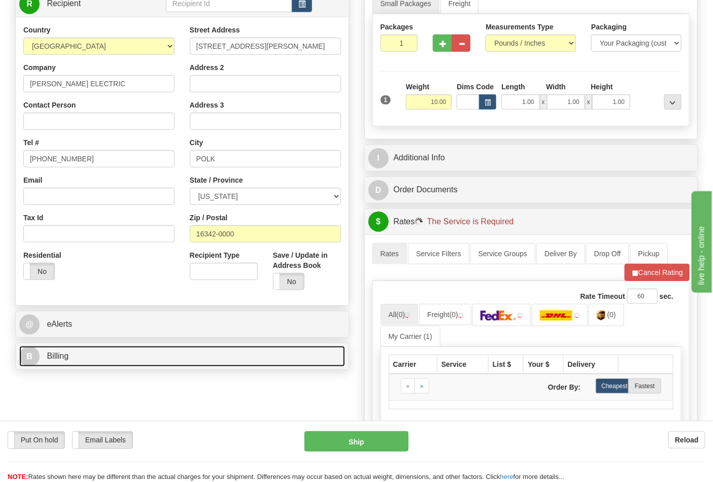
drag, startPoint x: 120, startPoint y: 347, endPoint x: 120, endPoint y: 354, distance: 6.6
click at [121, 348] on link "B Billing" at bounding box center [182, 356] width 326 height 21
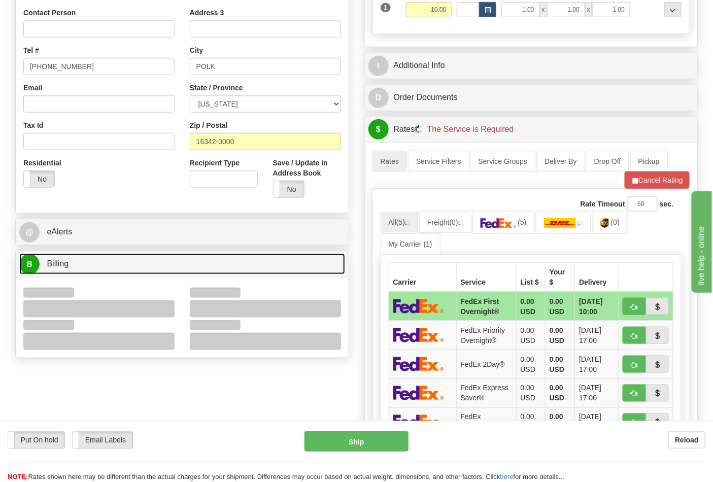
scroll to position [338, 0]
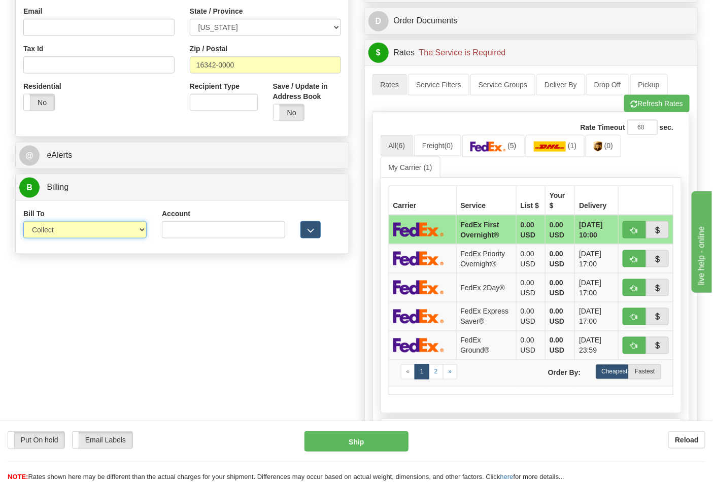
drag, startPoint x: 47, startPoint y: 238, endPoint x: 49, endPoint y: 231, distance: 7.9
click at [48, 232] on select "Sender Recipient Third Party Collect" at bounding box center [84, 229] width 123 height 17
select select "2"
click at [23, 222] on select "Sender Recipient Third Party Collect" at bounding box center [84, 229] width 123 height 17
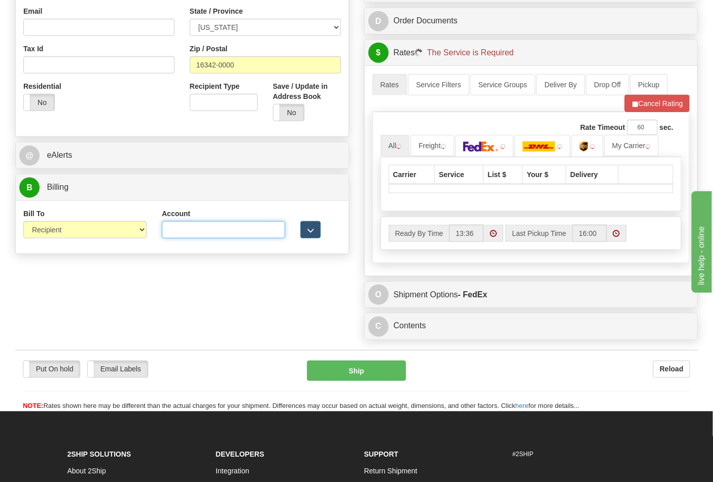
click at [174, 231] on input "Account" at bounding box center [223, 229] width 123 height 17
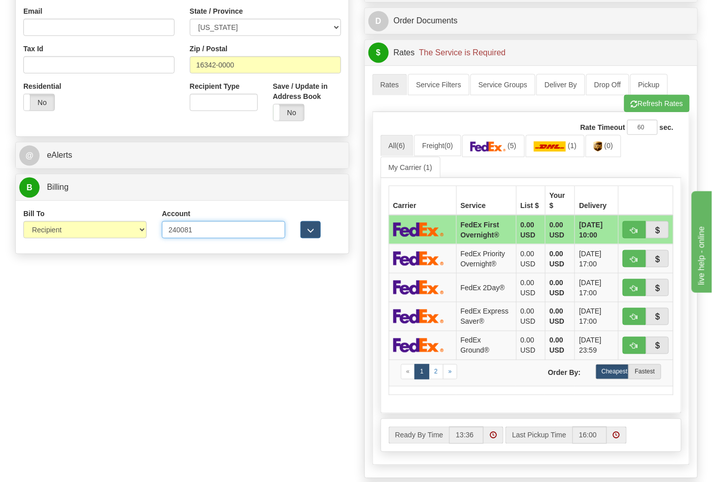
type input "240081"
click button "Delete" at bounding box center [0, 0] width 0 height 0
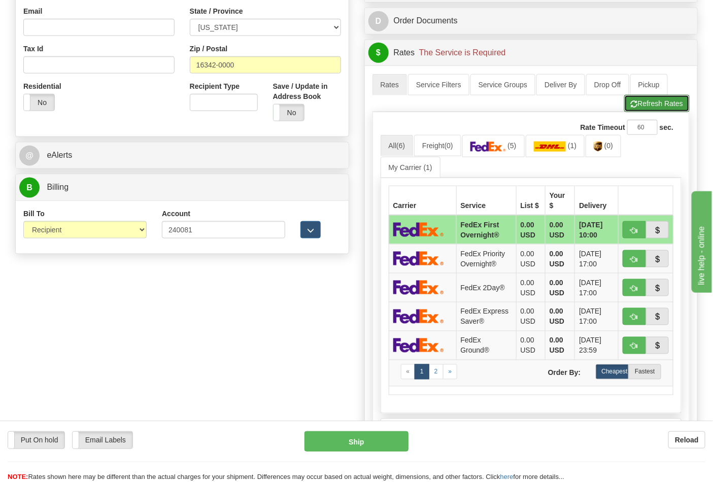
click at [636, 112] on button "Refresh Rates" at bounding box center [656, 103] width 65 height 17
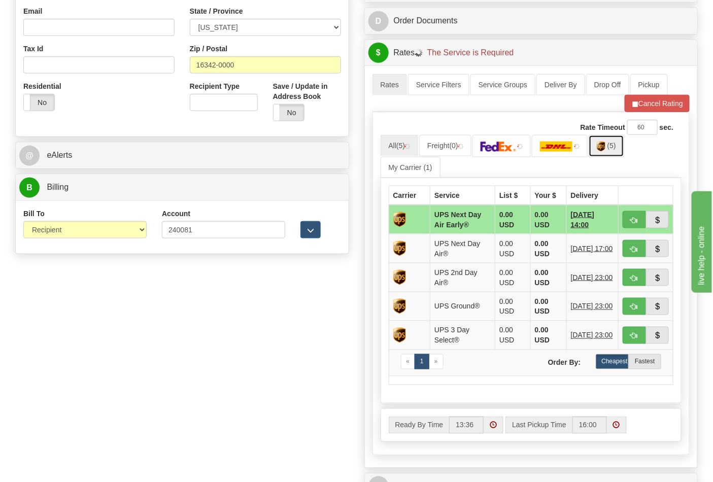
click at [612, 150] on span "(5)" at bounding box center [611, 146] width 9 height 8
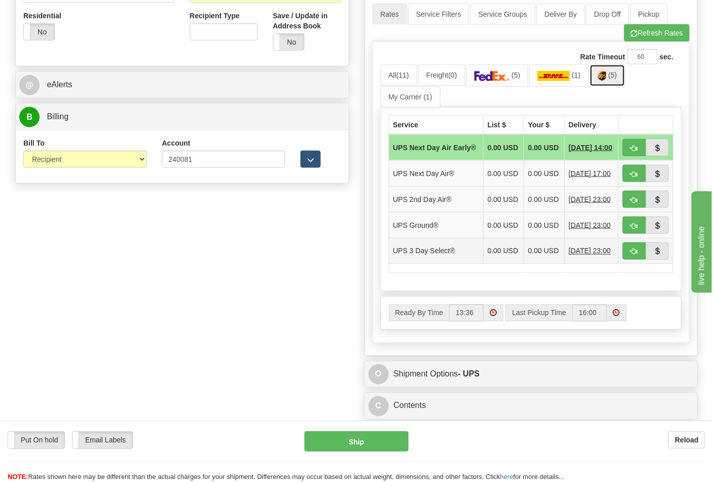
scroll to position [507, 0]
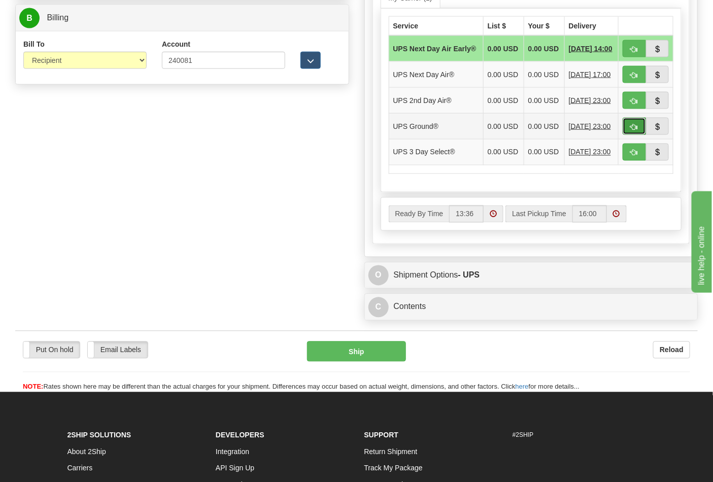
click at [634, 130] on span "button" at bounding box center [634, 127] width 7 height 7
type input "03"
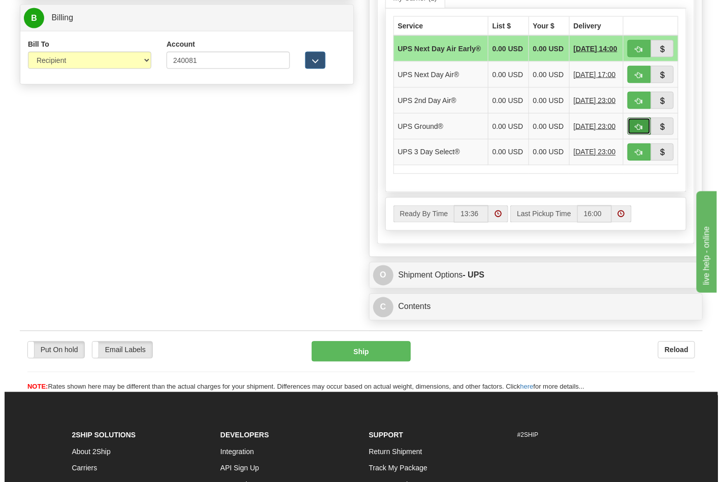
scroll to position [393, 0]
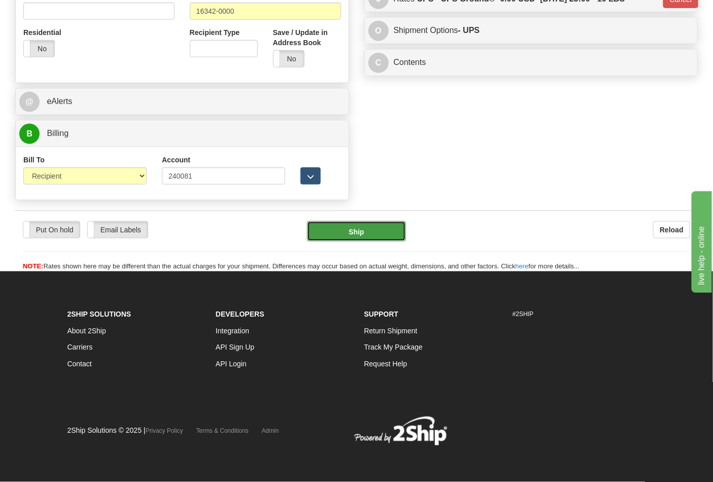
click at [369, 233] on button "Ship" at bounding box center [356, 231] width 98 height 20
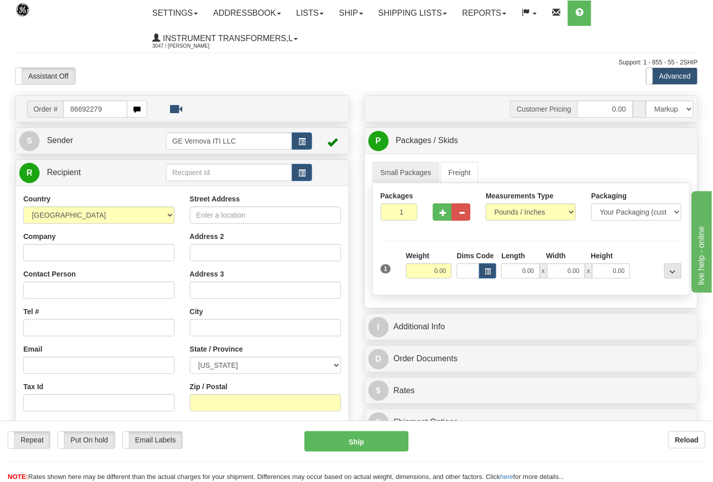
type input "86692279"
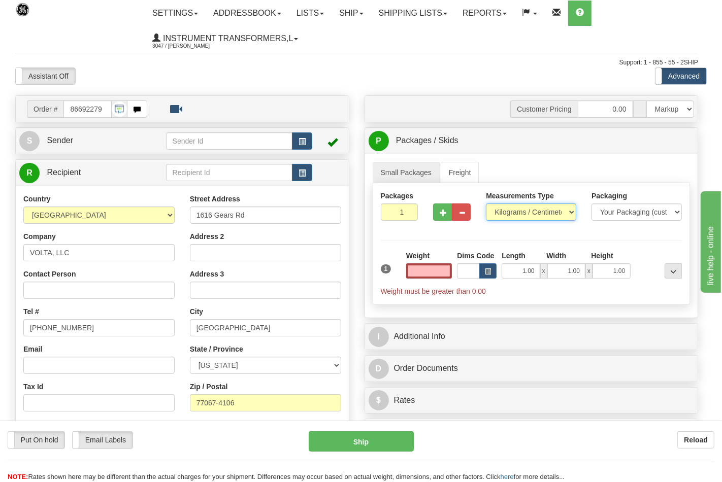
type input "0.00"
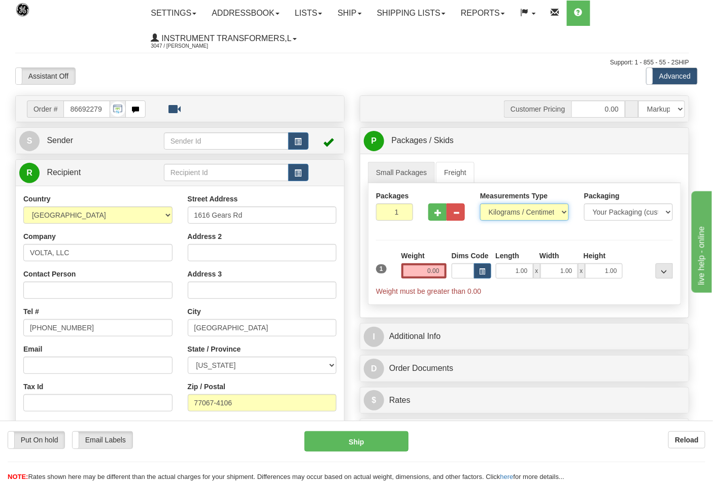
click at [510, 213] on select "Pounds / Inches Kilograms / Centimeters" at bounding box center [524, 211] width 89 height 17
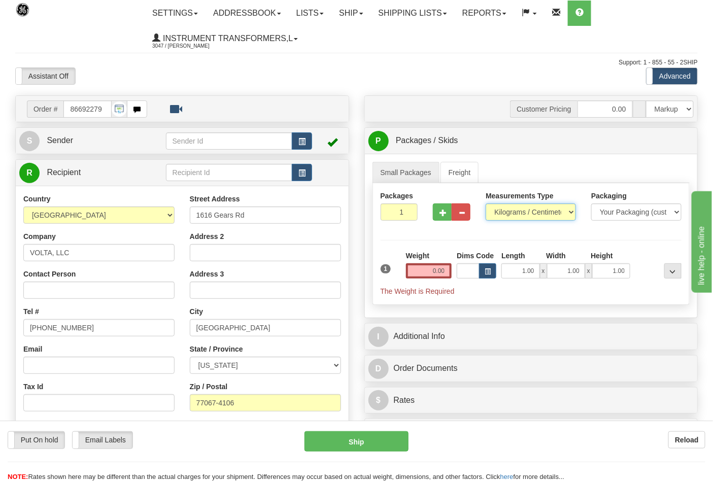
select select "0"
click at [486, 204] on select "Pounds / Inches Kilograms / Centimeters" at bounding box center [531, 211] width 90 height 17
click at [440, 272] on input "0.00" at bounding box center [429, 270] width 46 height 15
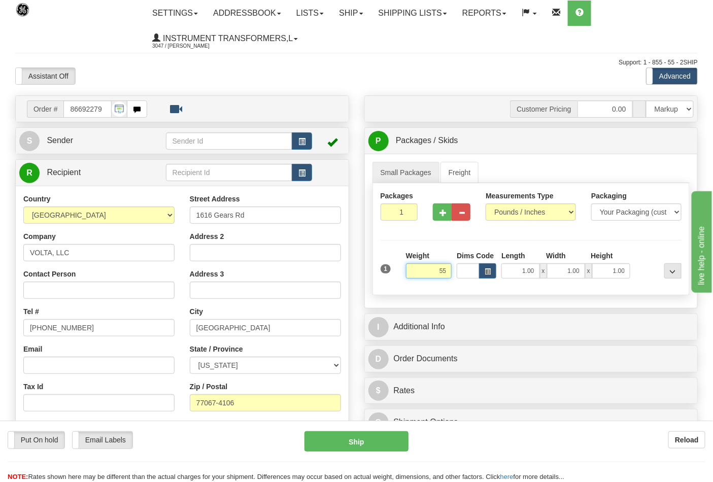
click button "Delete" at bounding box center [0, 0] width 0 height 0
type input "55.00"
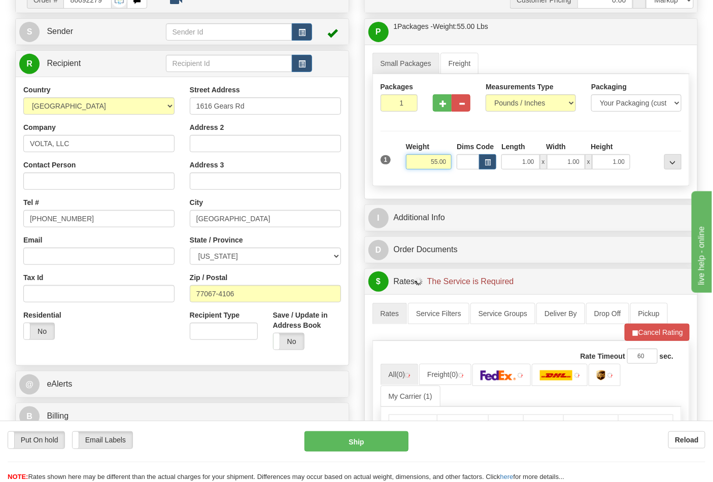
scroll to position [169, 0]
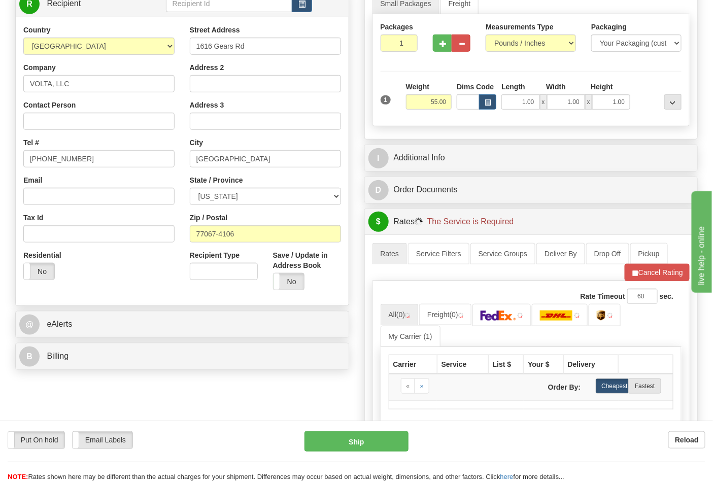
click at [90, 368] on div "B Billing" at bounding box center [182, 357] width 333 height 26
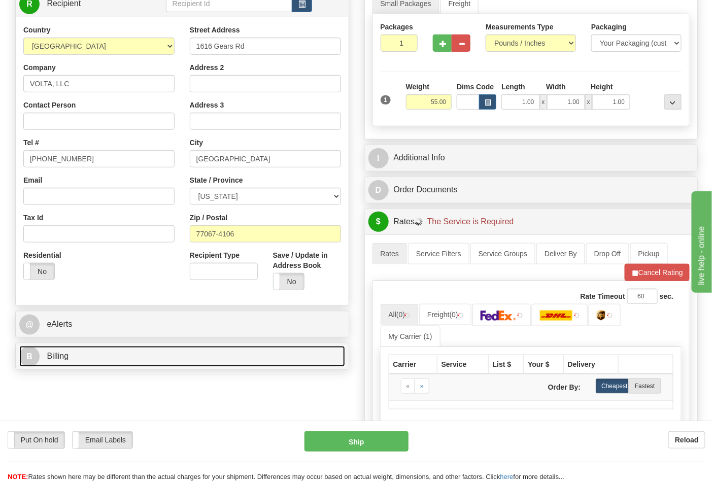
click at [90, 364] on link "B Billing" at bounding box center [182, 356] width 326 height 21
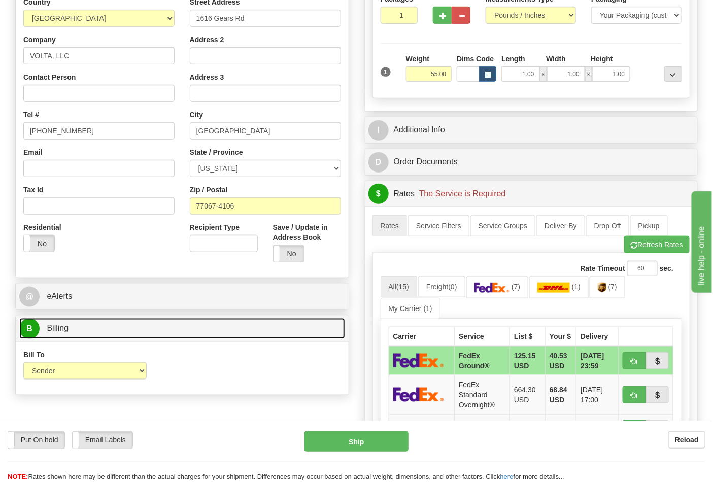
scroll to position [225, 0]
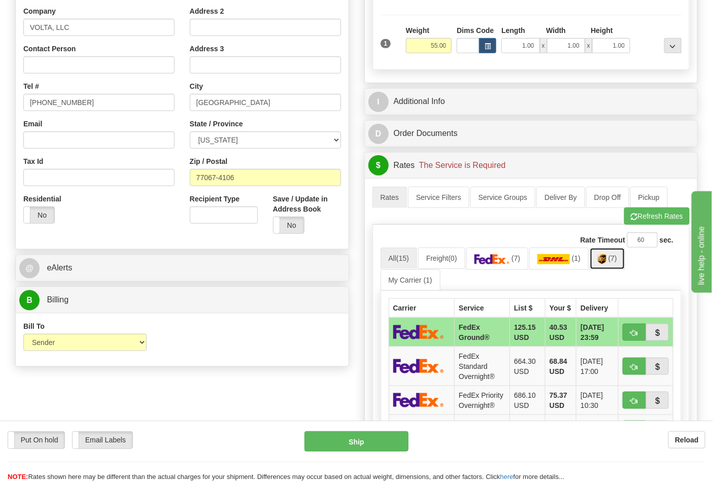
drag, startPoint x: 617, startPoint y: 268, endPoint x: 616, endPoint y: 263, distance: 5.2
click at [617, 267] on link "(7)" at bounding box center [608, 259] width 36 height 22
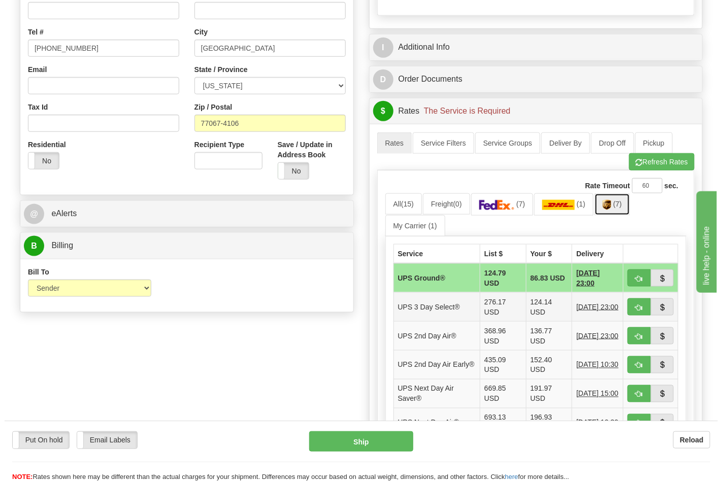
scroll to position [338, 0]
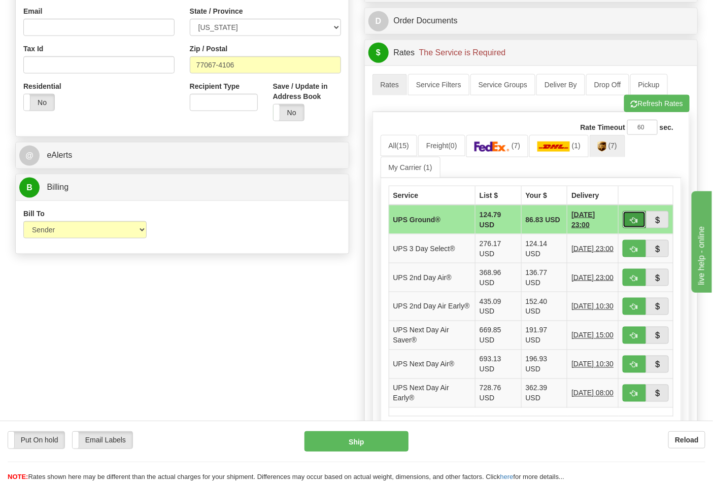
click at [629, 224] on button "button" at bounding box center [634, 219] width 23 height 17
type input "03"
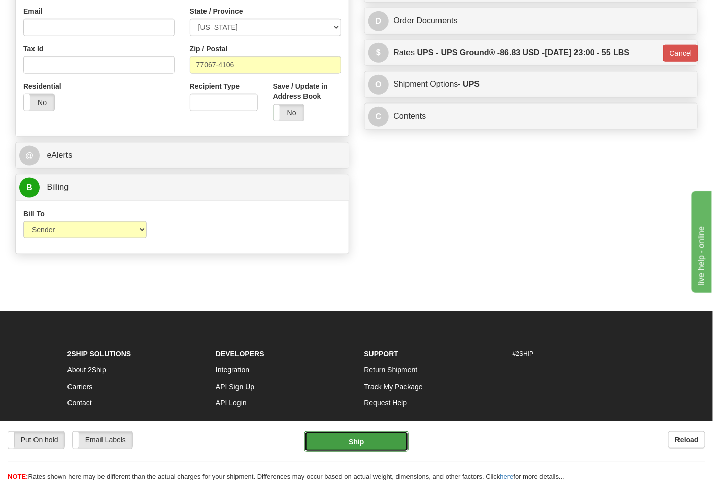
click at [341, 441] on button "Ship" at bounding box center [356, 441] width 104 height 20
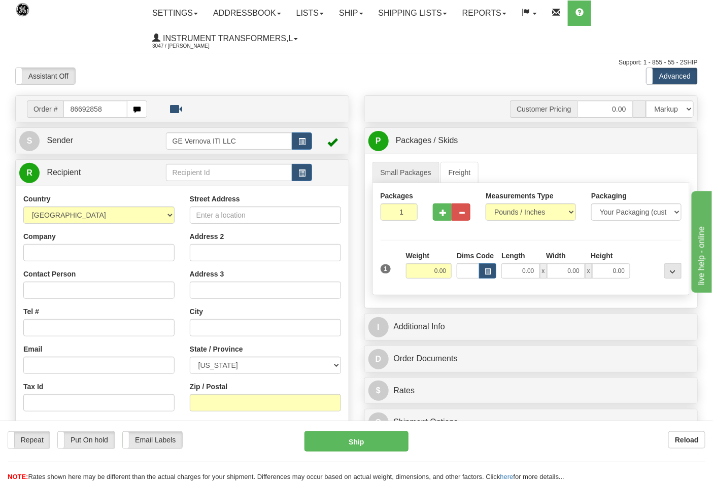
type input "86692858"
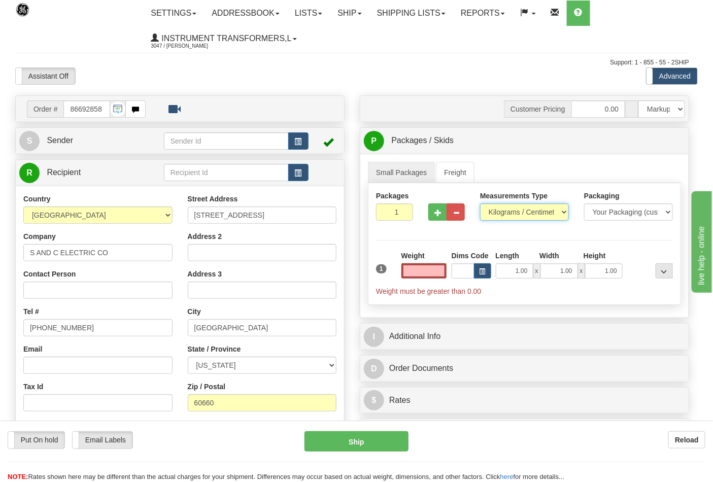
type input "0.00"
click at [516, 210] on select "Pounds / Inches Kilograms / Centimeters" at bounding box center [524, 211] width 89 height 17
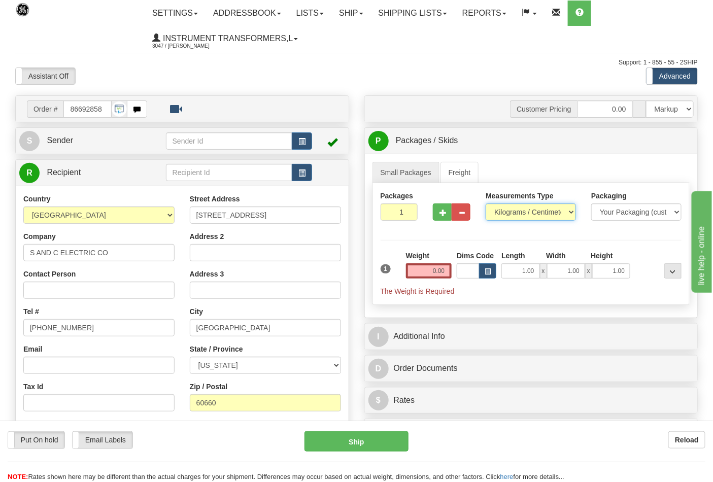
select select "0"
click at [486, 204] on select "Pounds / Inches Kilograms / Centimeters" at bounding box center [531, 211] width 90 height 17
click at [440, 278] on input "0.00" at bounding box center [429, 270] width 46 height 15
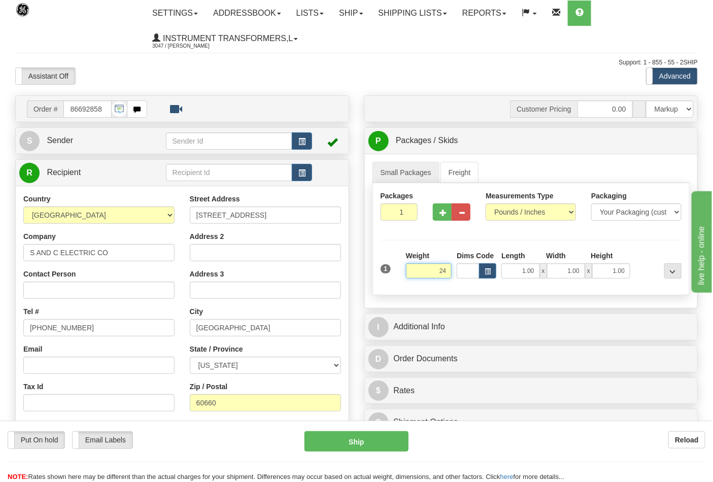
click button "Delete" at bounding box center [0, 0] width 0 height 0
type input "24.00"
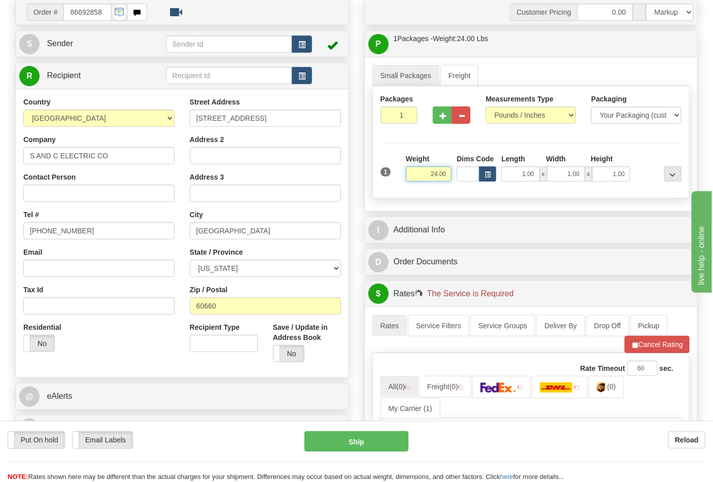
scroll to position [225, 0]
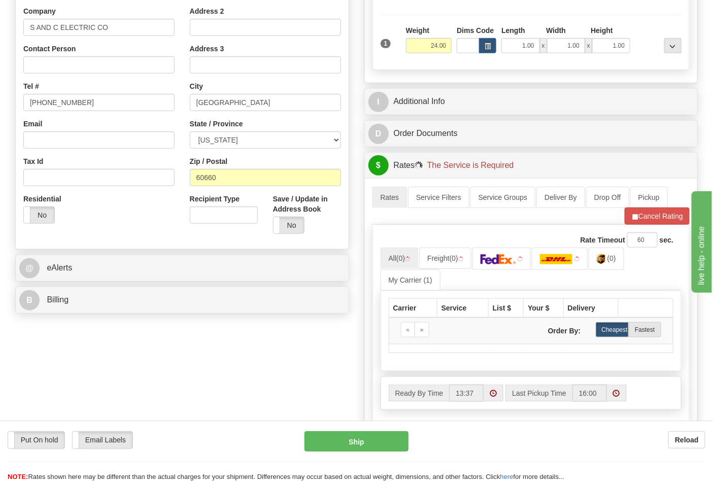
drag, startPoint x: 129, startPoint y: 316, endPoint x: 125, endPoint y: 304, distance: 11.9
click at [129, 316] on div "Order # 86692858 S" at bounding box center [182, 94] width 349 height 448
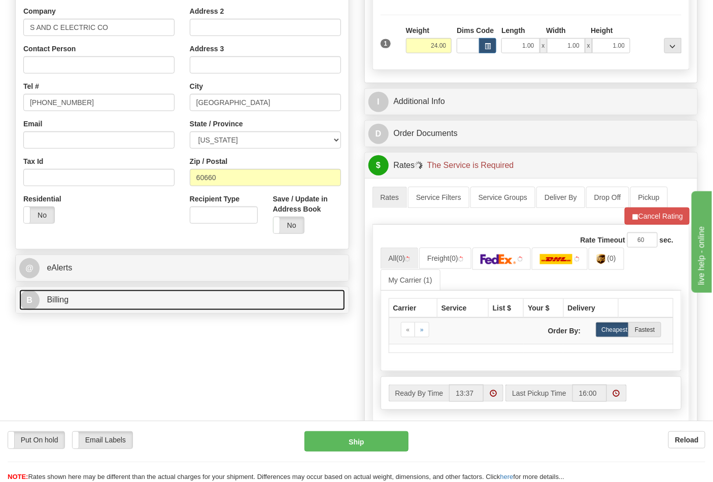
click at [125, 304] on link "B Billing" at bounding box center [182, 300] width 326 height 21
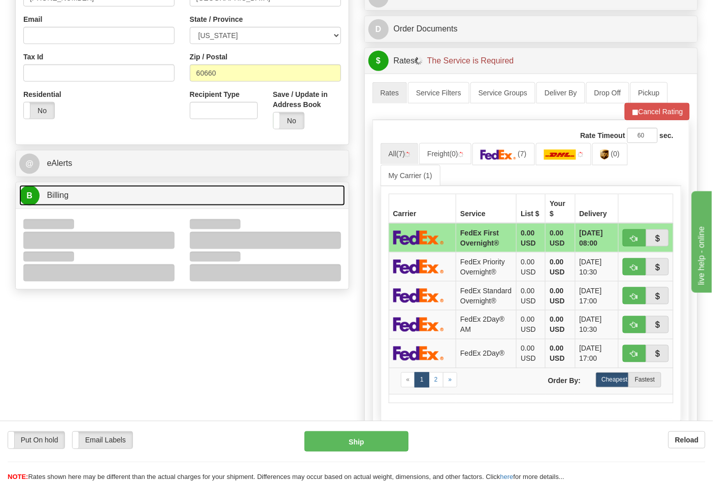
scroll to position [338, 0]
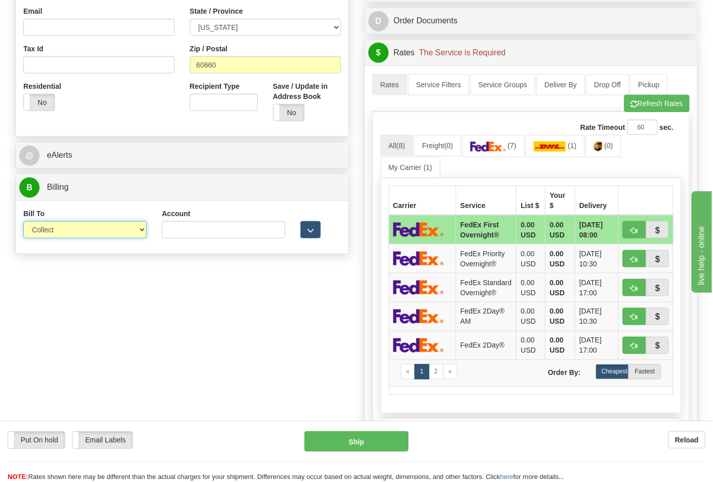
click at [68, 232] on select "Sender Recipient Third Party Collect" at bounding box center [84, 229] width 123 height 17
select select "2"
click at [23, 222] on select "Sender Recipient Third Party Collect" at bounding box center [84, 229] width 123 height 17
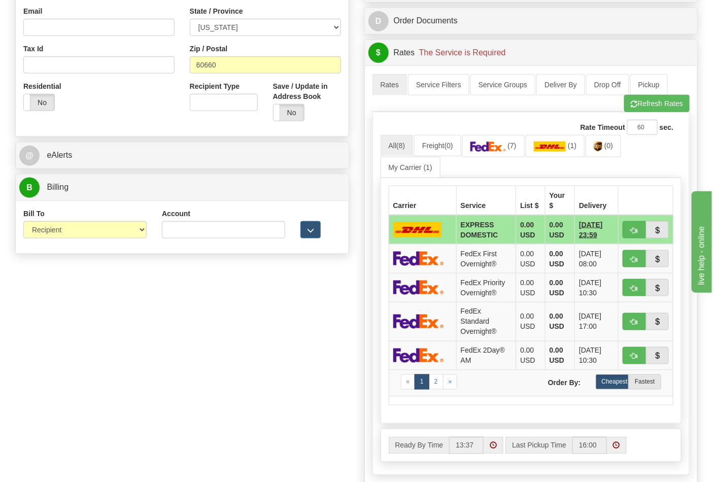
click at [224, 223] on div "Account" at bounding box center [223, 224] width 123 height 30
click at [226, 230] on input "Account" at bounding box center [223, 229] width 123 height 17
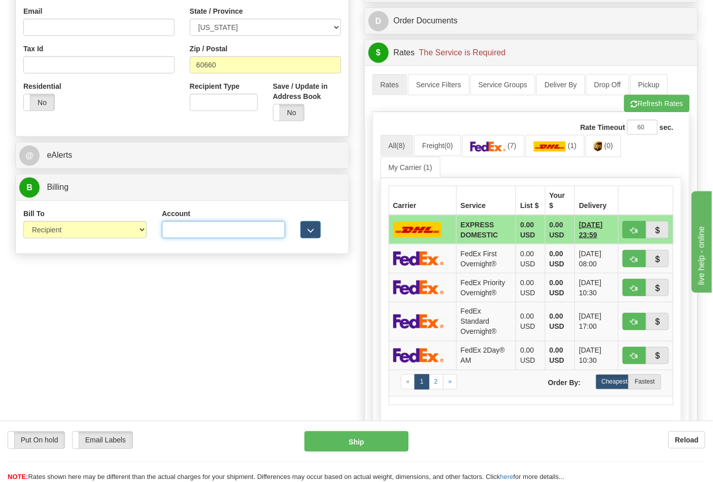
paste input "060648484"
type input "060648484"
click at [487, 152] on img at bounding box center [488, 147] width 36 height 10
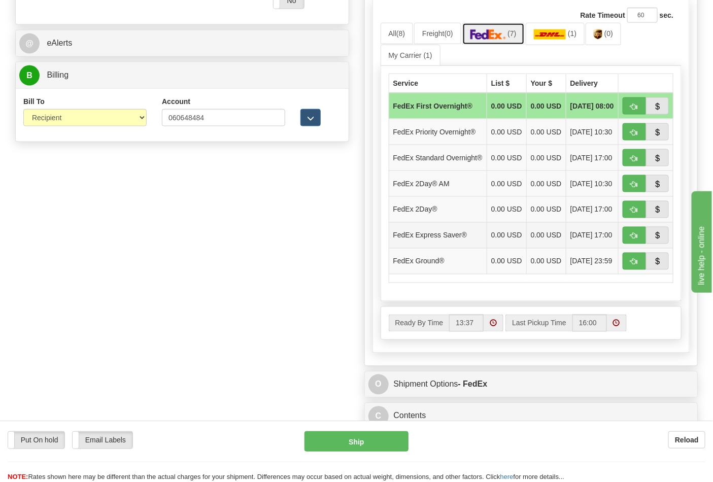
scroll to position [451, 0]
click at [632, 265] on span "button" at bounding box center [634, 261] width 7 height 7
type input "92"
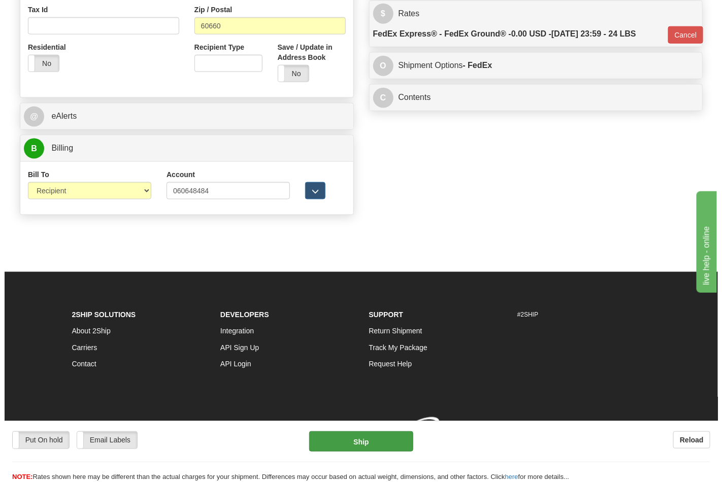
scroll to position [393, 0]
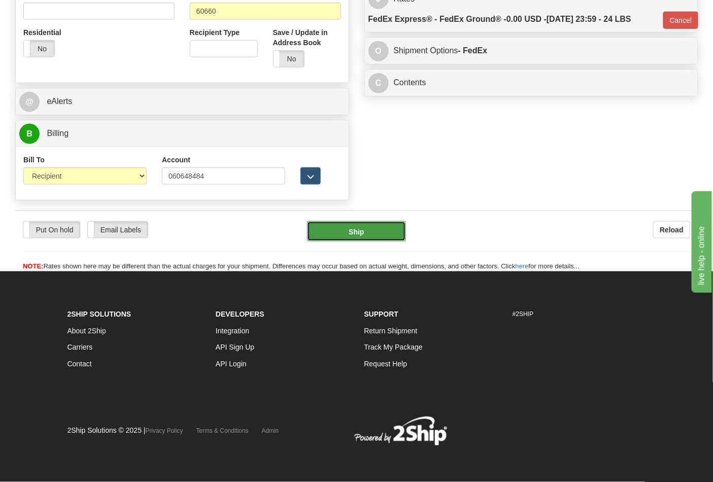
click at [354, 222] on button "Ship" at bounding box center [356, 231] width 98 height 20
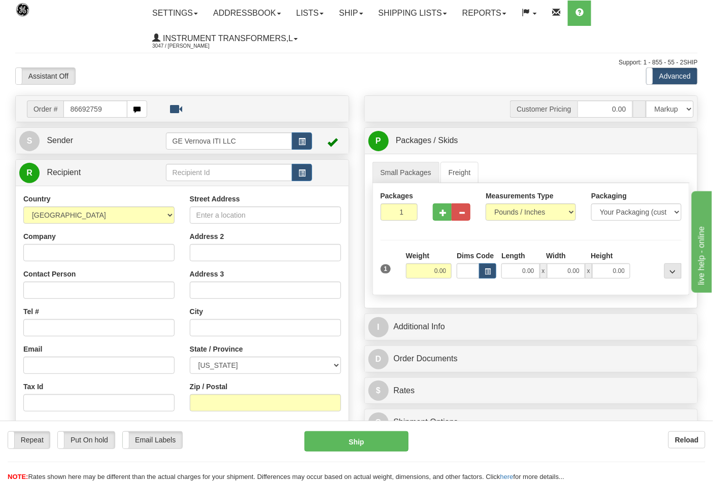
type input "86692759"
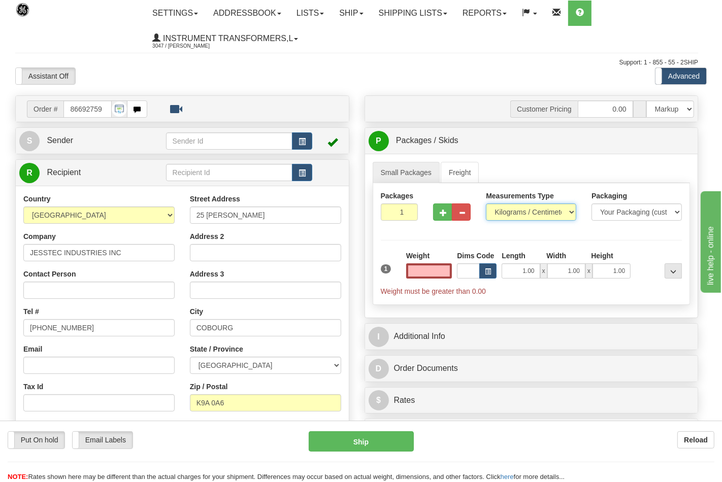
type input "0.00"
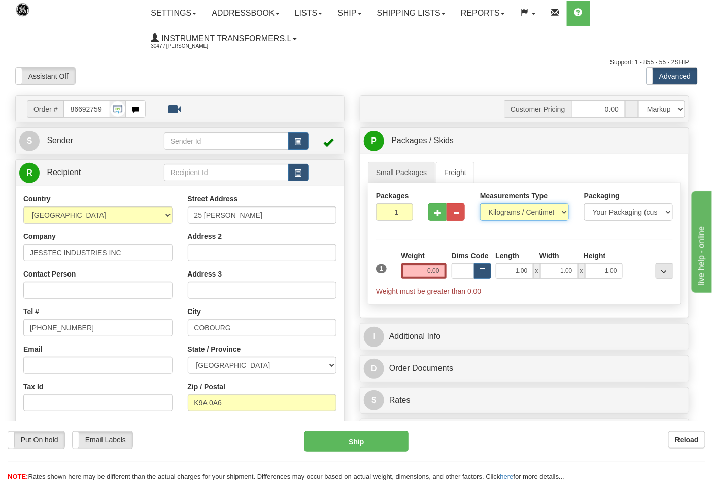
click at [505, 215] on select "Pounds / Inches Kilograms / Centimeters" at bounding box center [524, 211] width 89 height 17
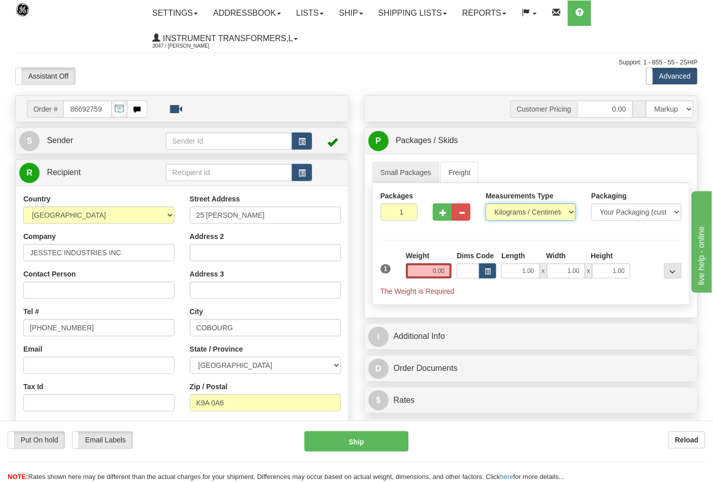
select select "0"
click at [486, 204] on select "Pounds / Inches Kilograms / Centimeters" at bounding box center [531, 211] width 90 height 17
click at [447, 270] on input "0.00" at bounding box center [429, 270] width 46 height 15
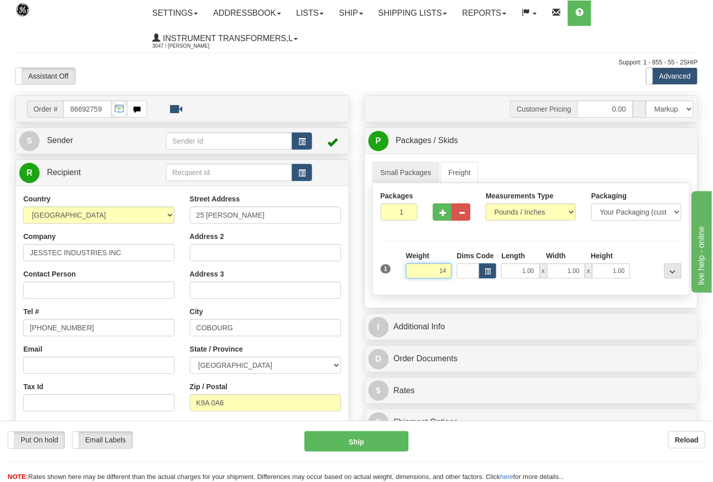
click button "Delete" at bounding box center [0, 0] width 0 height 0
type input "14.00"
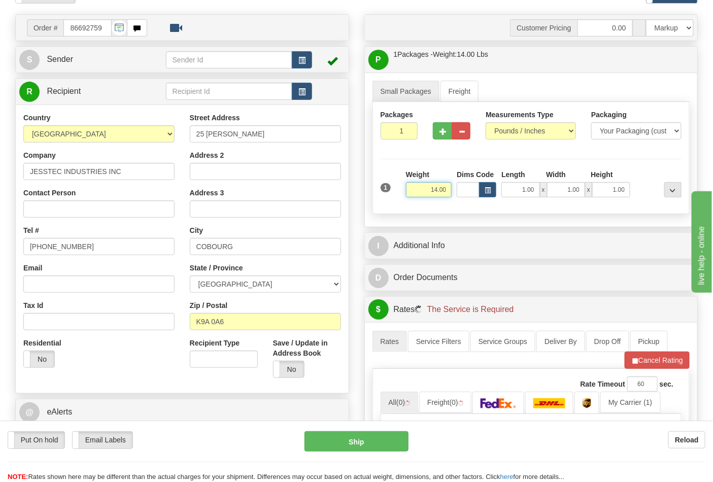
scroll to position [169, 0]
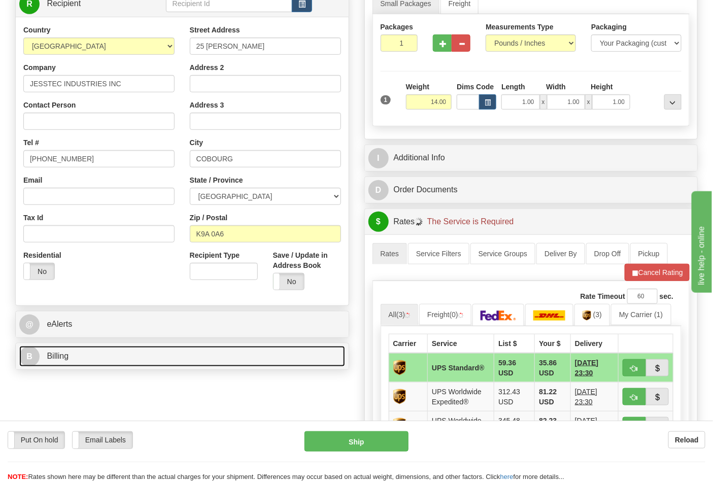
drag, startPoint x: 97, startPoint y: 358, endPoint x: 99, endPoint y: 351, distance: 7.8
click at [97, 358] on link "B Billing" at bounding box center [182, 356] width 326 height 21
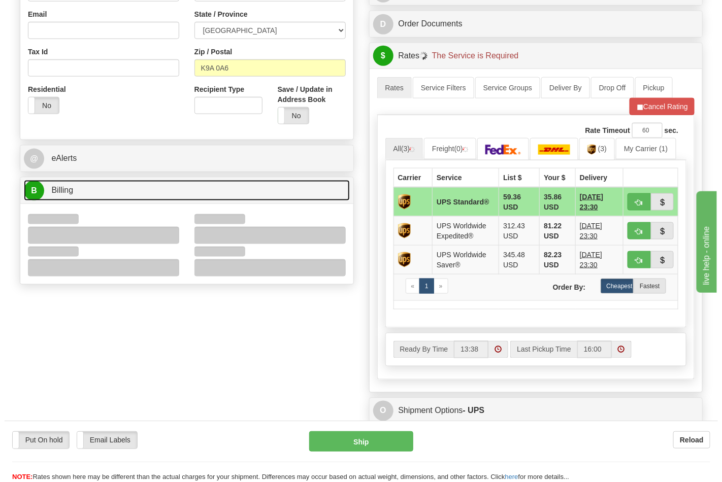
scroll to position [338, 0]
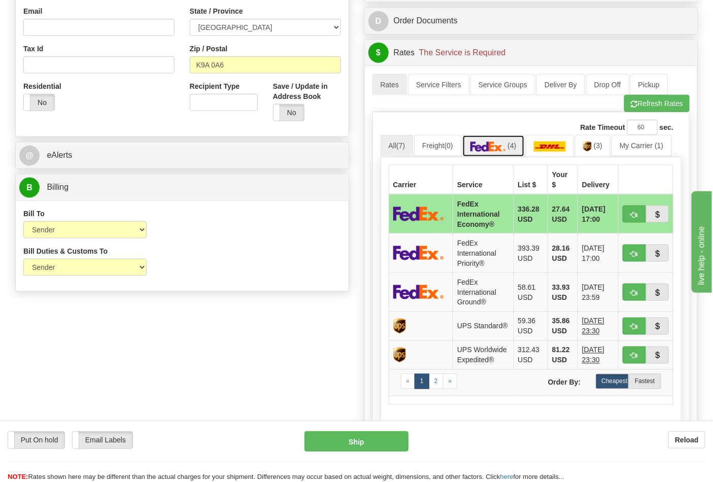
click at [503, 151] on img at bounding box center [488, 147] width 36 height 10
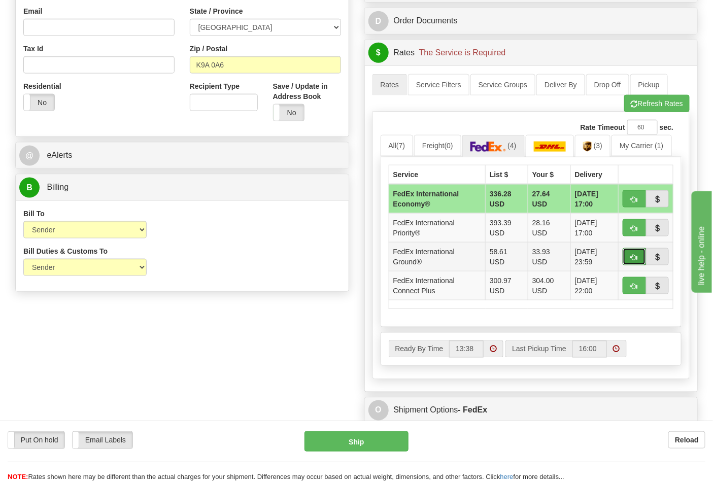
drag, startPoint x: 638, startPoint y: 256, endPoint x: 630, endPoint y: 257, distance: 8.3
click at [637, 255] on button "button" at bounding box center [634, 256] width 23 height 17
type input "92"
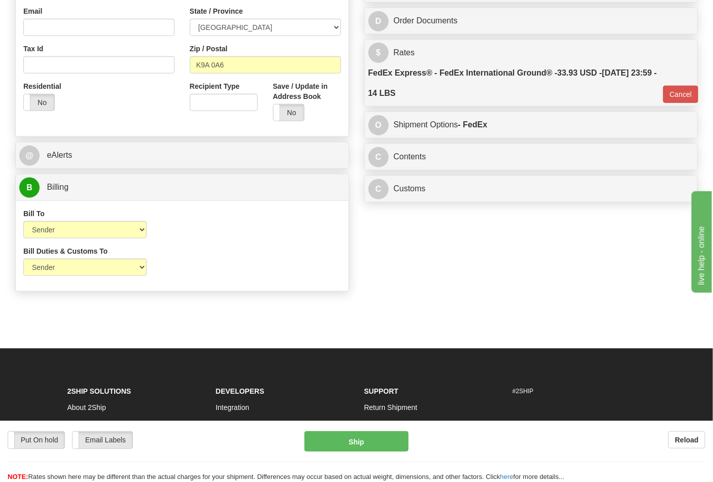
click at [444, 170] on div "C Contents Documents Commodities" at bounding box center [531, 157] width 333 height 26
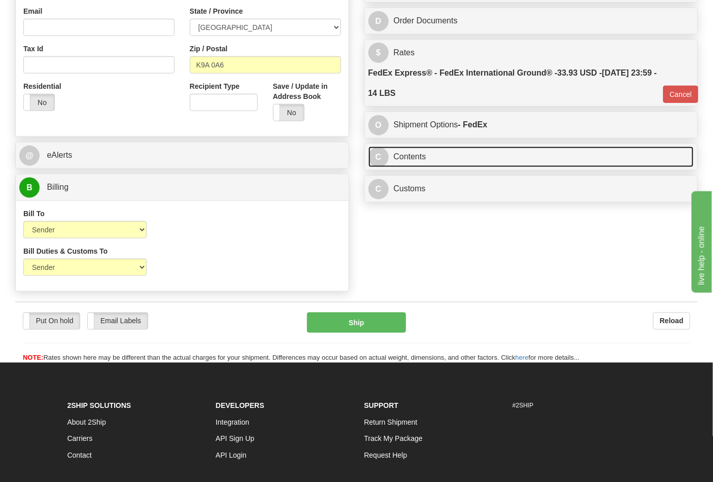
click at [448, 160] on link "C Contents" at bounding box center [531, 157] width 326 height 21
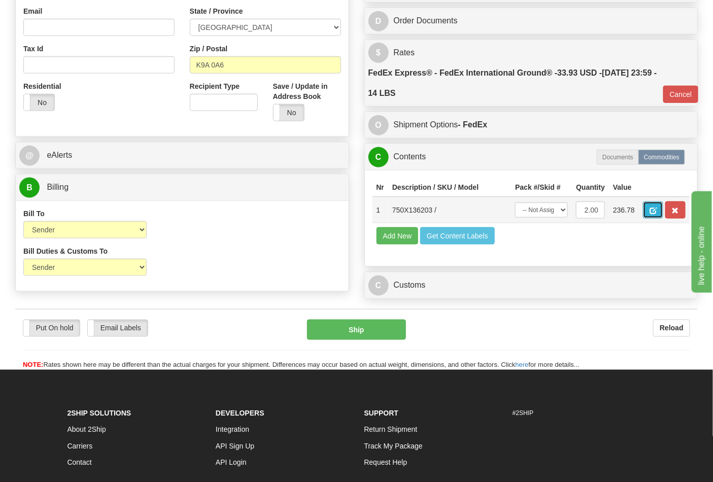
click at [657, 209] on span "button" at bounding box center [652, 211] width 7 height 7
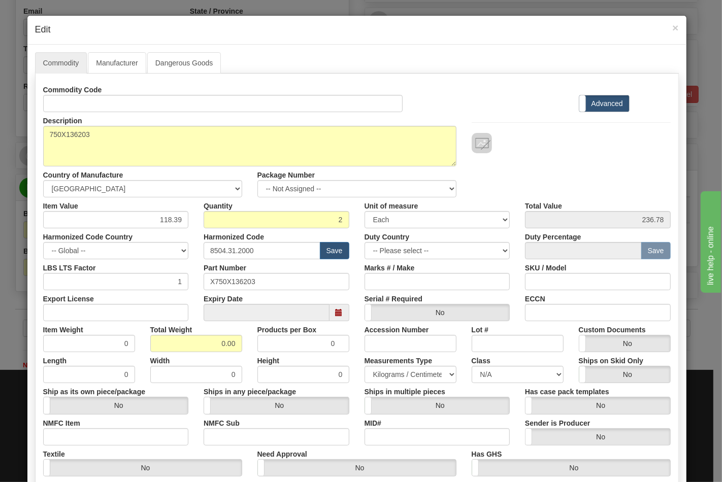
click at [154, 89] on div "Commodity Code" at bounding box center [223, 96] width 375 height 31
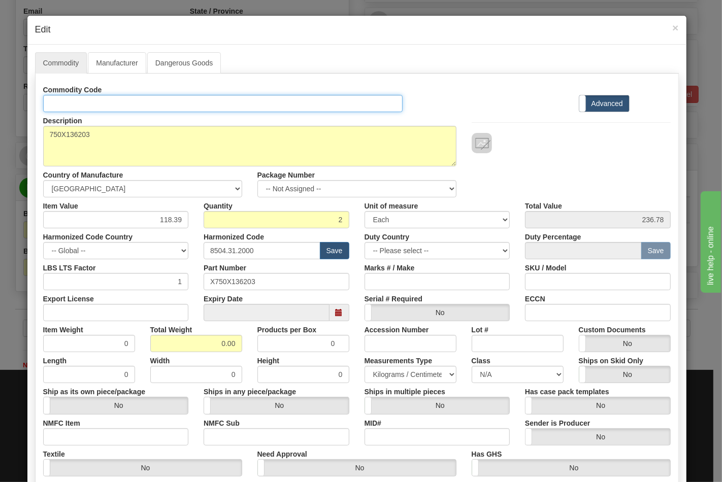
click at [155, 100] on input "Id" at bounding box center [223, 103] width 360 height 17
type input "TRANSFORMERS"
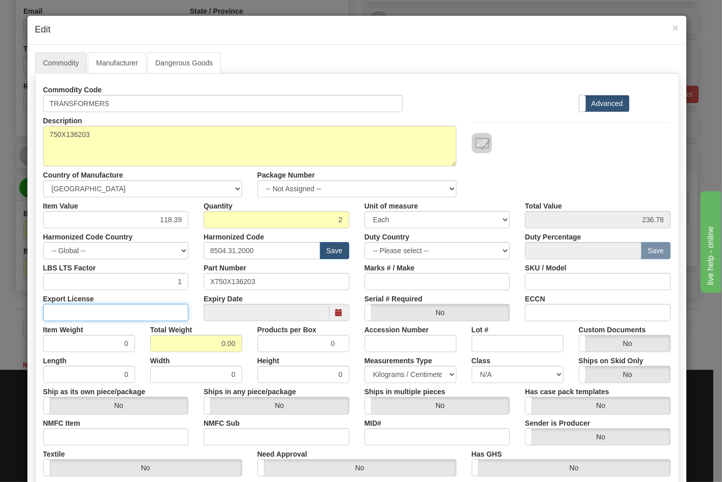
click at [130, 305] on input "Export License" at bounding box center [116, 312] width 146 height 17
type input "N/A"
drag, startPoint x: 199, startPoint y: 340, endPoint x: 265, endPoint y: 338, distance: 65.5
click at [265, 338] on div "Item Weight 0 Total Weight 0.00 Products per Box 0 Accession Number Lot # Custo…" at bounding box center [357, 336] width 642 height 31
type input "14"
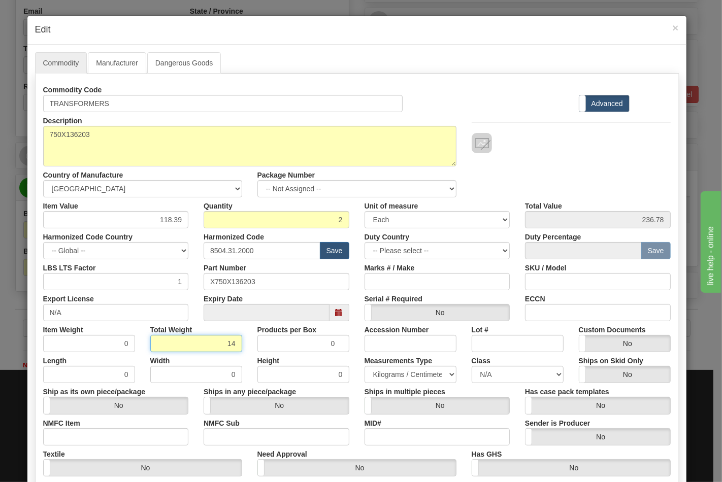
type input "7.0000"
click at [109, 434] on input "NMFC Item" at bounding box center [116, 436] width 146 height 17
type input "63170"
click at [224, 434] on input "NMFC Sub" at bounding box center [276, 436] width 146 height 17
type input "4"
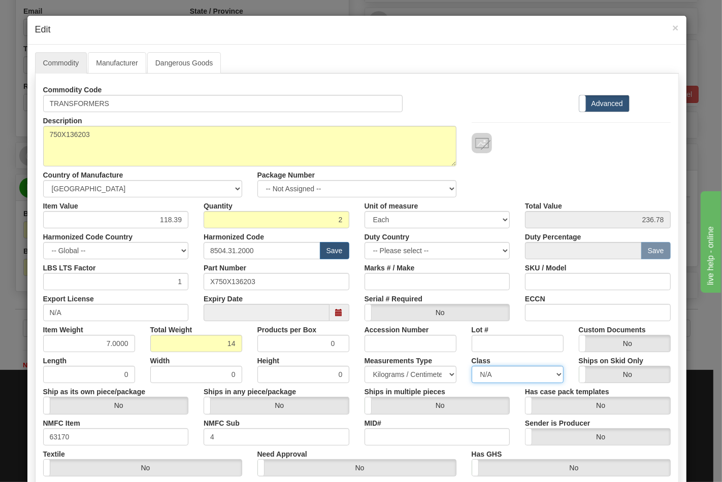
click at [481, 376] on select "N/A 50.0 55.0 60.0 65.0 70.0 85.0 92.5 100.0 125.0 175.0 250.0 300.0 400.0" at bounding box center [517, 374] width 92 height 17
select select "70.0"
click at [471, 366] on select "N/A 50.0 55.0 60.0 65.0 70.0 85.0 92.5 100.0 125.0 175.0 250.0 300.0 400.0" at bounding box center [517, 374] width 92 height 17
click at [557, 316] on input "ECCN" at bounding box center [598, 312] width 146 height 17
type input "EAR99"
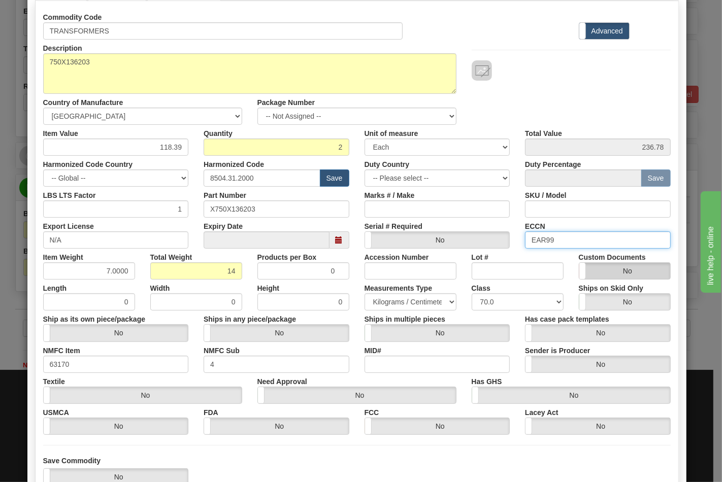
scroll to position [146, 0]
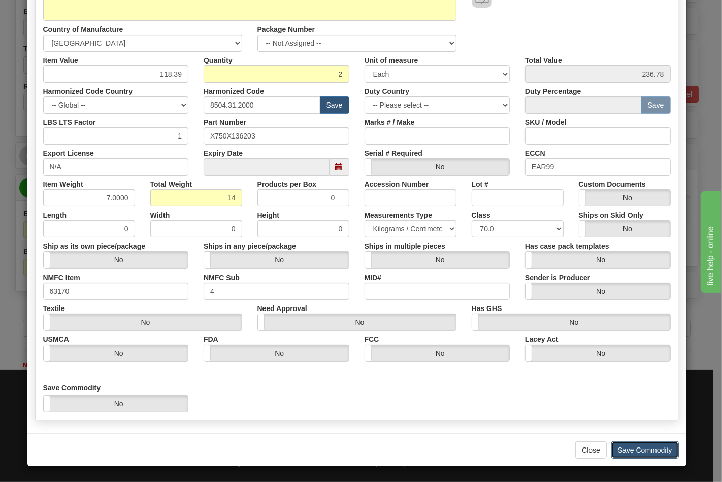
click at [640, 450] on button "Save Commodity" at bounding box center [644, 449] width 67 height 17
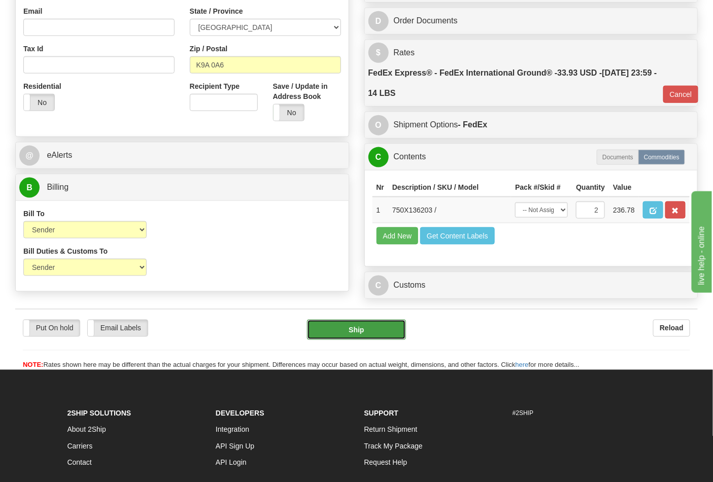
click at [383, 340] on button "Ship" at bounding box center [356, 330] width 98 height 20
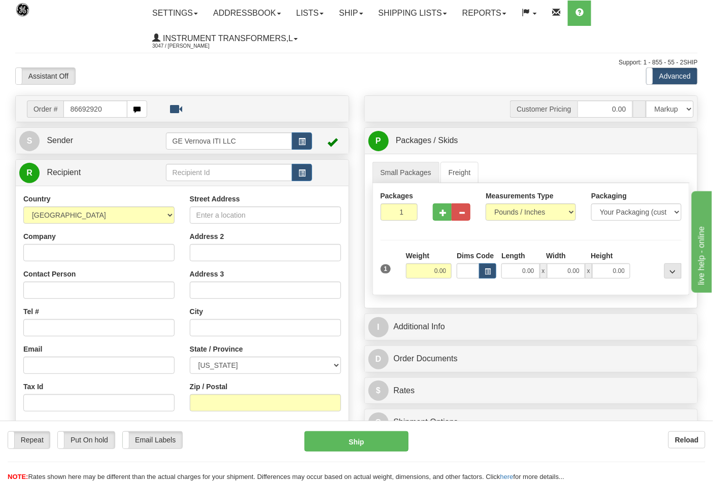
type input "86692920"
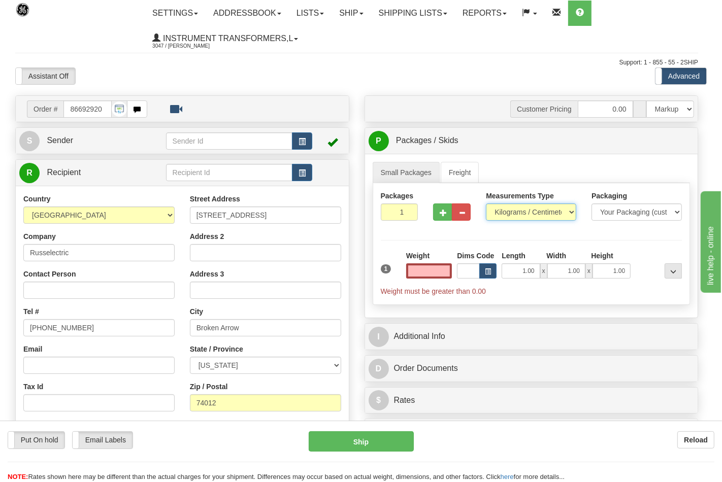
type input "0.00"
click at [507, 212] on select "Pounds / Inches Kilograms / Centimeters" at bounding box center [531, 211] width 90 height 17
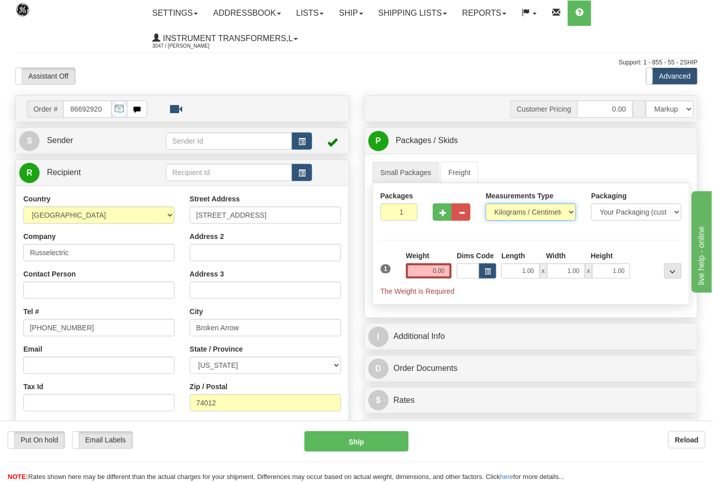
select select "0"
click at [486, 204] on select "Pounds / Inches Kilograms / Centimeters" at bounding box center [531, 211] width 90 height 17
click at [447, 214] on span "button" at bounding box center [442, 213] width 7 height 7
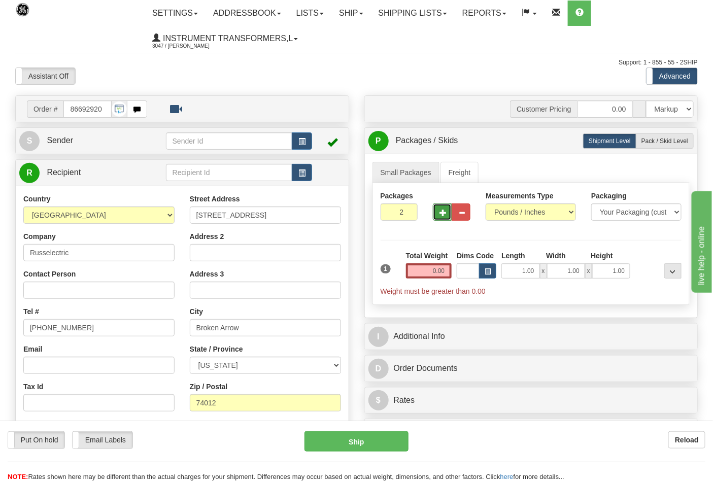
click at [447, 214] on span "button" at bounding box center [442, 213] width 7 height 7
type input "5"
click at [447, 270] on input "0.00" at bounding box center [429, 270] width 46 height 15
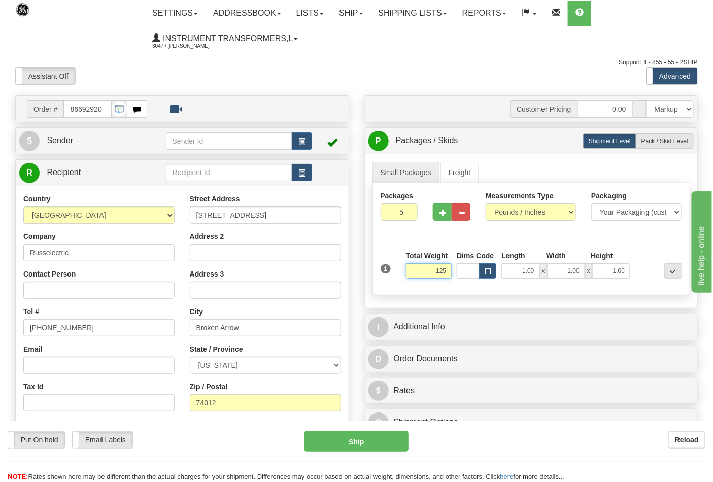
click button "Delete" at bounding box center [0, 0] width 0 height 0
type input "125.00"
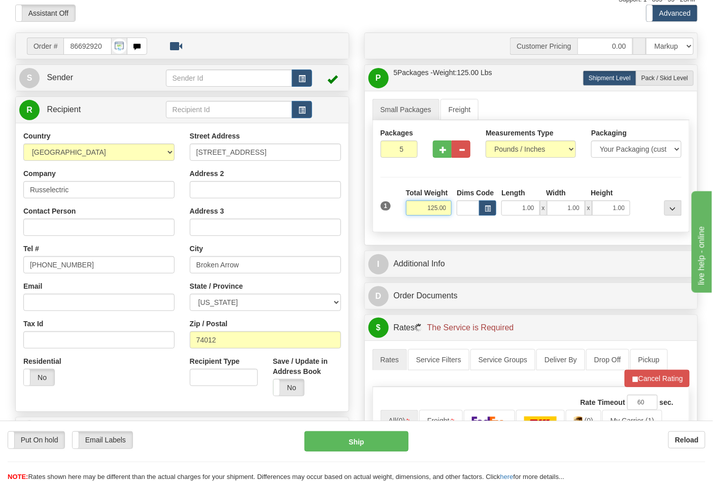
scroll to position [169, 0]
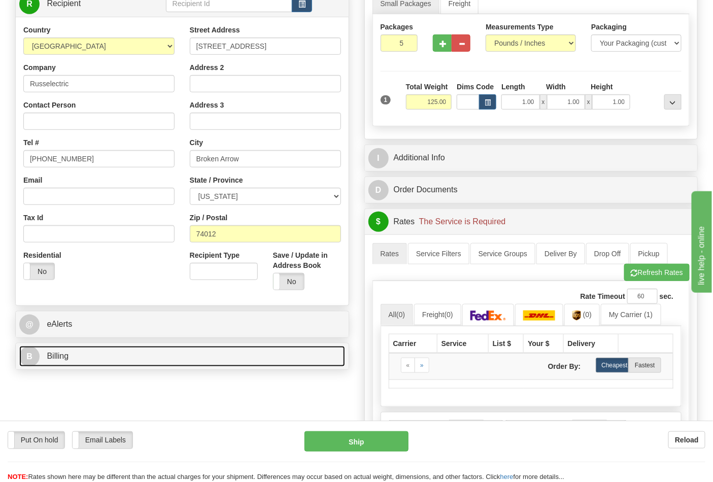
click at [69, 356] on link "B Billing" at bounding box center [182, 356] width 326 height 21
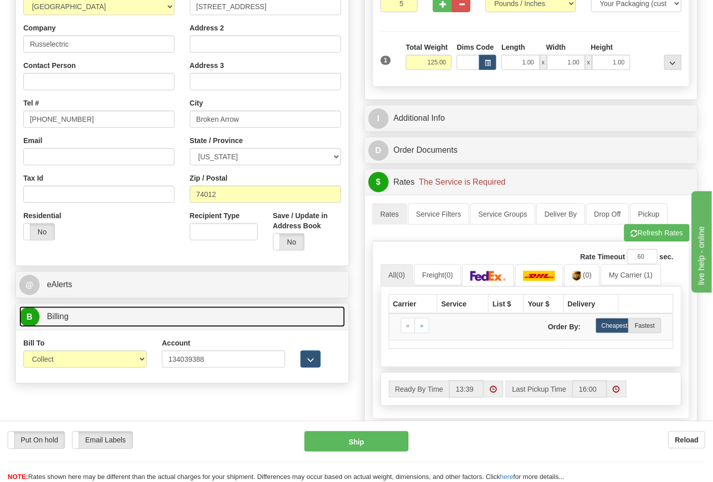
scroll to position [282, 0]
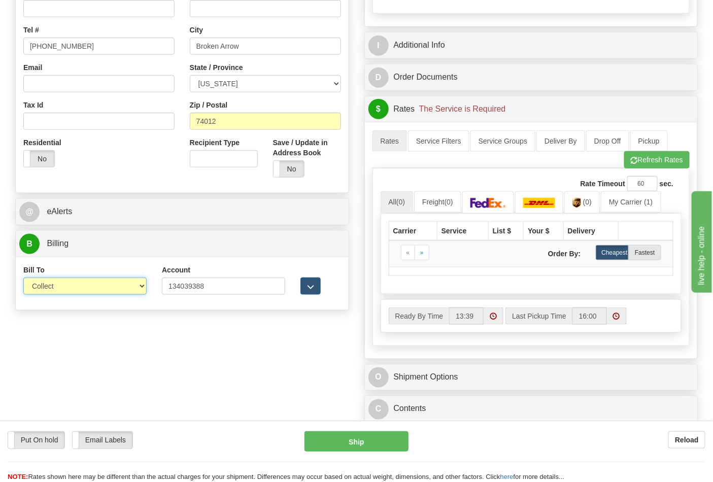
drag, startPoint x: 59, startPoint y: 287, endPoint x: 58, endPoint y: 292, distance: 5.1
click at [59, 287] on select "Sender Recipient Third Party Collect" at bounding box center [84, 286] width 123 height 17
select select "2"
click at [23, 279] on select "Sender Recipient Third Party Collect" at bounding box center [84, 286] width 123 height 17
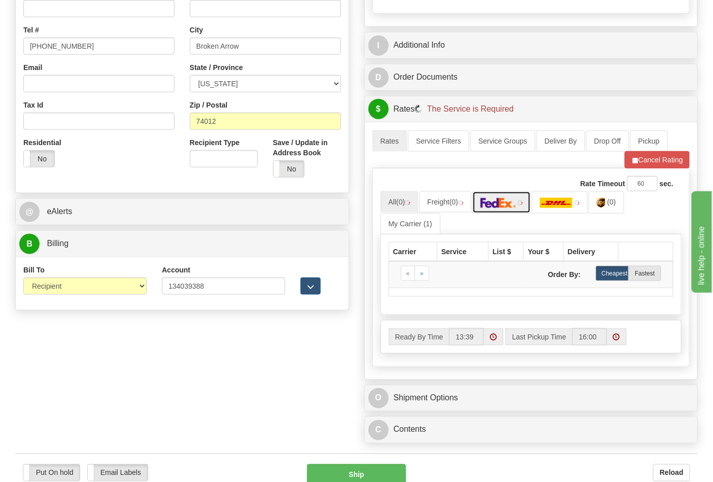
click at [505, 204] on img at bounding box center [499, 203] width 36 height 10
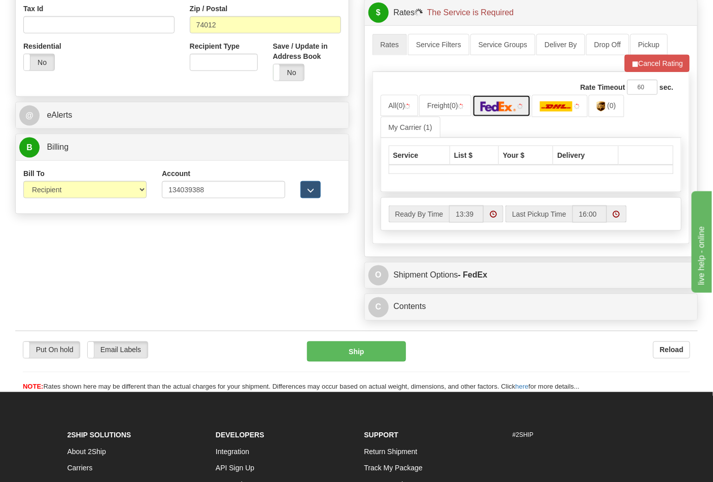
scroll to position [451, 0]
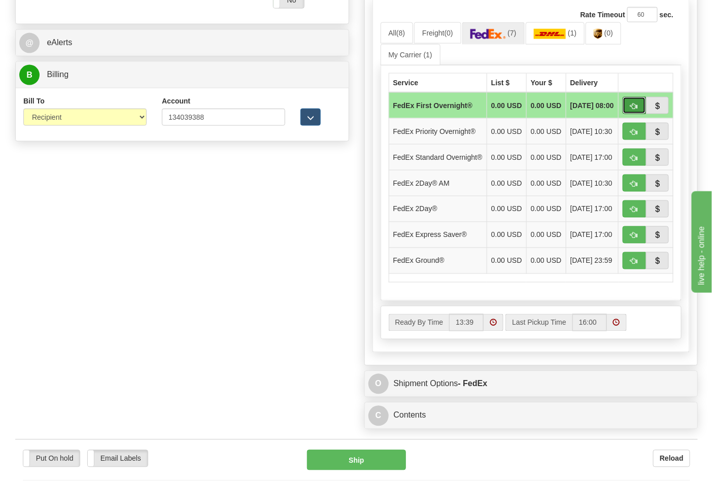
click at [627, 109] on button "button" at bounding box center [634, 105] width 23 height 17
type input "06"
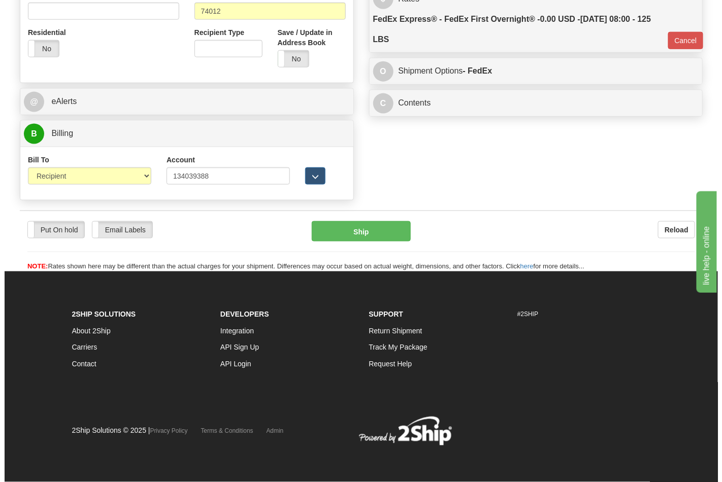
scroll to position [393, 0]
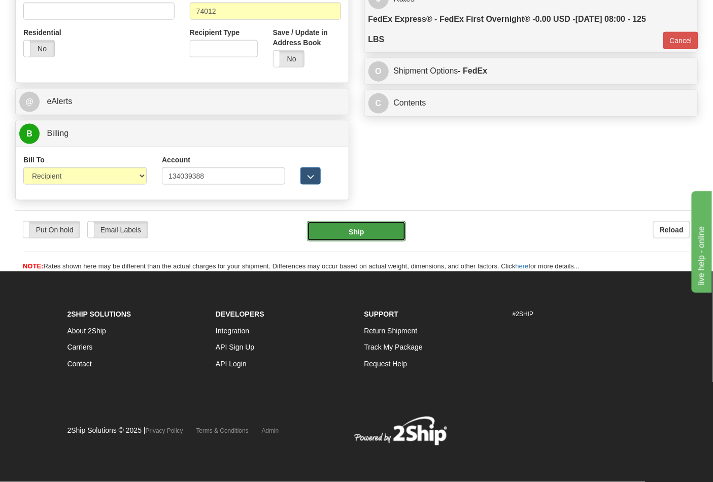
click at [381, 239] on button "Ship" at bounding box center [356, 231] width 98 height 20
